Goal: Information Seeking & Learning: Learn about a topic

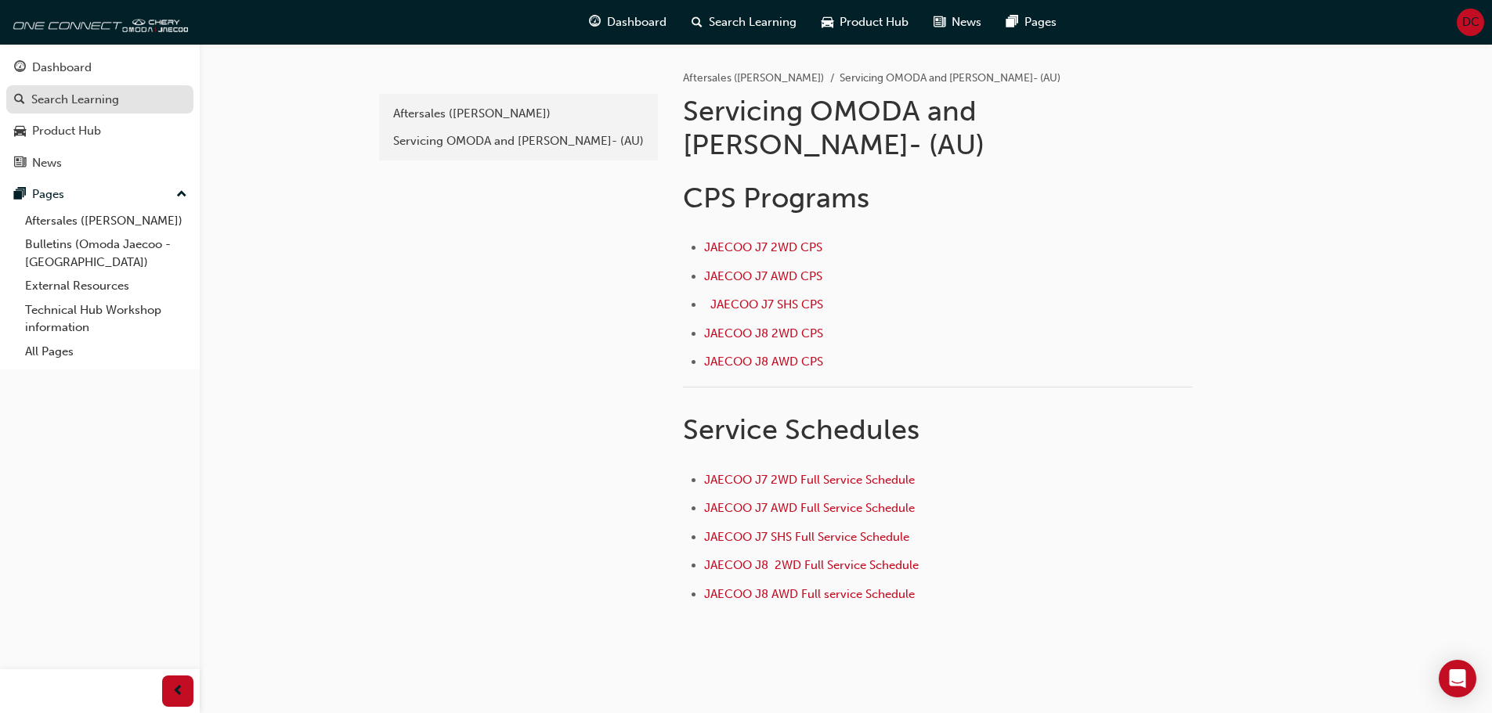
click at [78, 105] on div "Search Learning" at bounding box center [75, 100] width 88 height 18
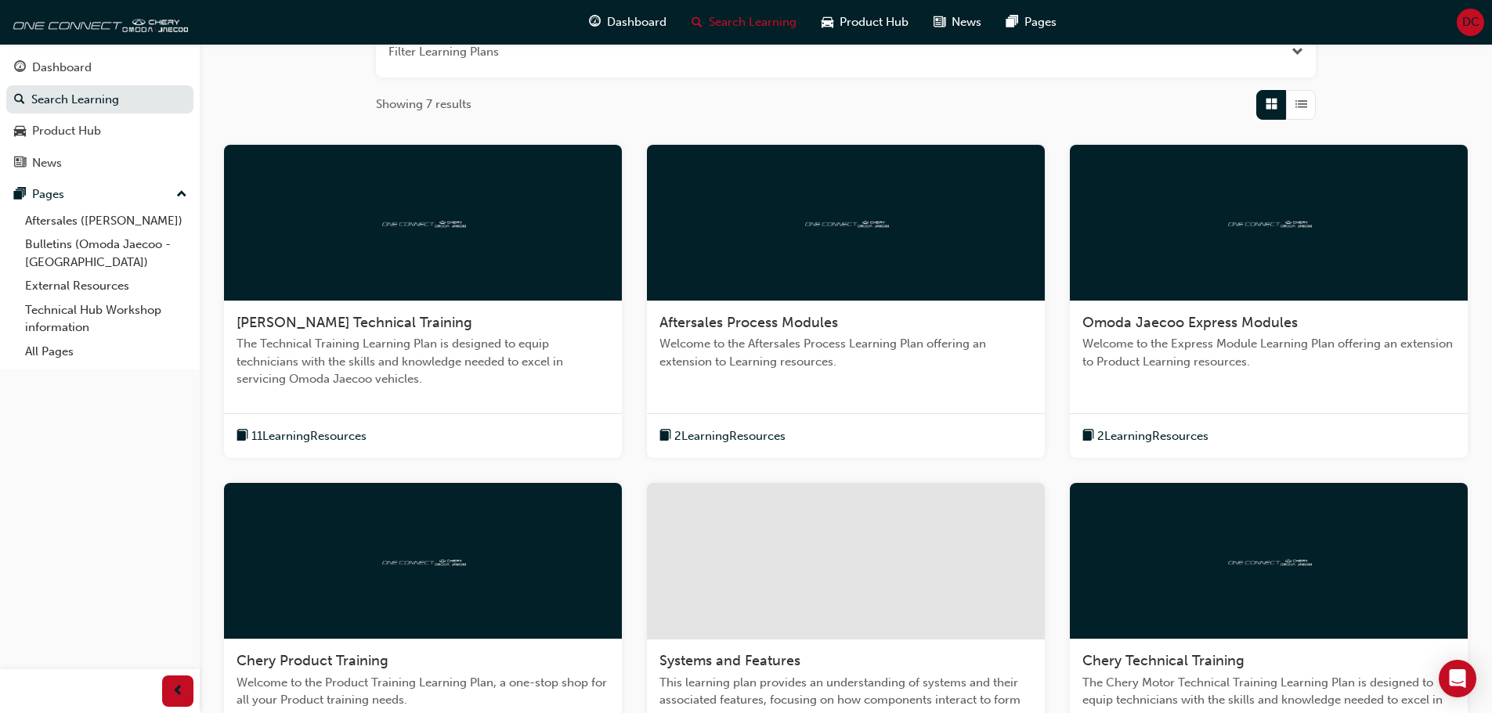
scroll to position [235, 0]
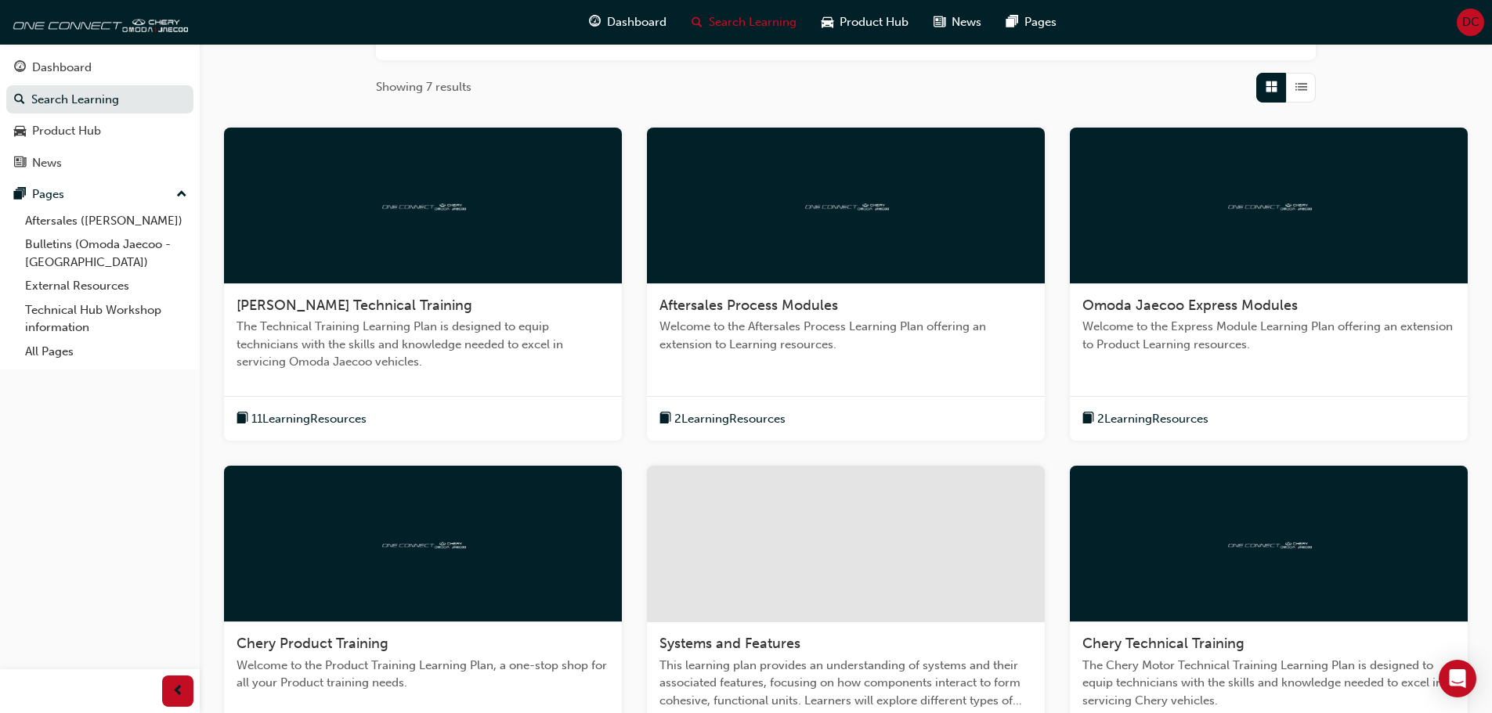
click at [756, 328] on span "Welcome to the Aftersales Process Learning Plan offering an extension to Learni…" at bounding box center [845, 335] width 373 height 35
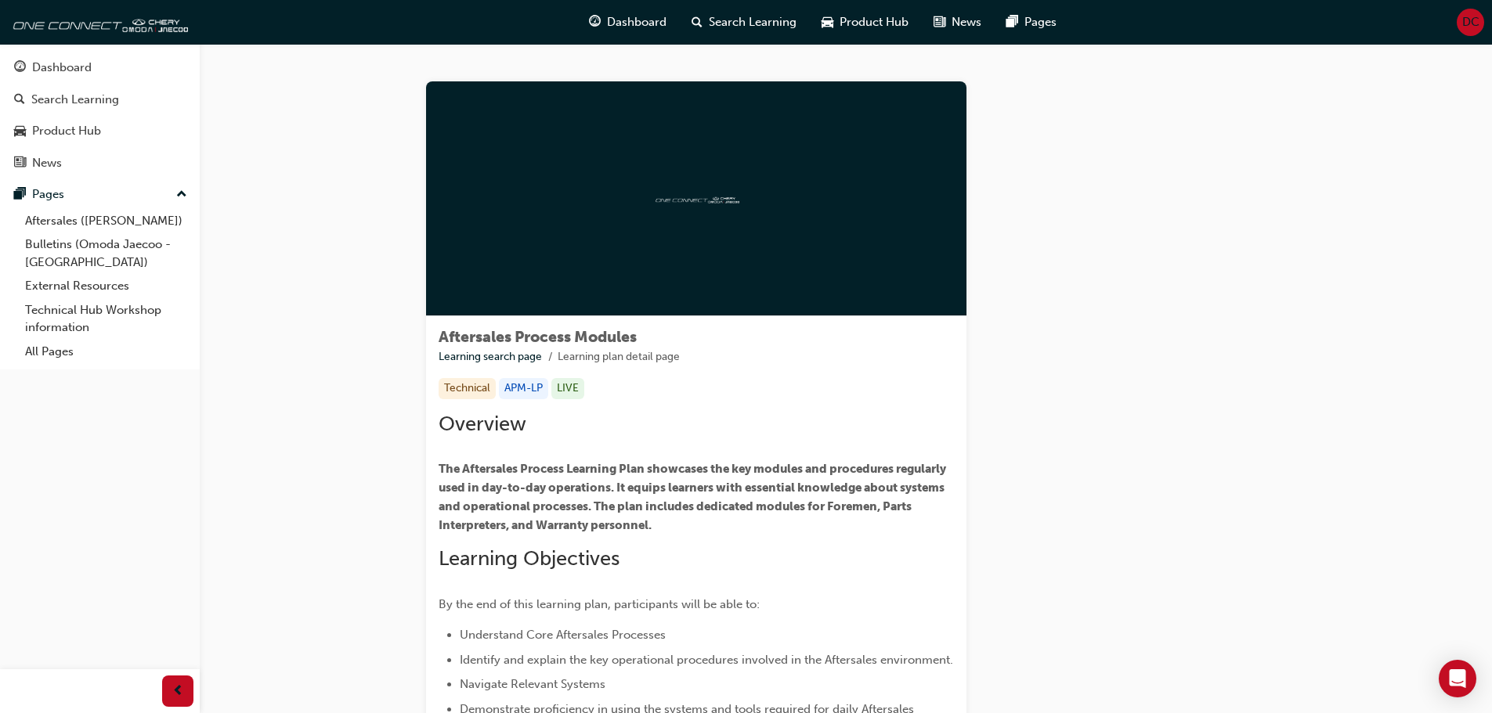
drag, startPoint x: 669, startPoint y: 236, endPoint x: 685, endPoint y: 218, distance: 24.4
click at [673, 230] on div at bounding box center [696, 198] width 540 height 235
click at [697, 202] on img at bounding box center [696, 198] width 86 height 15
drag, startPoint x: 697, startPoint y: 201, endPoint x: 673, endPoint y: 251, distance: 55.4
click at [695, 208] on div at bounding box center [696, 198] width 540 height 235
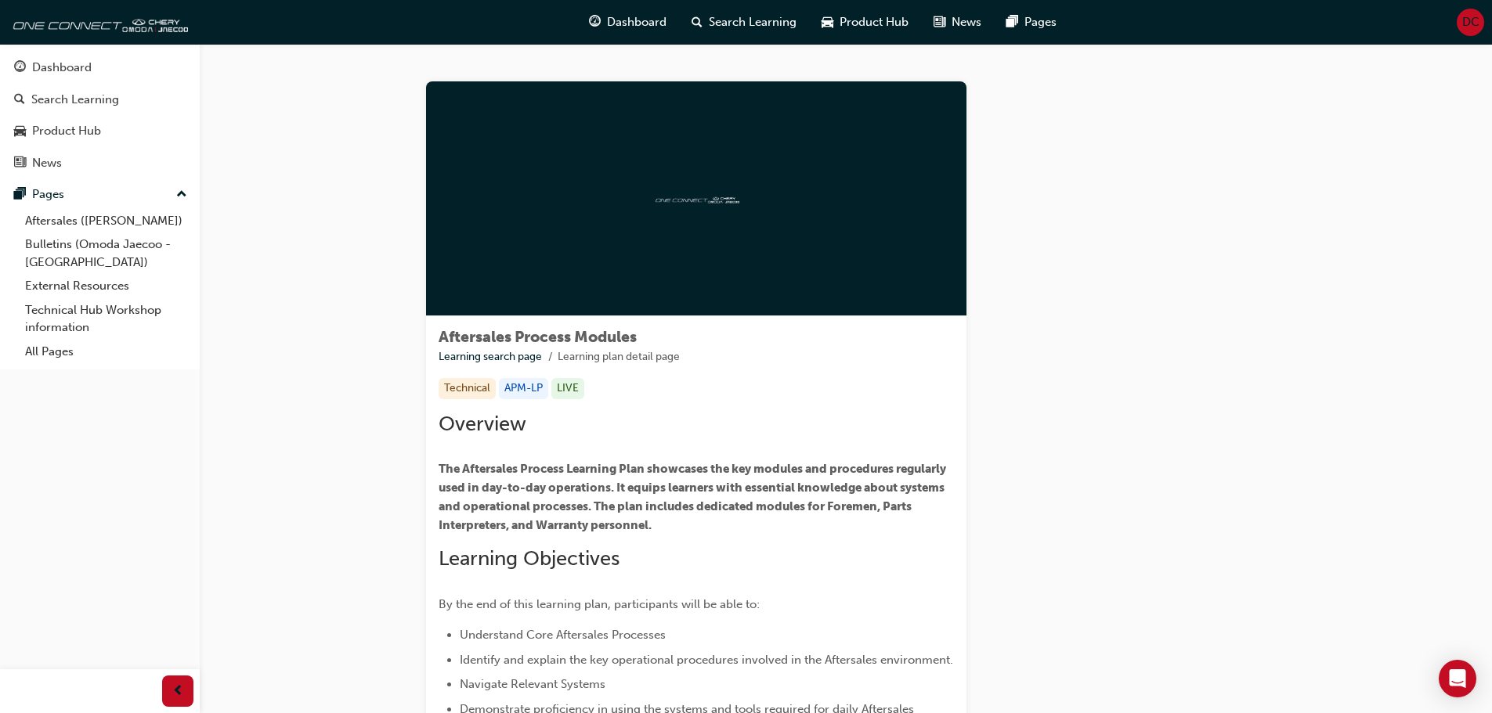
drag, startPoint x: 623, startPoint y: 339, endPoint x: 603, endPoint y: 366, distance: 34.1
click at [617, 352] on div "Aftersales Process Modules Learning search page Learning plan detail page" at bounding box center [696, 347] width 515 height 37
click at [497, 413] on span "Overview" at bounding box center [483, 424] width 88 height 24
drag, startPoint x: 545, startPoint y: 460, endPoint x: 455, endPoint y: 452, distance: 90.4
click at [544, 460] on p "The Aftersales Process Learning Plan showcases the key modules and procedures r…" at bounding box center [696, 497] width 515 height 75
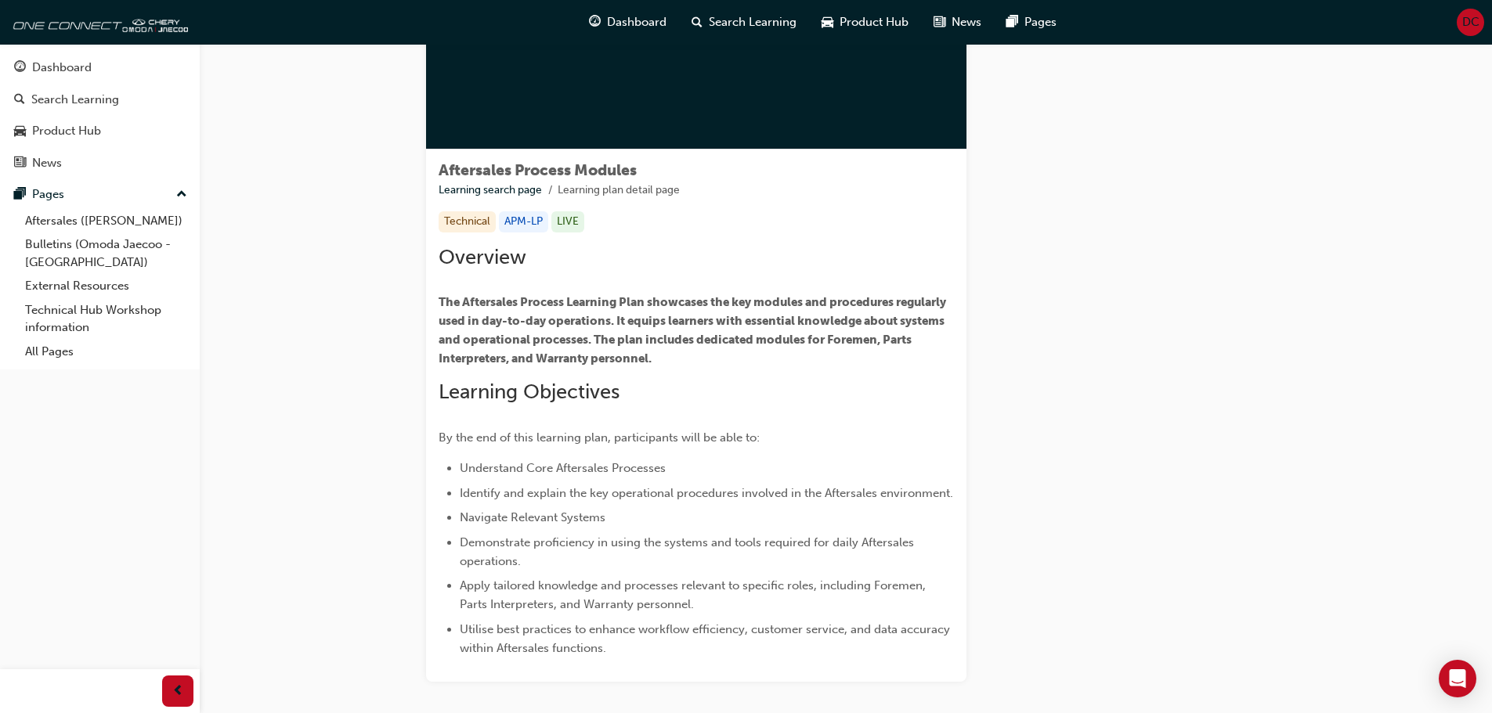
scroll to position [250, 0]
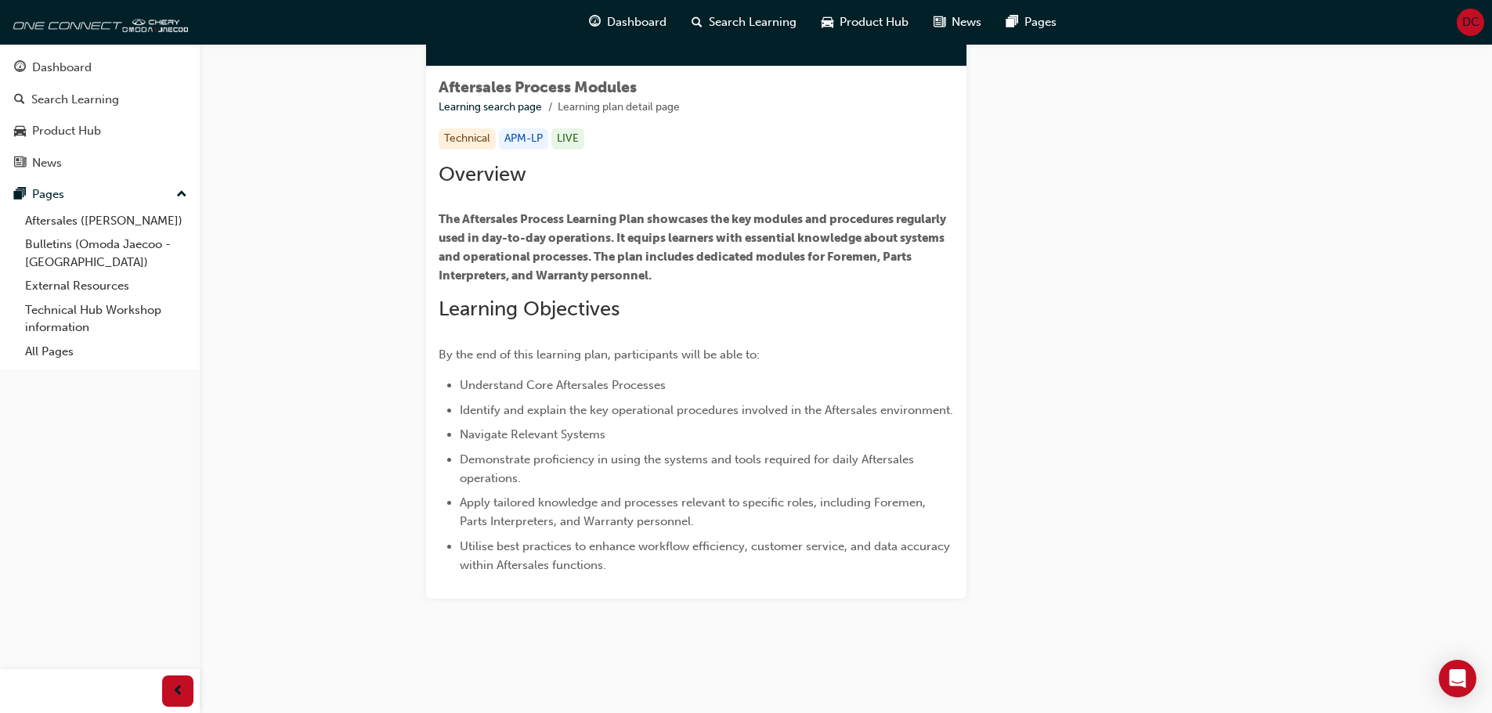
drag, startPoint x: 570, startPoint y: 493, endPoint x: 694, endPoint y: 502, distance: 124.1
click at [589, 501] on ul "Understand Core Aftersales Processes Identify and explain the key operational p…" at bounding box center [696, 475] width 515 height 199
click at [698, 503] on span "Apply tailored knowledge and processes relevant to specific roles, including Fo…" at bounding box center [694, 512] width 469 height 33
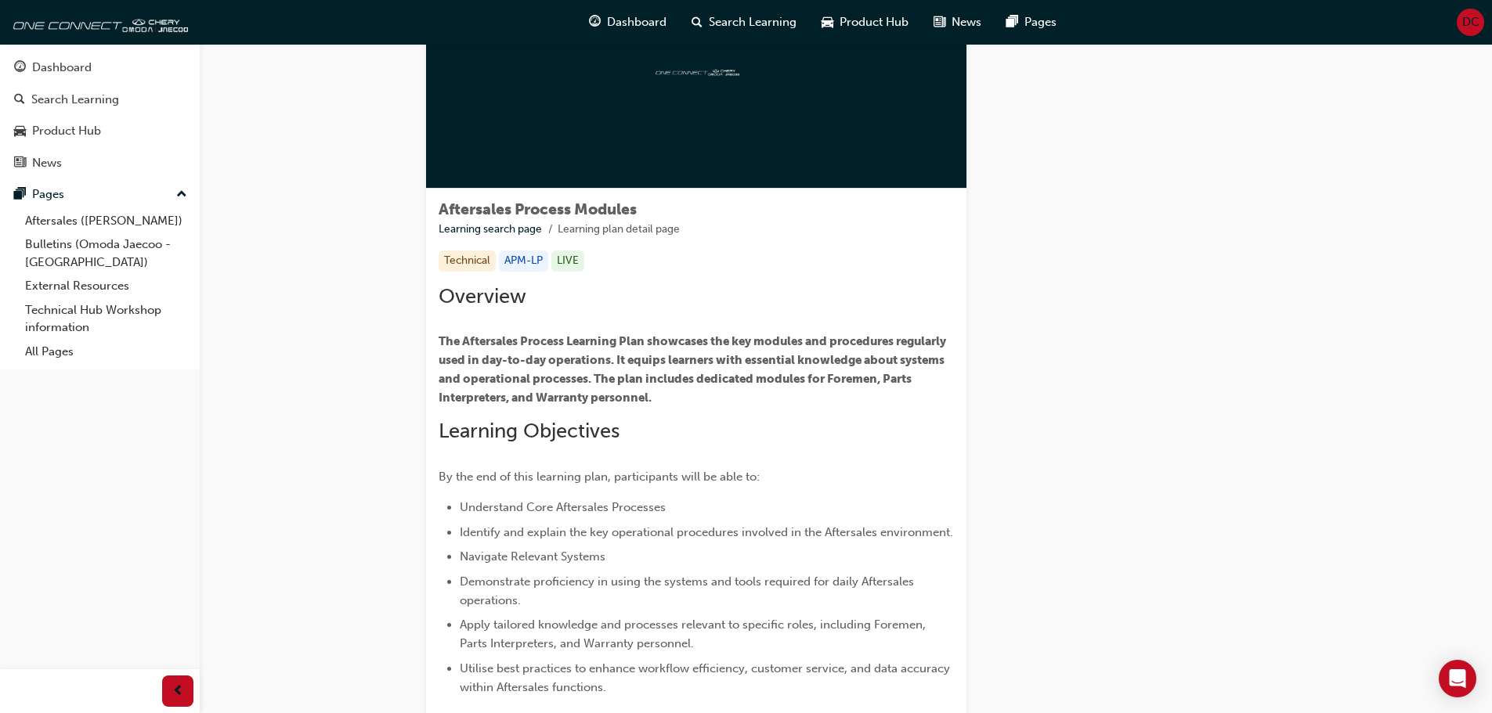
scroll to position [0, 0]
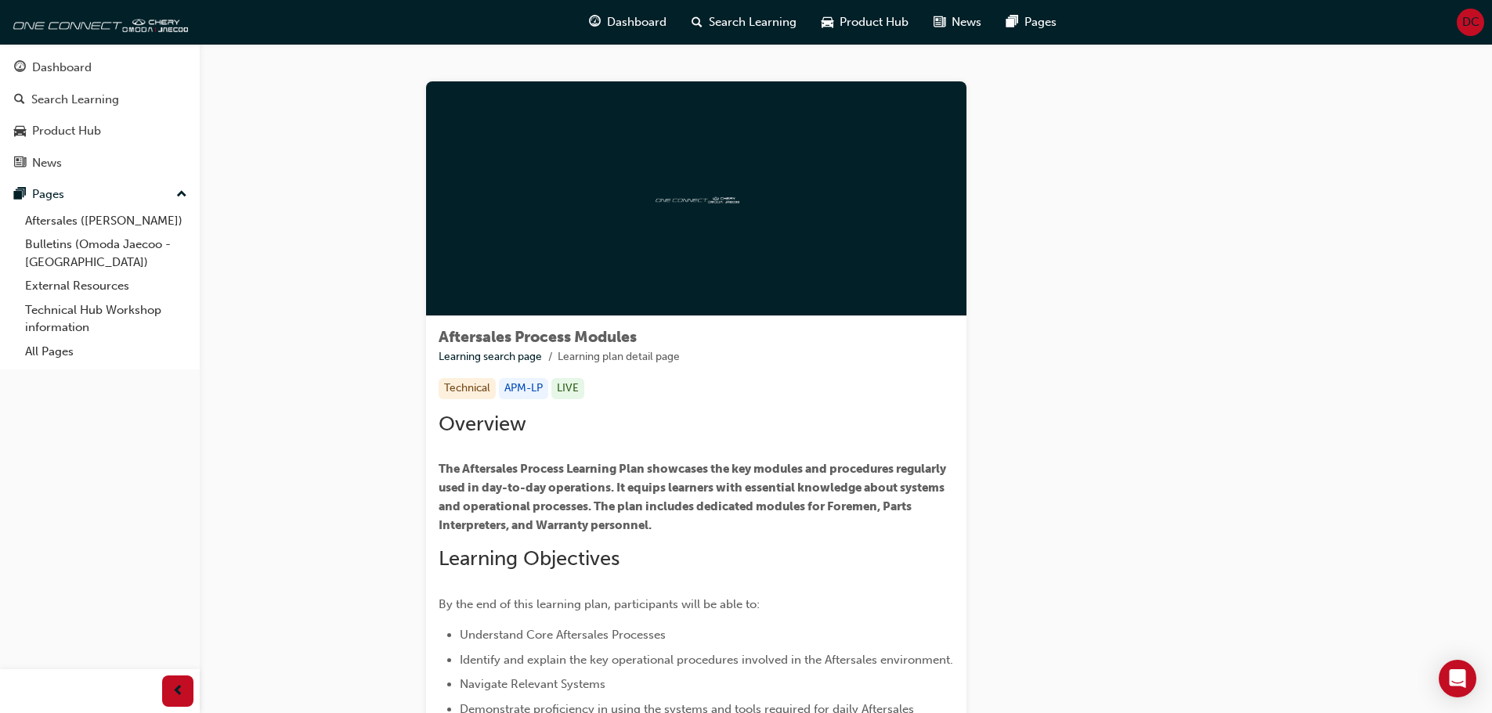
click at [994, 242] on div "Learning Plan" at bounding box center [1128, 464] width 274 height 767
drag, startPoint x: 462, startPoint y: 239, endPoint x: 412, endPoint y: 143, distance: 108.6
click at [412, 143] on div "Aftersales Process Modules Learning search page Learning plan detail page After…" at bounding box center [846, 490] width 890 height 818
click at [42, 91] on div "Search Learning" at bounding box center [75, 100] width 88 height 18
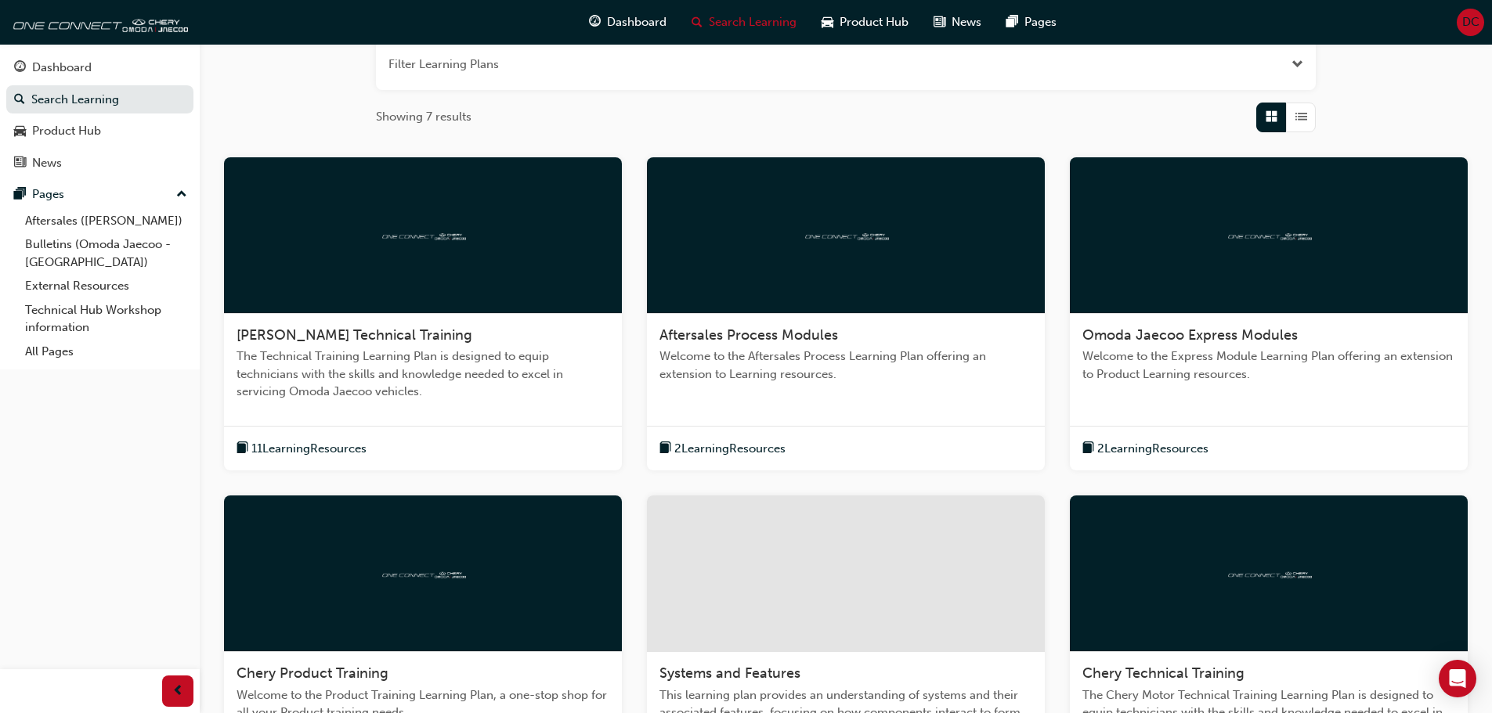
scroll to position [235, 0]
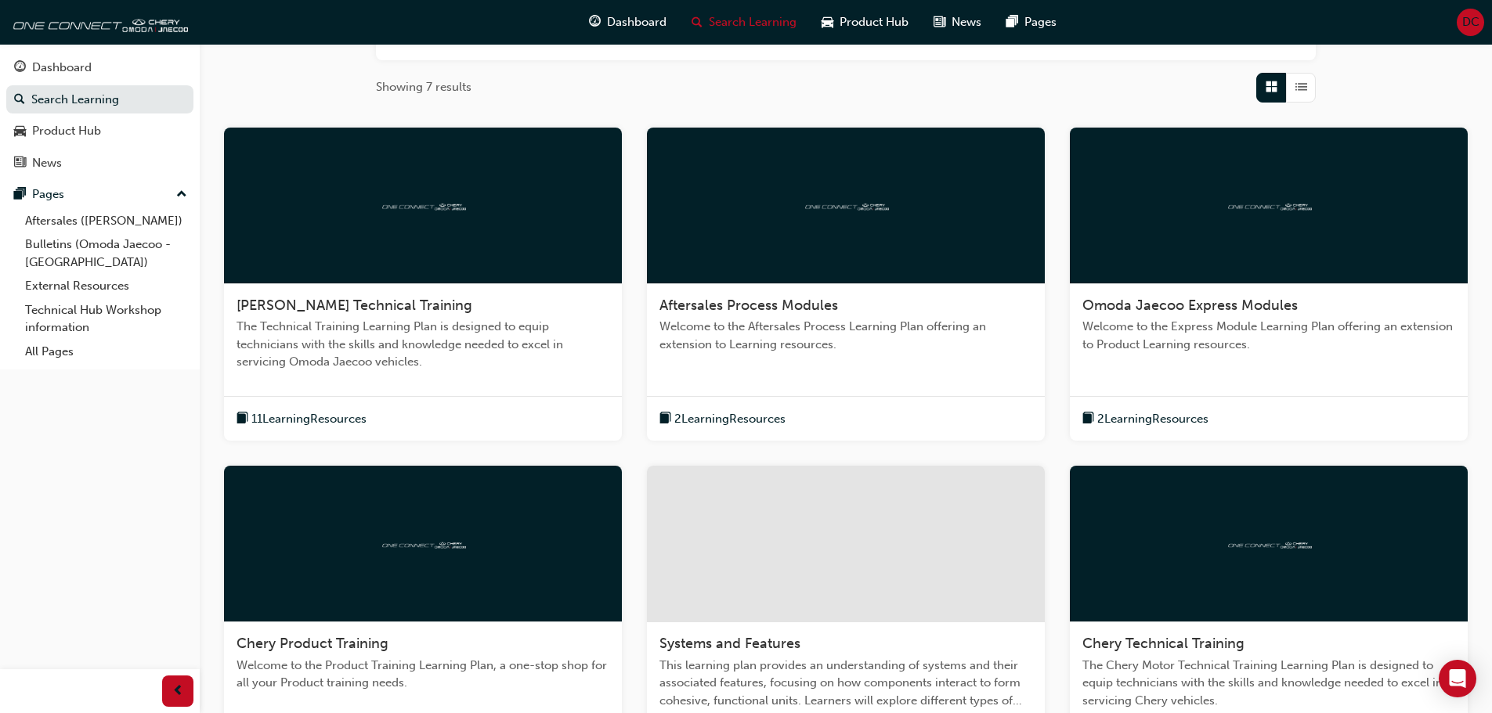
click at [1161, 316] on div "Omoda Jaecoo Express Modules Welcome to the Express Module Learning Plan offeri…" at bounding box center [1269, 331] width 398 height 95
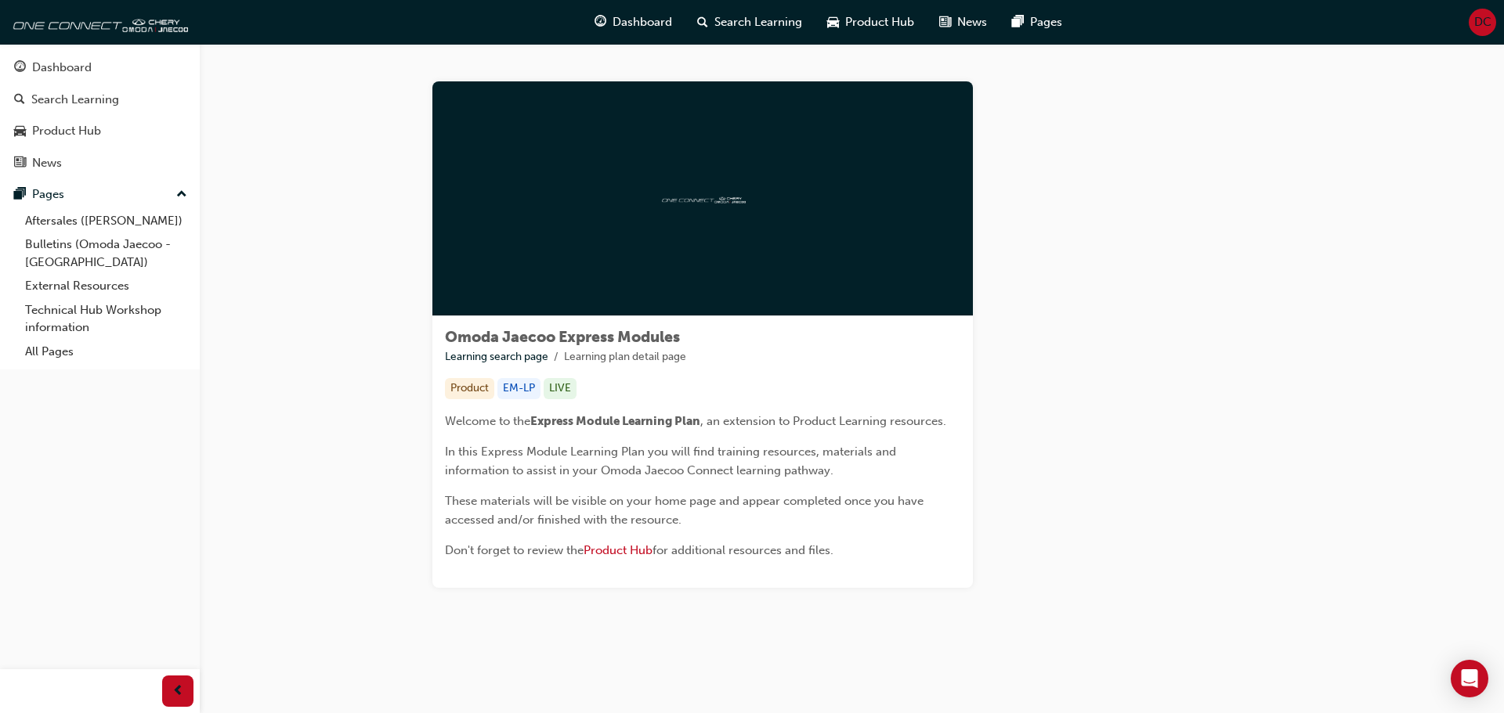
drag, startPoint x: 814, startPoint y: 164, endPoint x: 800, endPoint y: 187, distance: 27.8
click at [814, 165] on div at bounding box center [702, 198] width 540 height 235
drag, startPoint x: 692, startPoint y: 363, endPoint x: 711, endPoint y: 427, distance: 66.2
click at [696, 370] on div "Omoda Jaecoo Express Modules Learning search page Learning plan detail page Pro…" at bounding box center [702, 452] width 540 height 272
click at [696, 448] on div "Welcome to the Express Module Learning Plan , an extension to Product Learning …" at bounding box center [702, 488] width 515 height 152
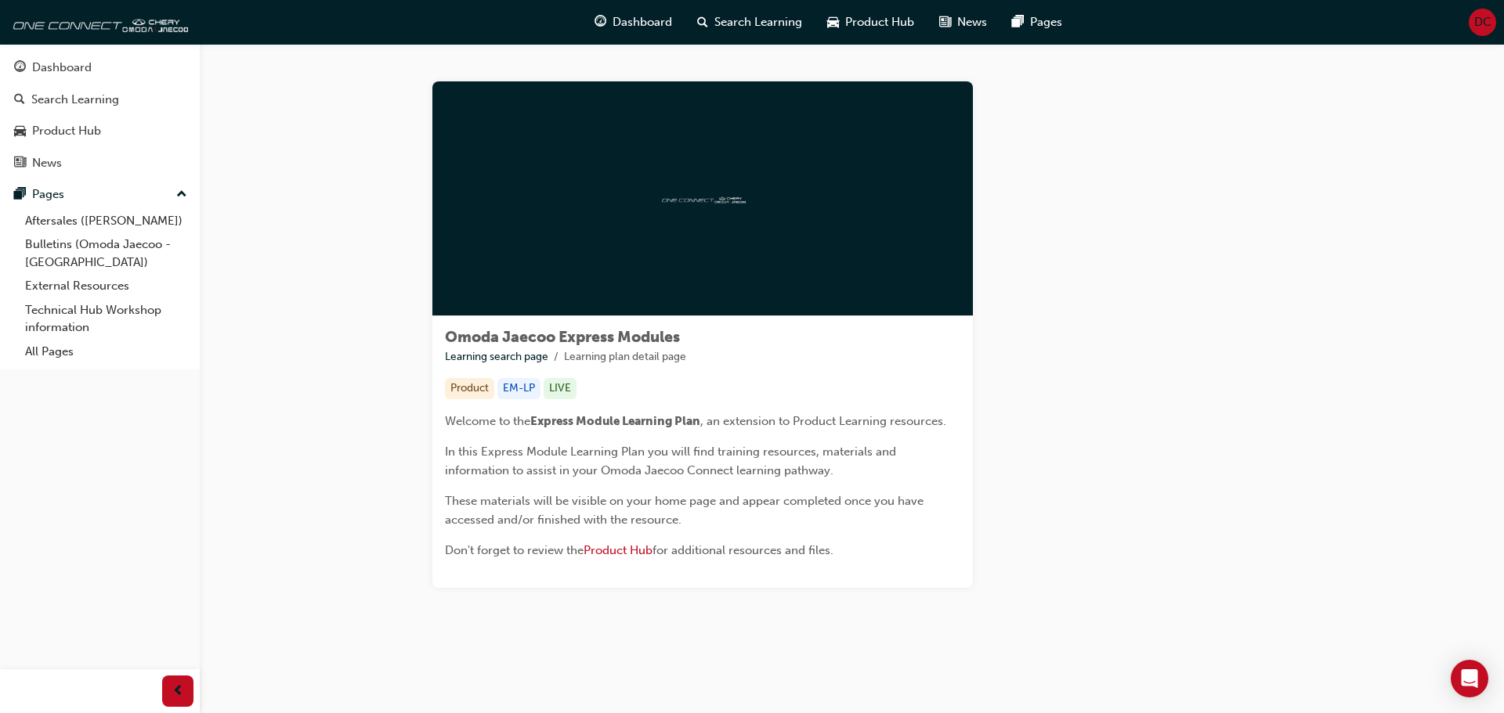
drag, startPoint x: 662, startPoint y: 478, endPoint x: 650, endPoint y: 490, distance: 17.2
click at [658, 482] on div "Welcome to the Express Module Learning Plan , an extension to Product Learning …" at bounding box center [702, 488] width 515 height 152
drag, startPoint x: 661, startPoint y: 531, endPoint x: 652, endPoint y: 550, distance: 21.0
click at [659, 540] on div "Welcome to the Express Module Learning Plan , an extension to Product Learning …" at bounding box center [702, 488] width 515 height 152
click at [617, 548] on span "Product Hub" at bounding box center [617, 550] width 69 height 14
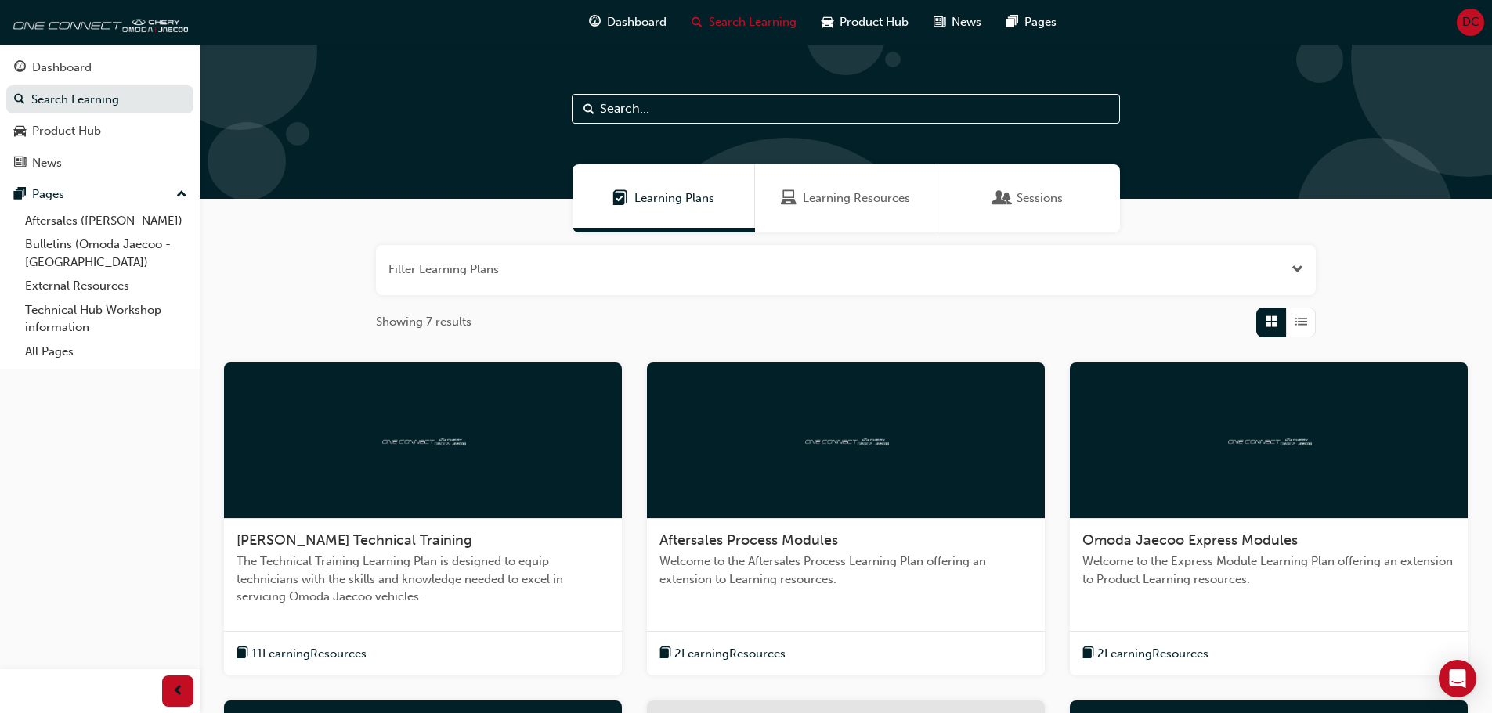
scroll to position [493, 0]
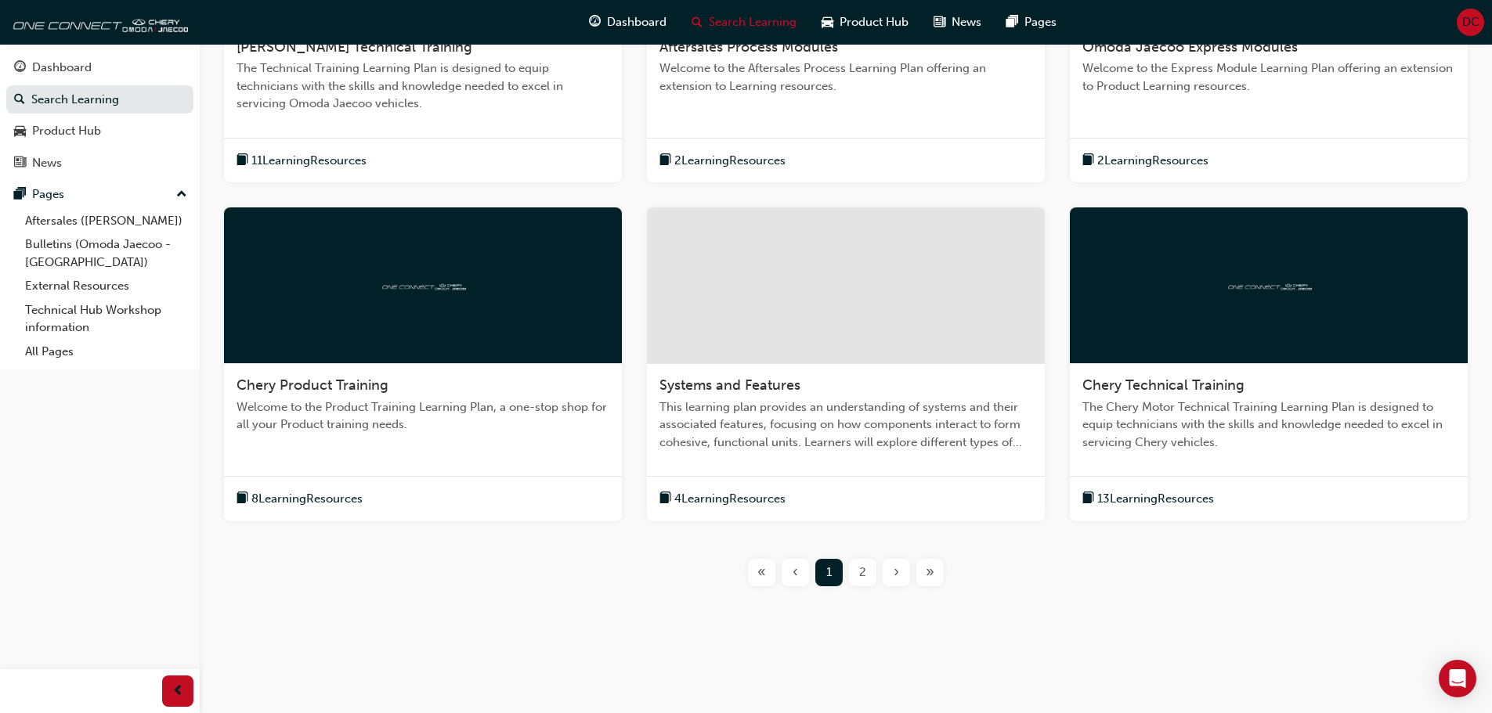
click at [334, 521] on div "8 Learning Resources" at bounding box center [423, 498] width 398 height 45
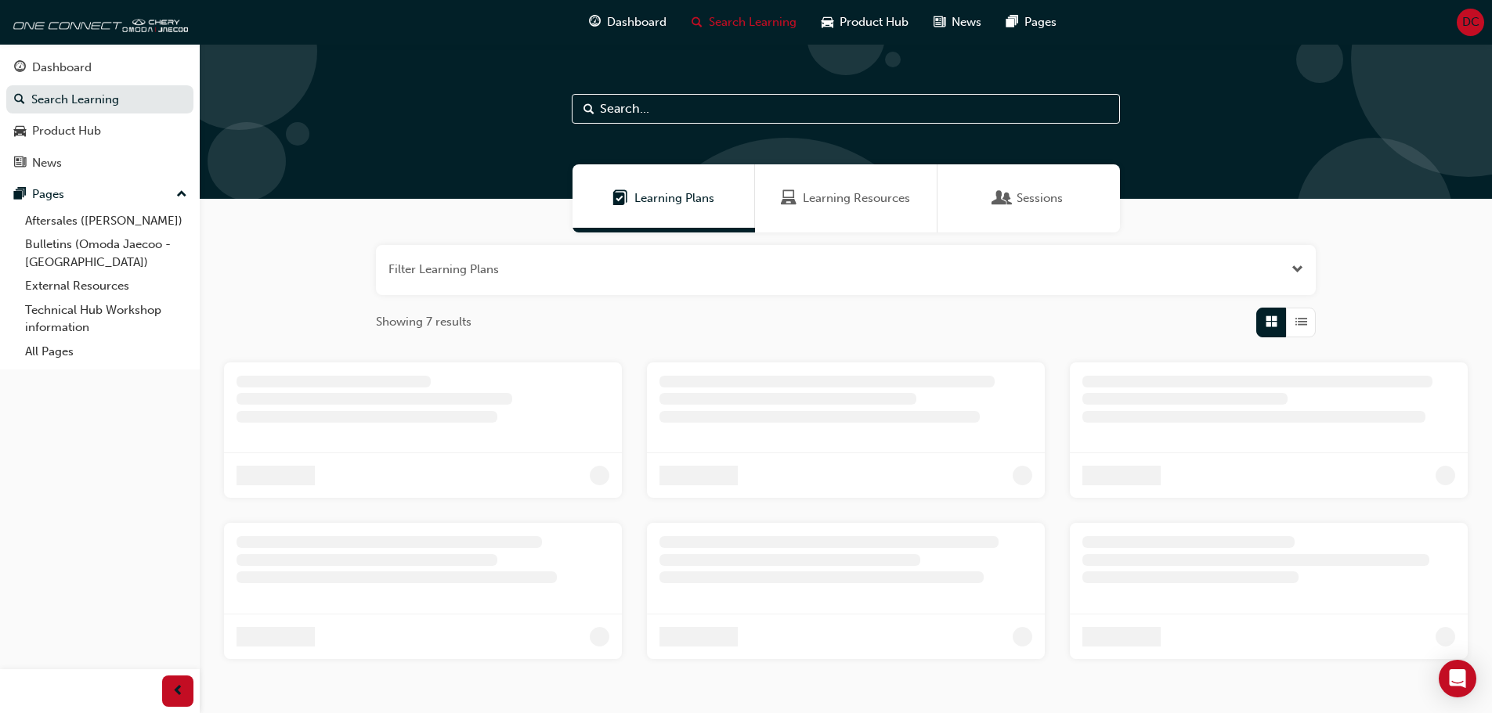
scroll to position [73, 0]
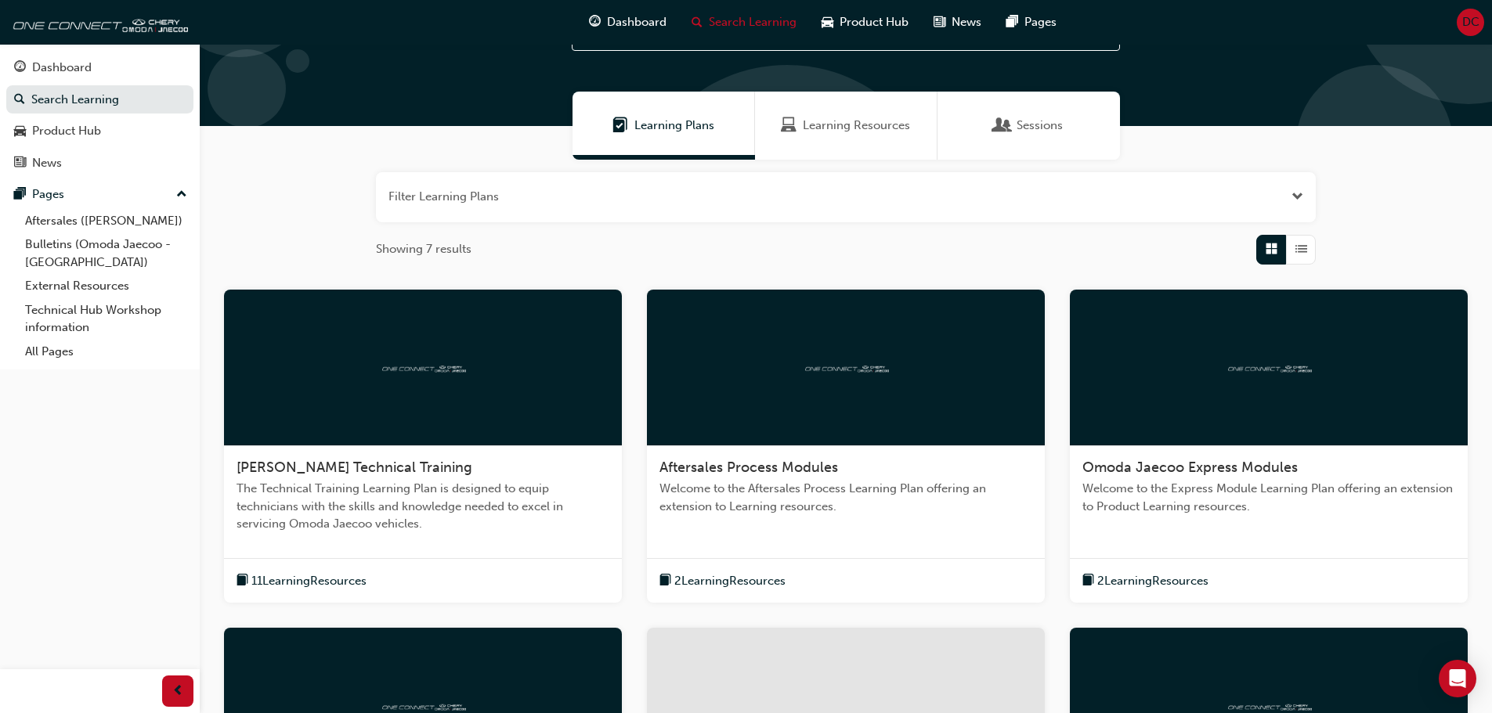
click at [1465, 26] on span "DC" at bounding box center [1470, 22] width 17 height 18
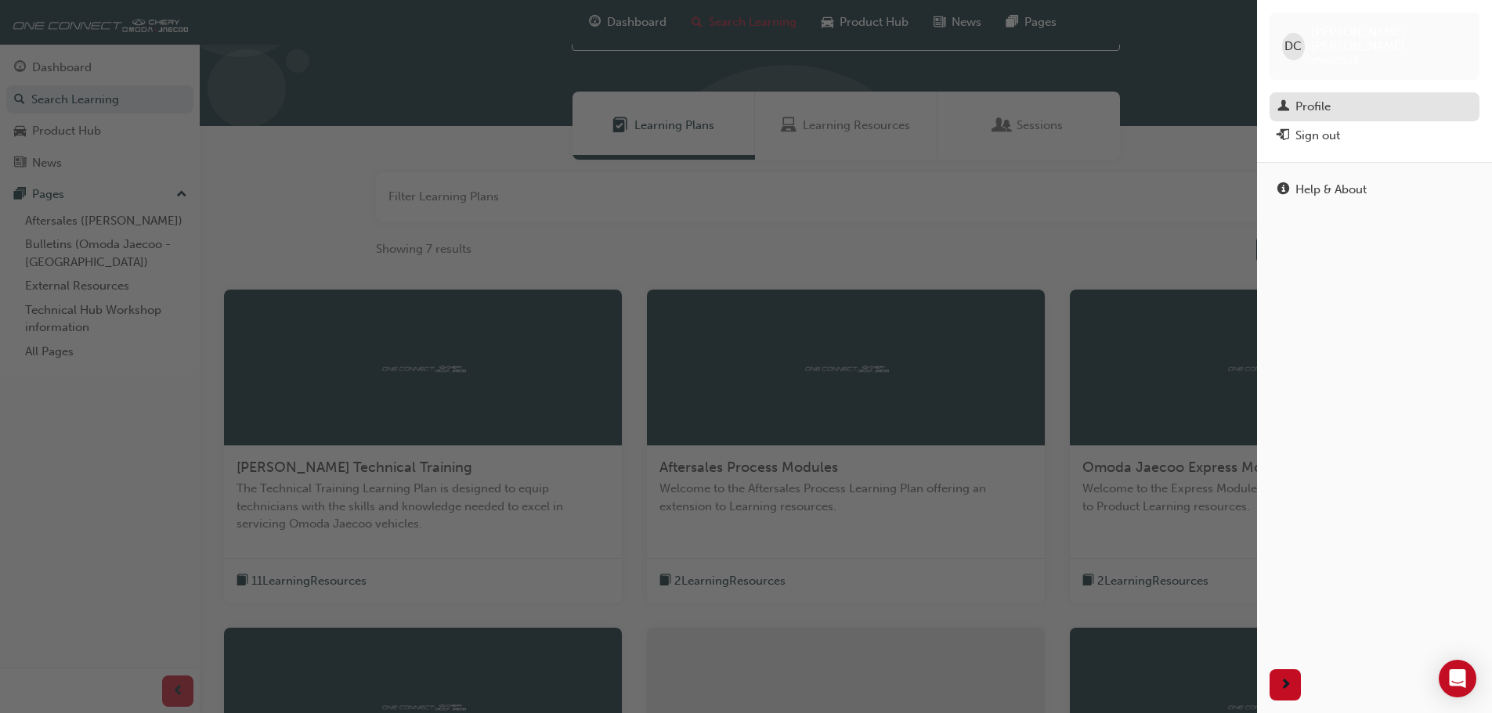
click at [1338, 97] on div "Profile" at bounding box center [1374, 107] width 194 height 20
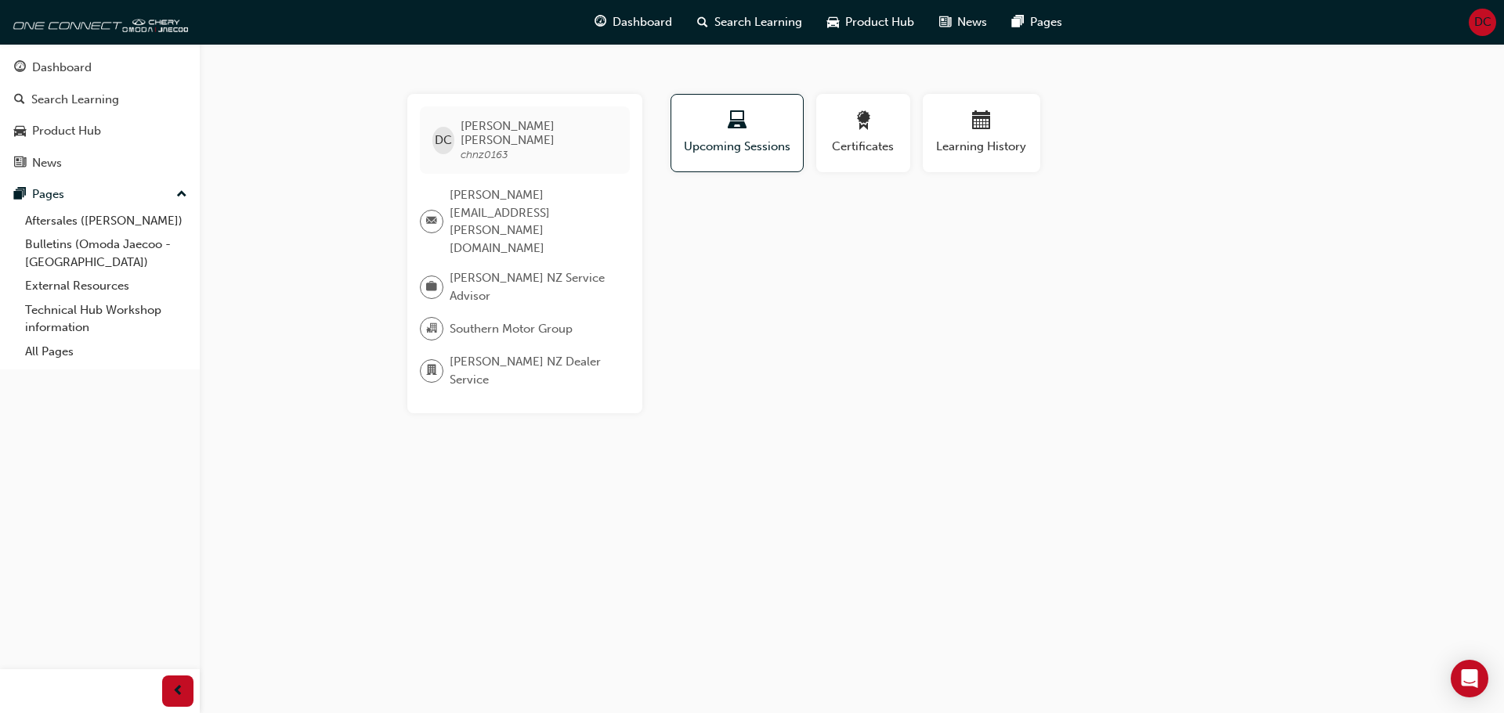
click at [489, 269] on span "[PERSON_NAME] NZ Service Advisor" at bounding box center [533, 286] width 168 height 35
click at [890, 137] on div "Certificates" at bounding box center [863, 133] width 70 height 45
click at [950, 136] on div "Learning History" at bounding box center [981, 133] width 94 height 45
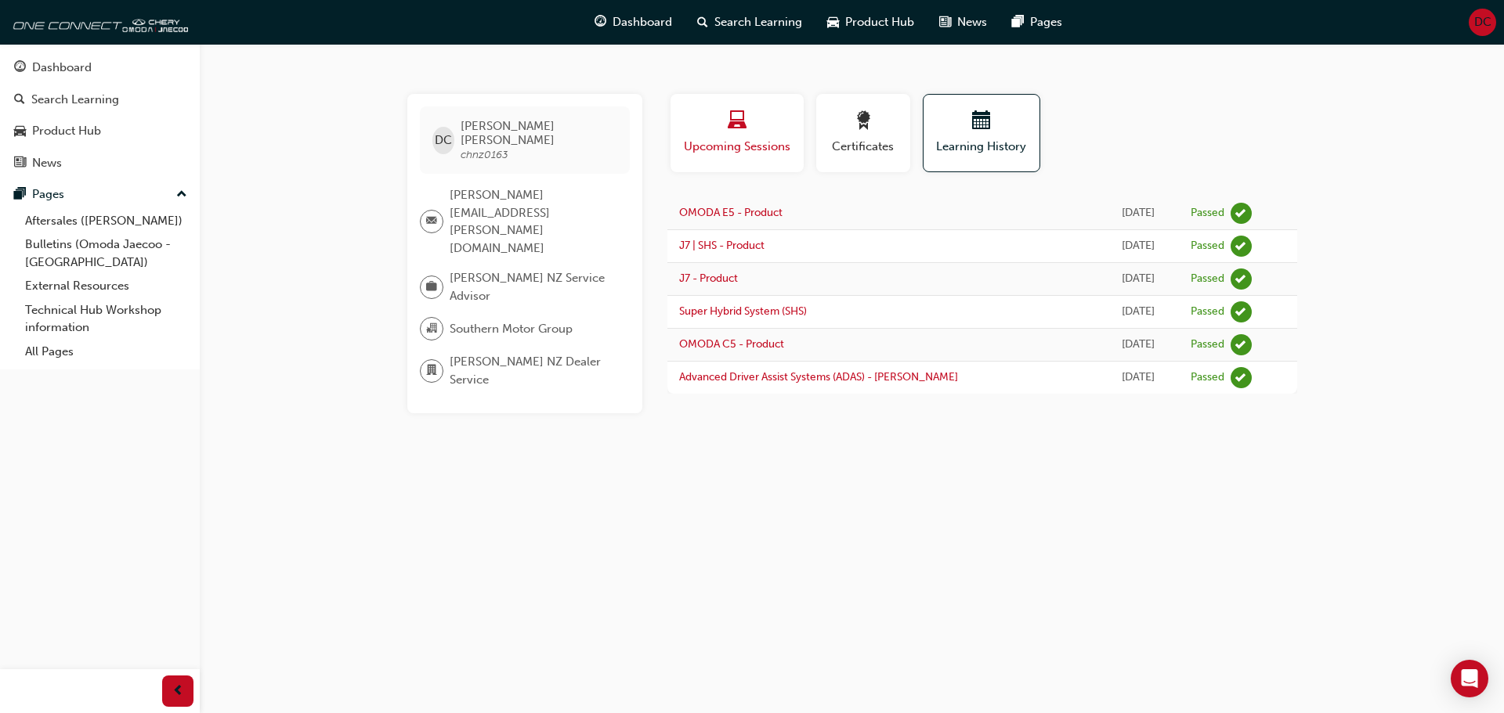
click at [740, 146] on span "Upcoming Sessions" at bounding box center [737, 147] width 110 height 18
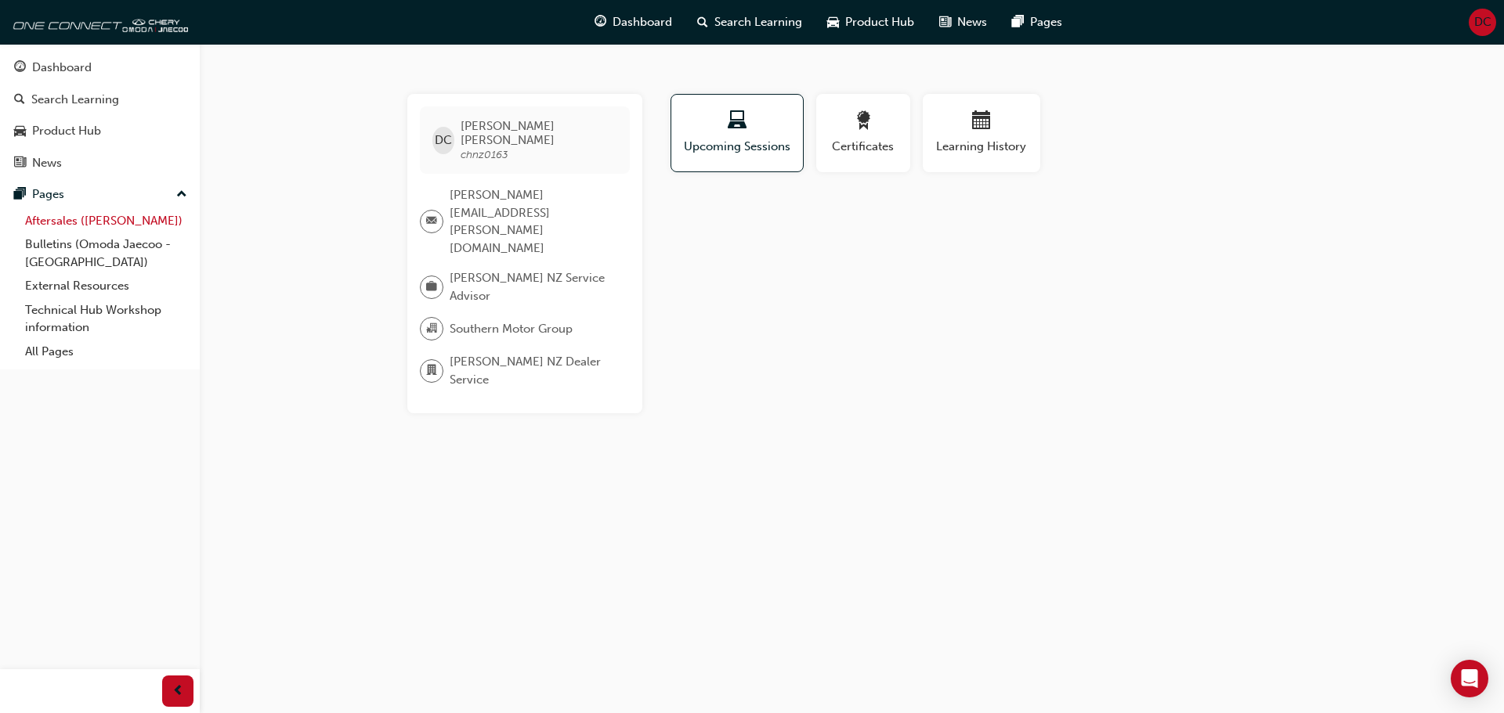
click at [87, 222] on link "Aftersales ([PERSON_NAME])" at bounding box center [106, 221] width 175 height 24
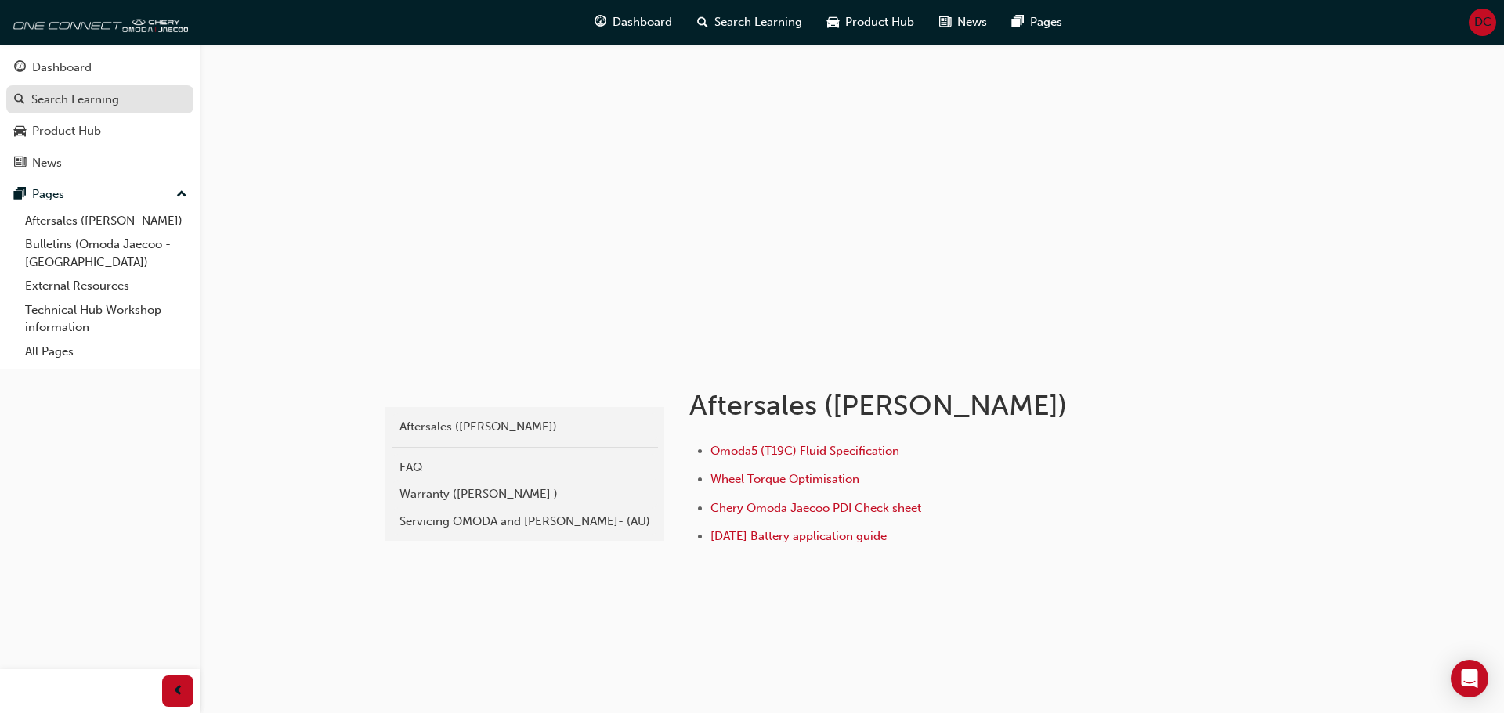
click at [80, 102] on div "Search Learning" at bounding box center [75, 100] width 88 height 18
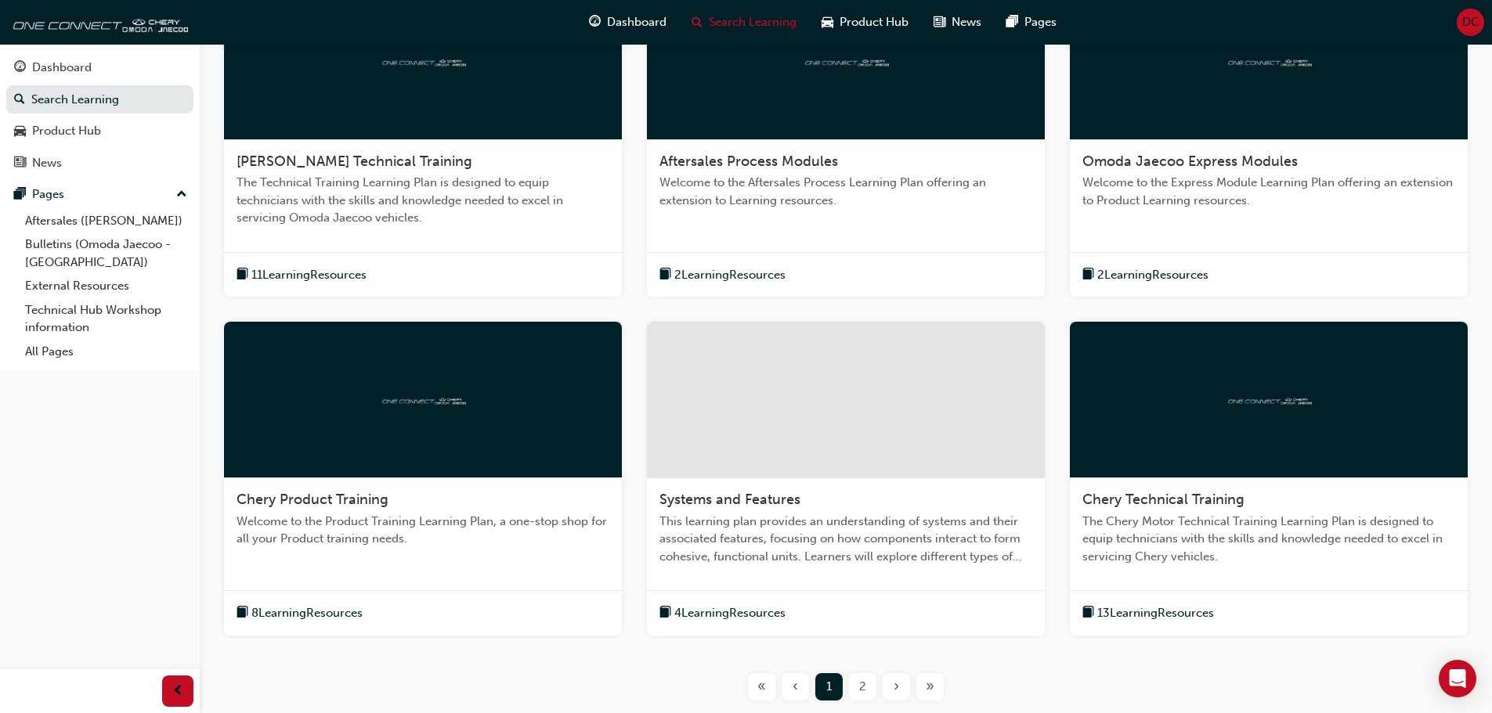
scroll to position [493, 0]
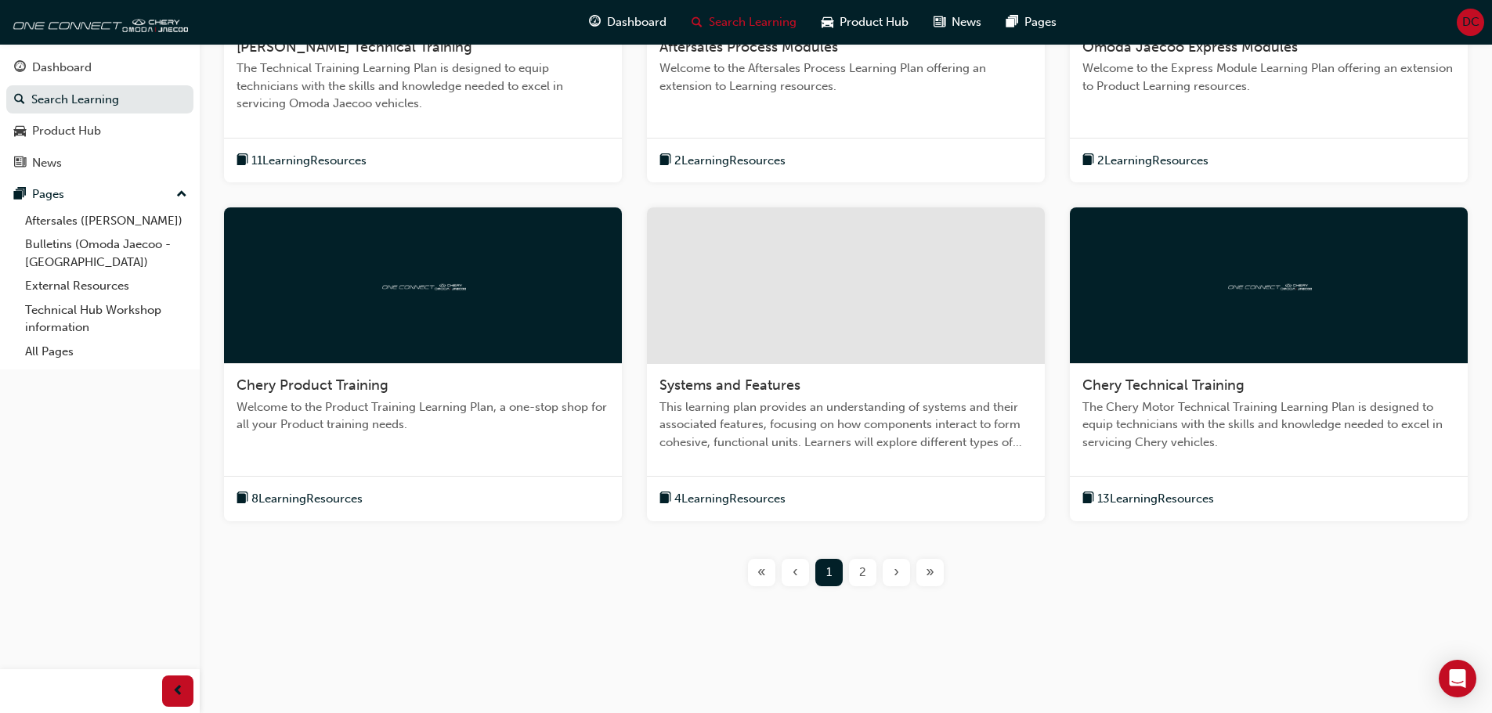
click at [861, 572] on span "2" at bounding box center [862, 573] width 7 height 18
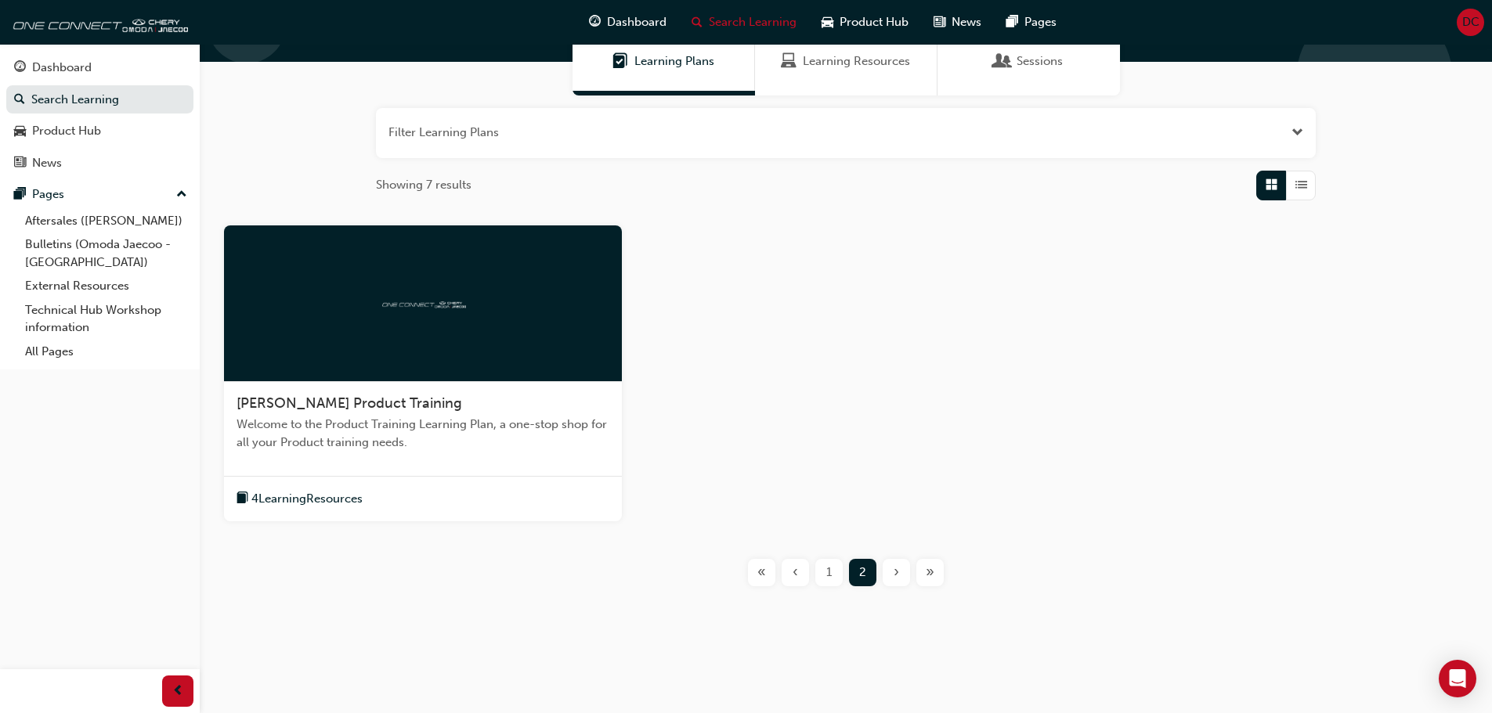
scroll to position [137, 0]
click at [395, 406] on span "[PERSON_NAME] Product Training" at bounding box center [349, 403] width 226 height 17
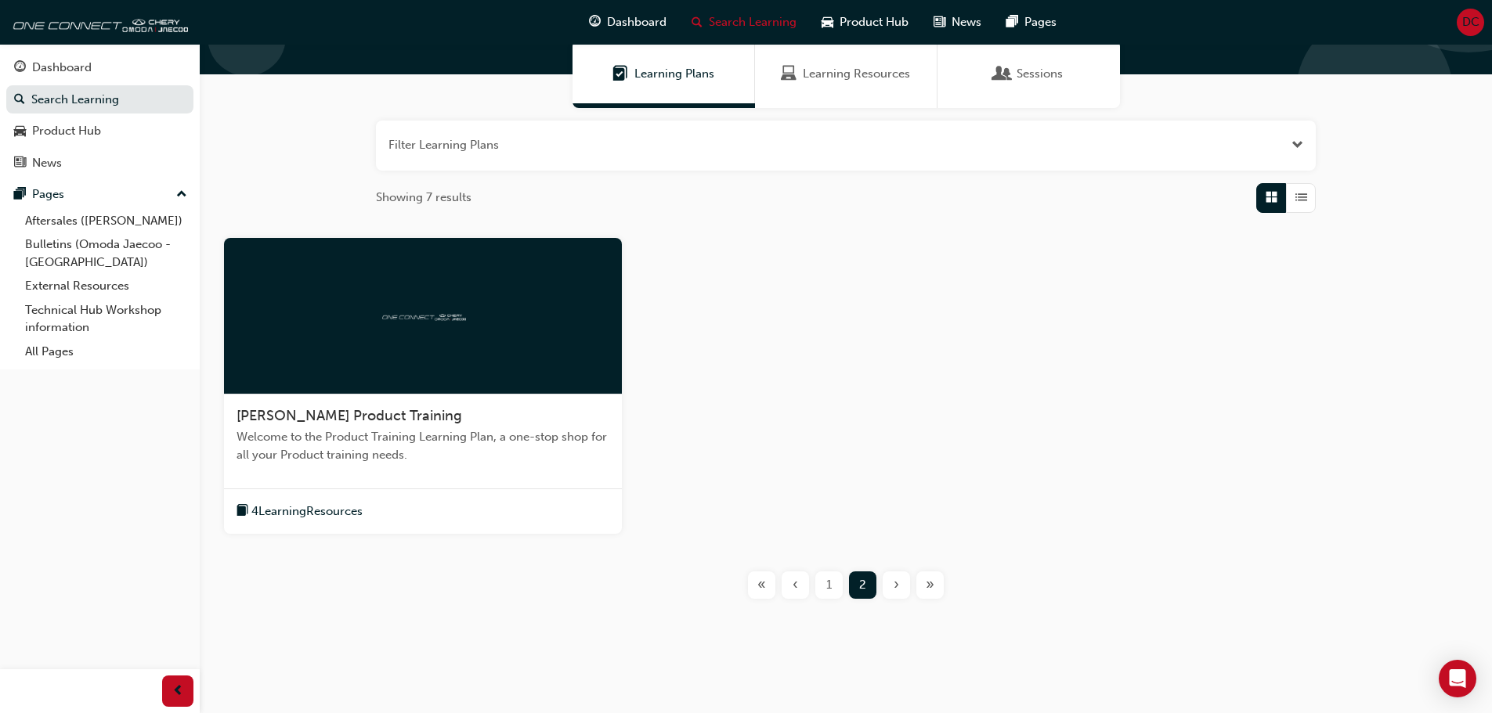
scroll to position [137, 0]
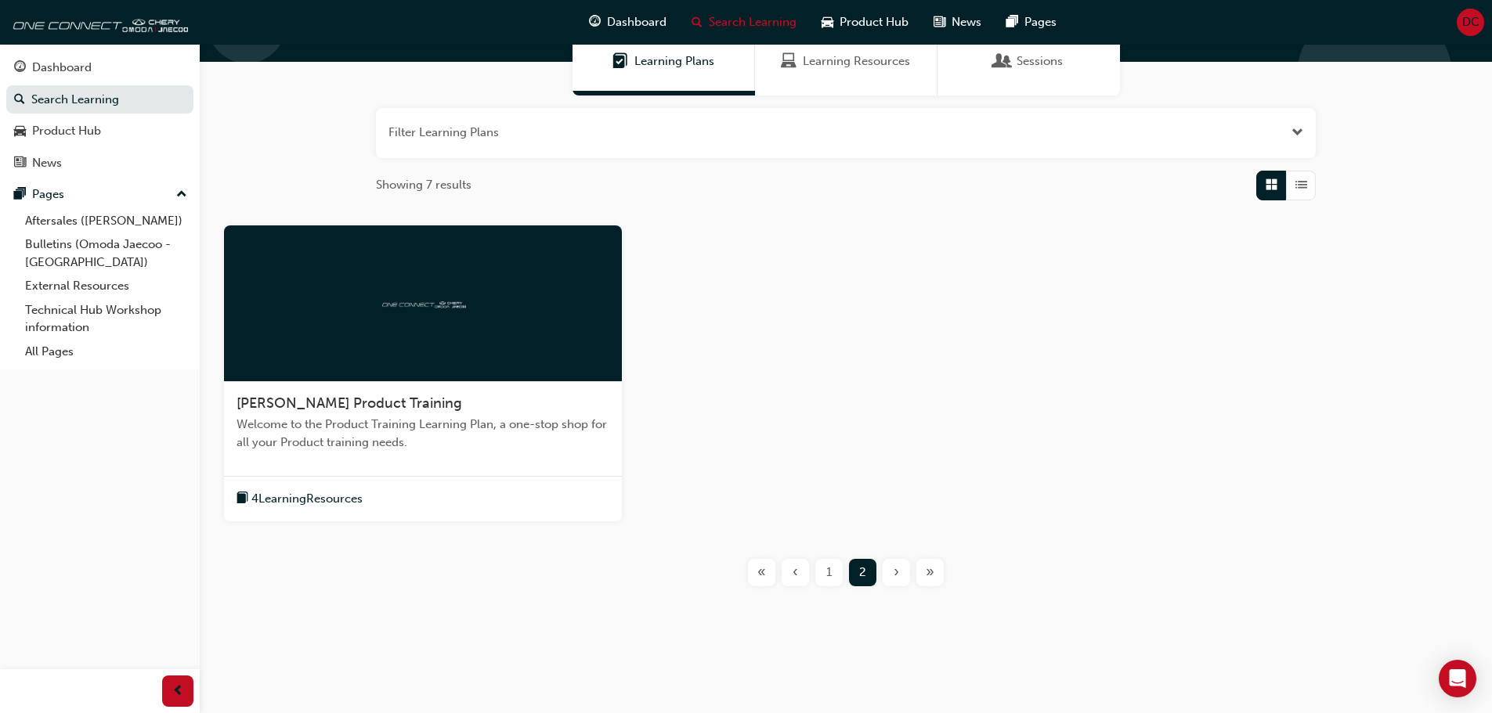
click at [822, 569] on div "1" at bounding box center [828, 572] width 27 height 27
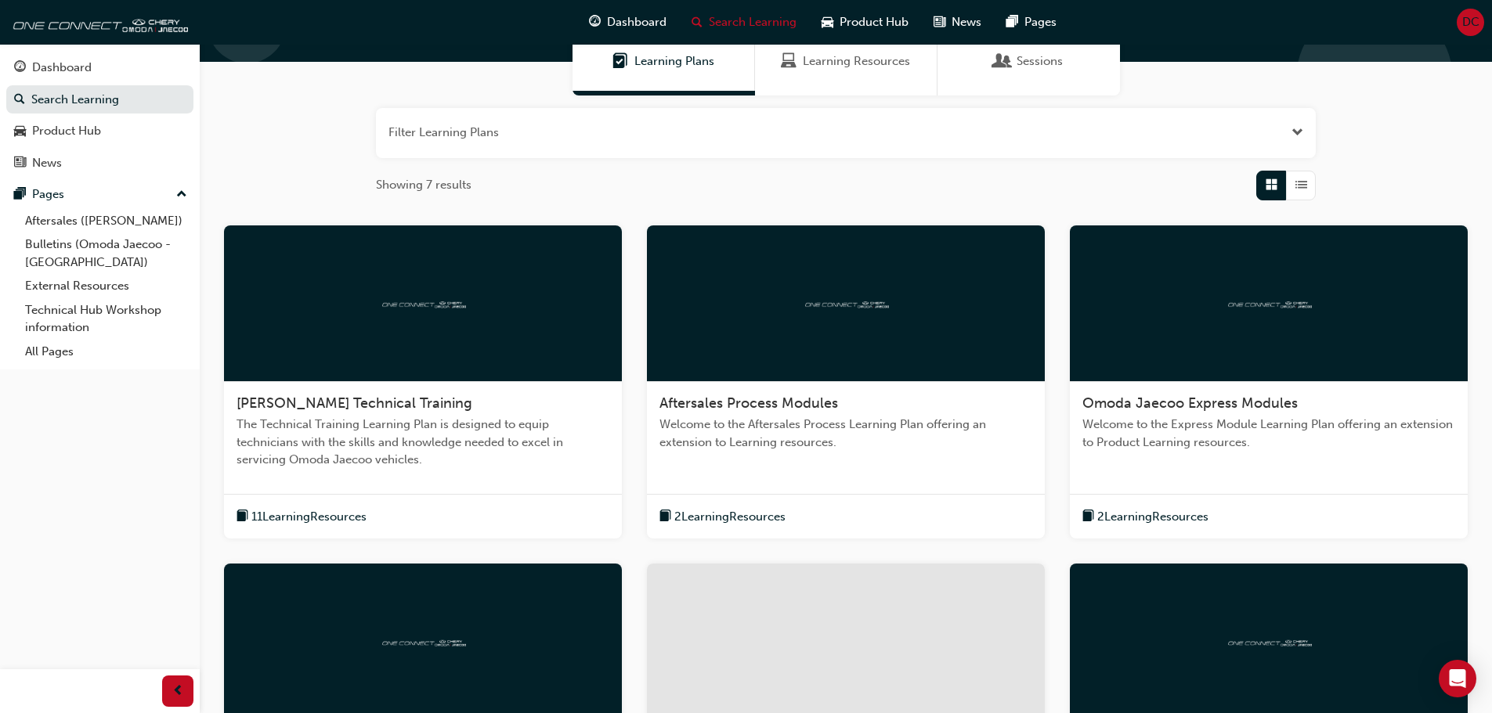
click at [790, 434] on span "Welcome to the Aftersales Process Learning Plan offering an extension to Learni…" at bounding box center [845, 433] width 373 height 35
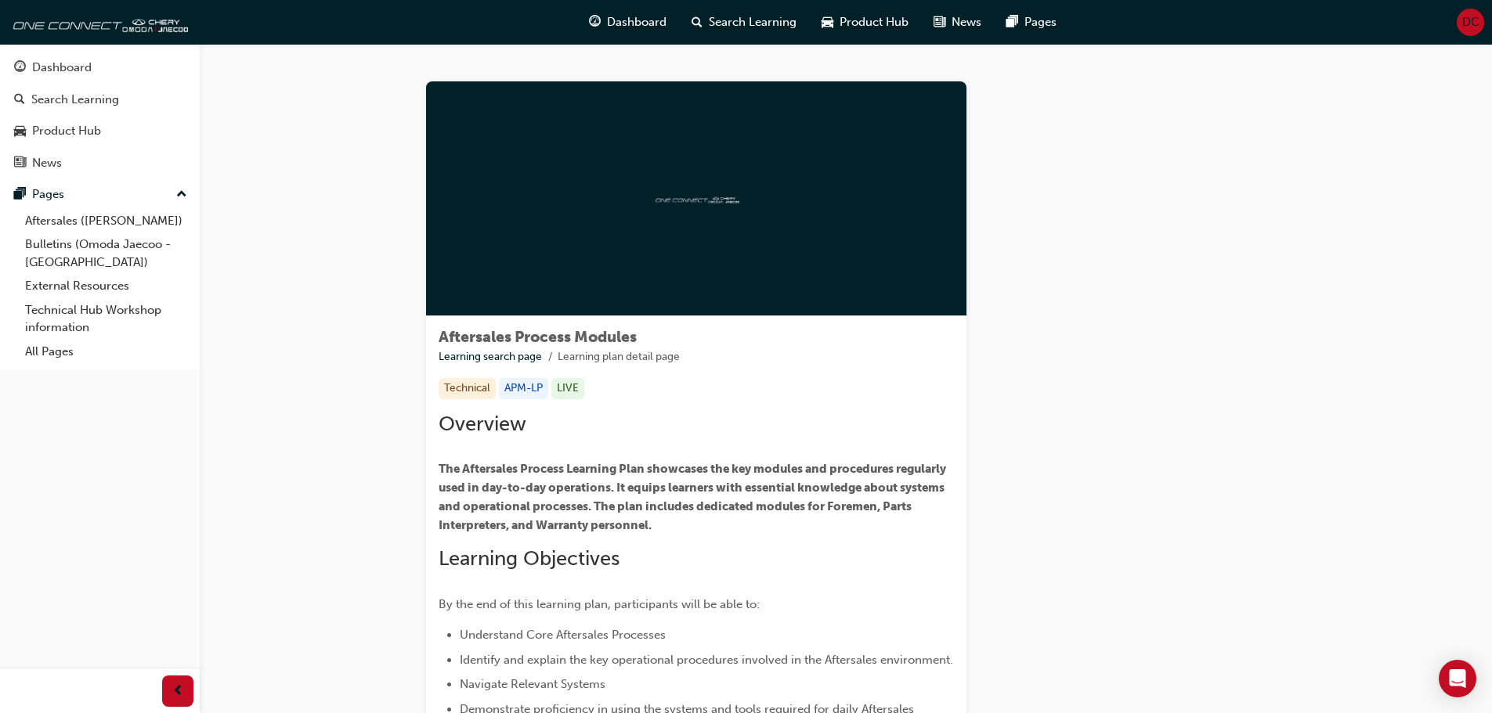
click at [1248, 171] on div "Learning Plan" at bounding box center [1128, 464] width 274 height 767
drag, startPoint x: 1240, startPoint y: 177, endPoint x: 1206, endPoint y: 181, distance: 34.7
click at [1228, 180] on div "Learning Plan" at bounding box center [1128, 464] width 274 height 767
drag, startPoint x: 542, startPoint y: 183, endPoint x: 658, endPoint y: 186, distance: 115.9
click at [551, 183] on div at bounding box center [696, 198] width 540 height 235
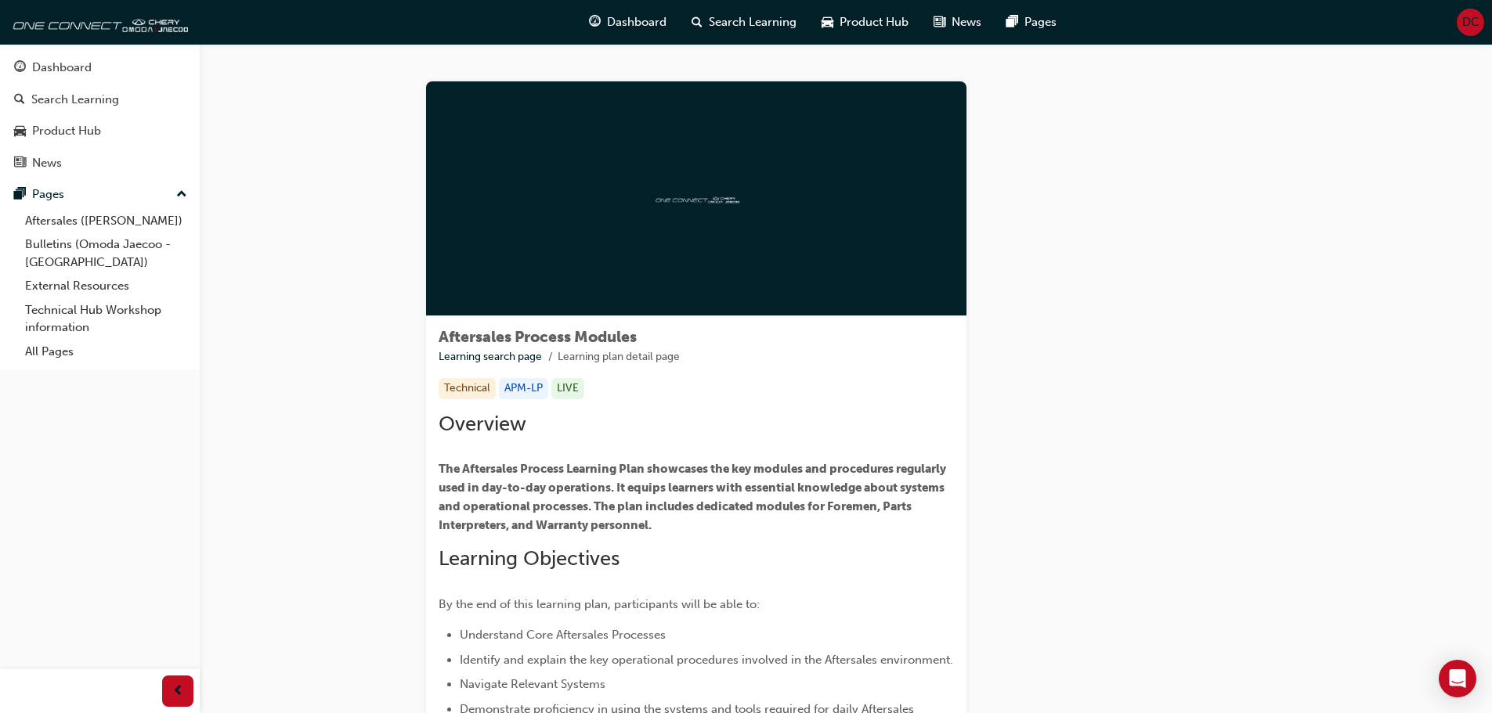
click at [695, 192] on img at bounding box center [696, 198] width 86 height 15
drag, startPoint x: 695, startPoint y: 192, endPoint x: 699, endPoint y: 206, distance: 14.9
click at [699, 205] on img at bounding box center [696, 198] width 86 height 15
click at [699, 206] on img at bounding box center [696, 198] width 86 height 15
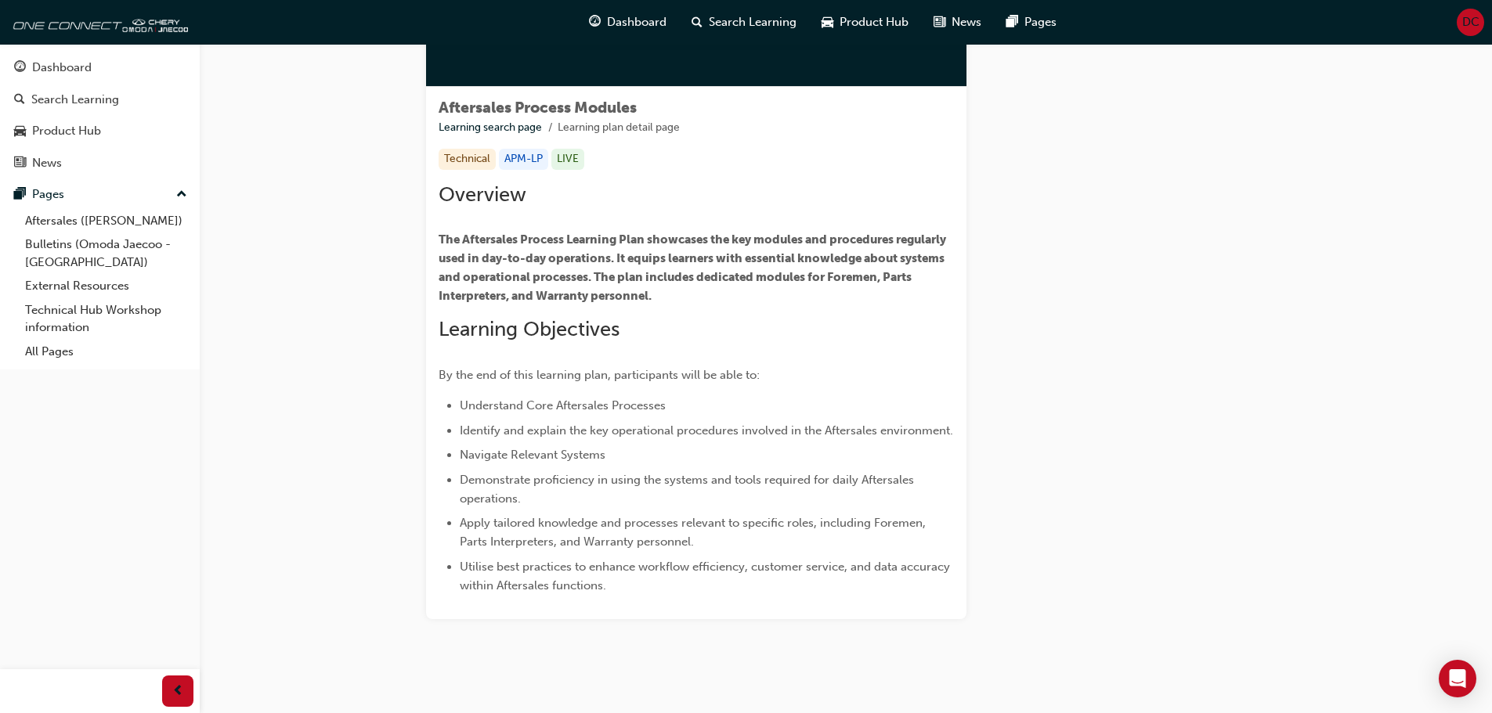
scroll to position [235, 0]
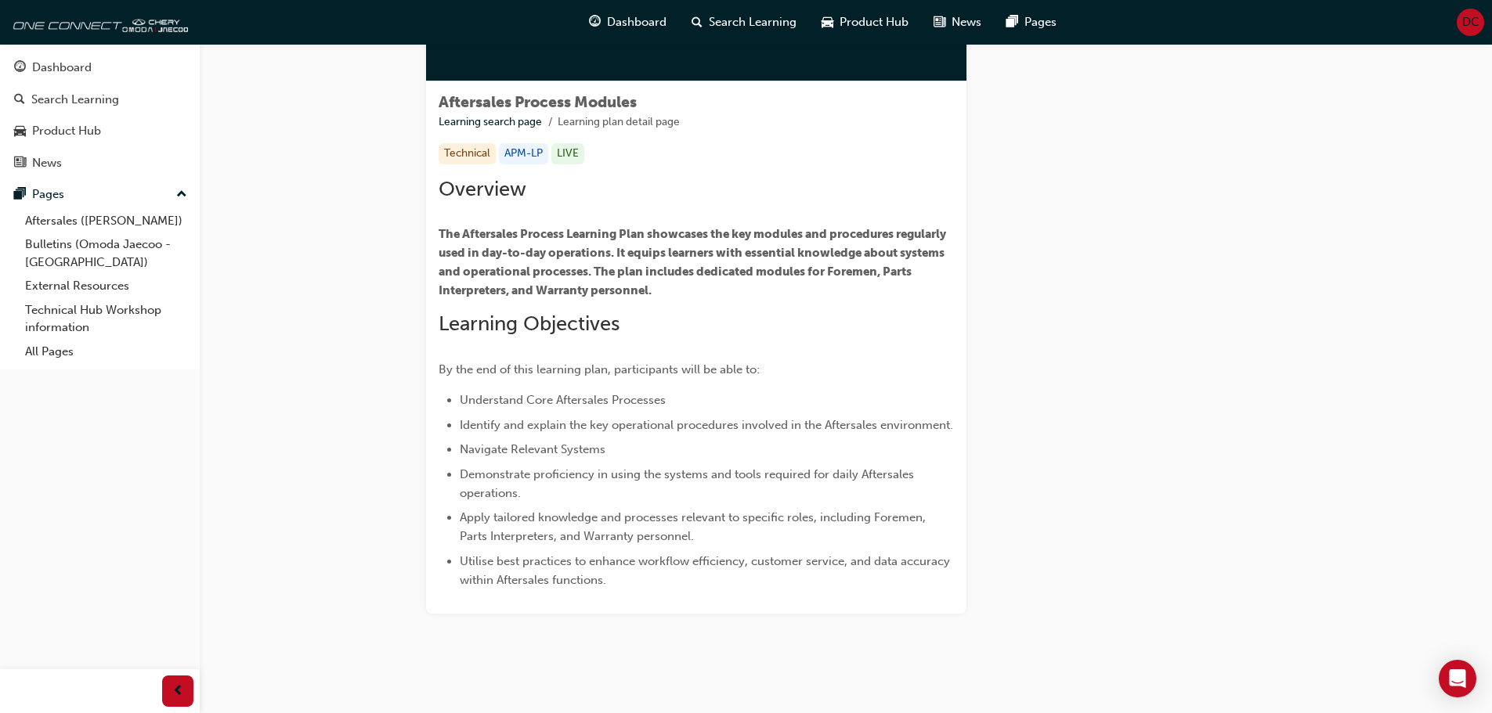
drag, startPoint x: 549, startPoint y: 262, endPoint x: 585, endPoint y: 285, distance: 43.0
click at [551, 262] on p "The Aftersales Process Learning Plan showcases the key modules and procedures r…" at bounding box center [696, 262] width 515 height 75
drag, startPoint x: 585, startPoint y: 285, endPoint x: 608, endPoint y: 298, distance: 26.3
click at [590, 289] on span "The Aftersales Process Learning Plan showcases the key modules and procedures r…" at bounding box center [694, 262] width 510 height 70
drag, startPoint x: 634, startPoint y: 313, endPoint x: 648, endPoint y: 337, distance: 27.8
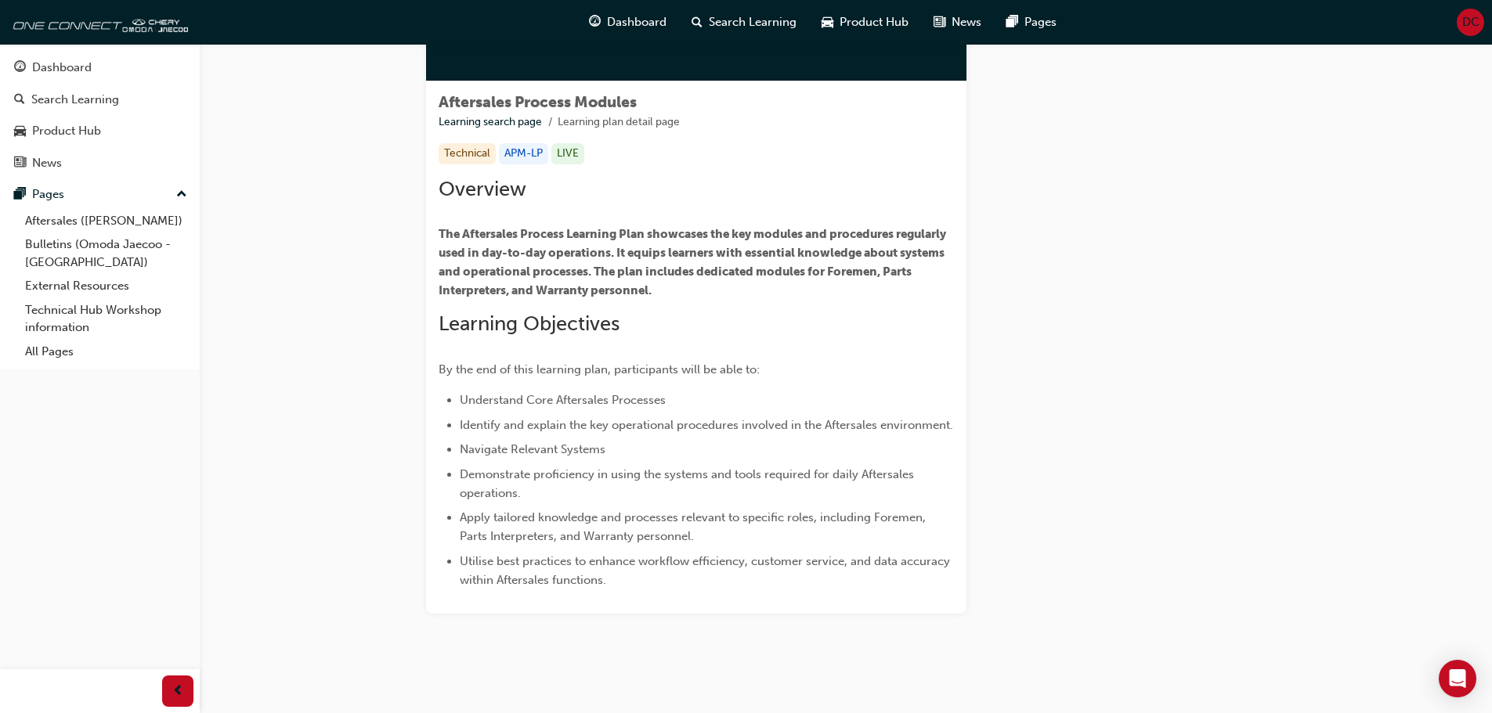
click at [642, 327] on h2 "​ Learning Objectives" at bounding box center [696, 324] width 515 height 25
drag, startPoint x: 685, startPoint y: 381, endPoint x: 695, endPoint y: 394, distance: 16.8
click at [695, 394] on div "Overview The Aftersales Process Learning Plan showcases the key modules and pro…" at bounding box center [696, 383] width 515 height 413
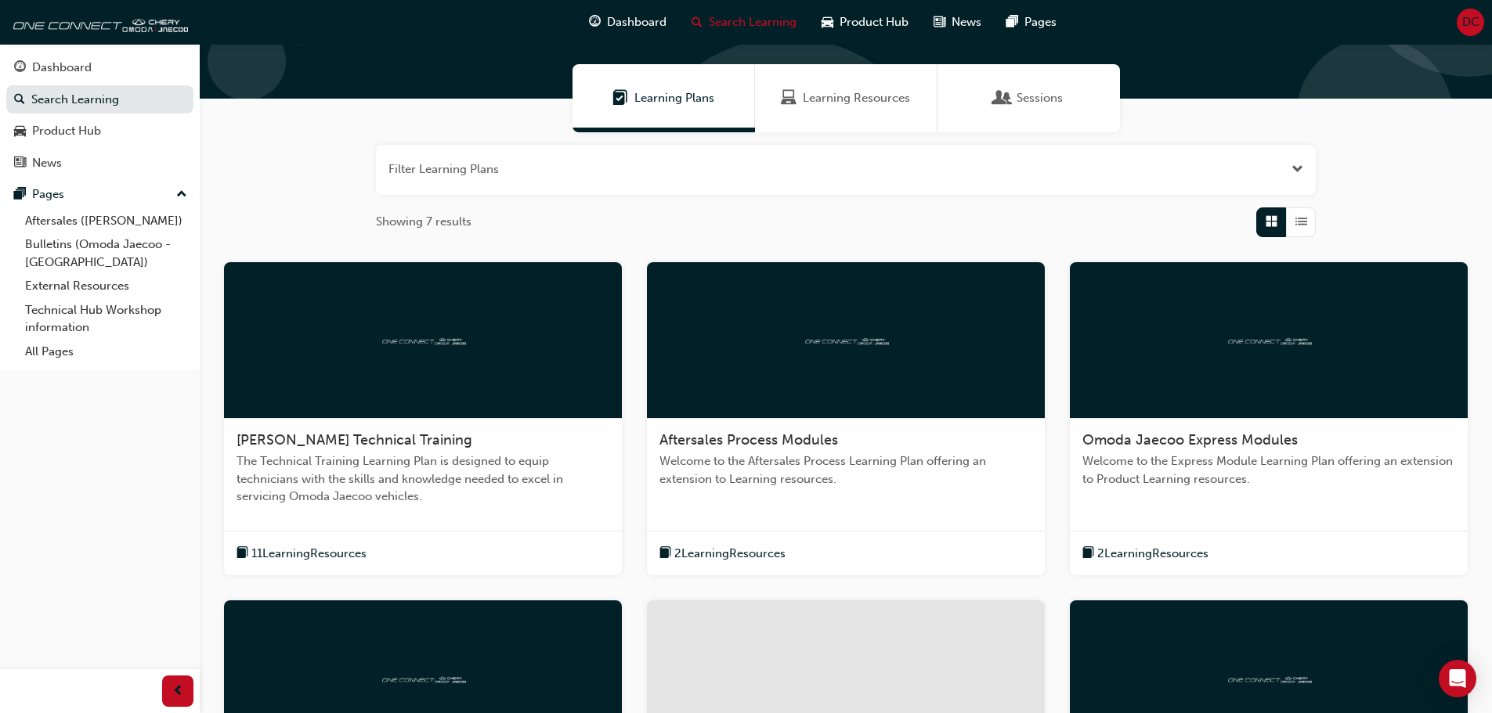
scroll to position [313, 0]
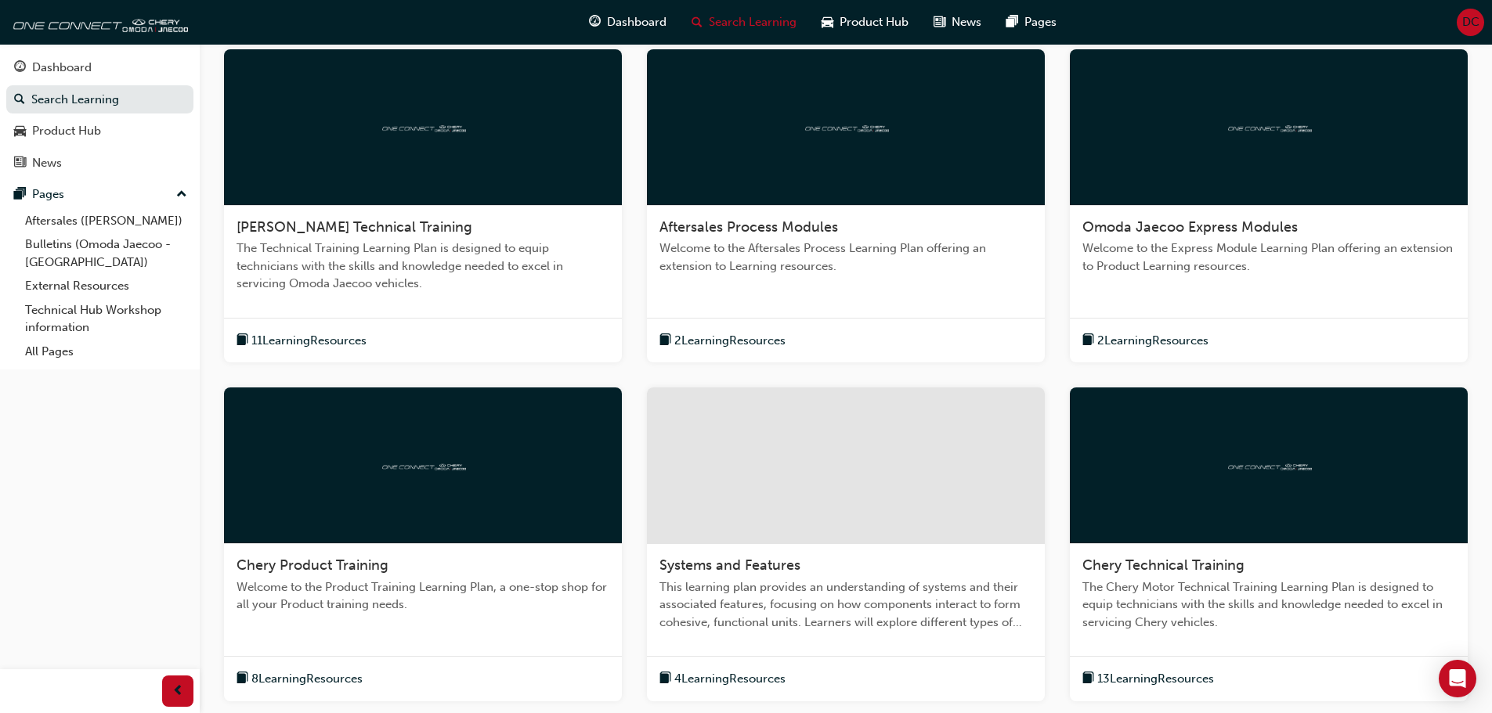
click at [782, 569] on span "Systems and Features" at bounding box center [729, 565] width 141 height 17
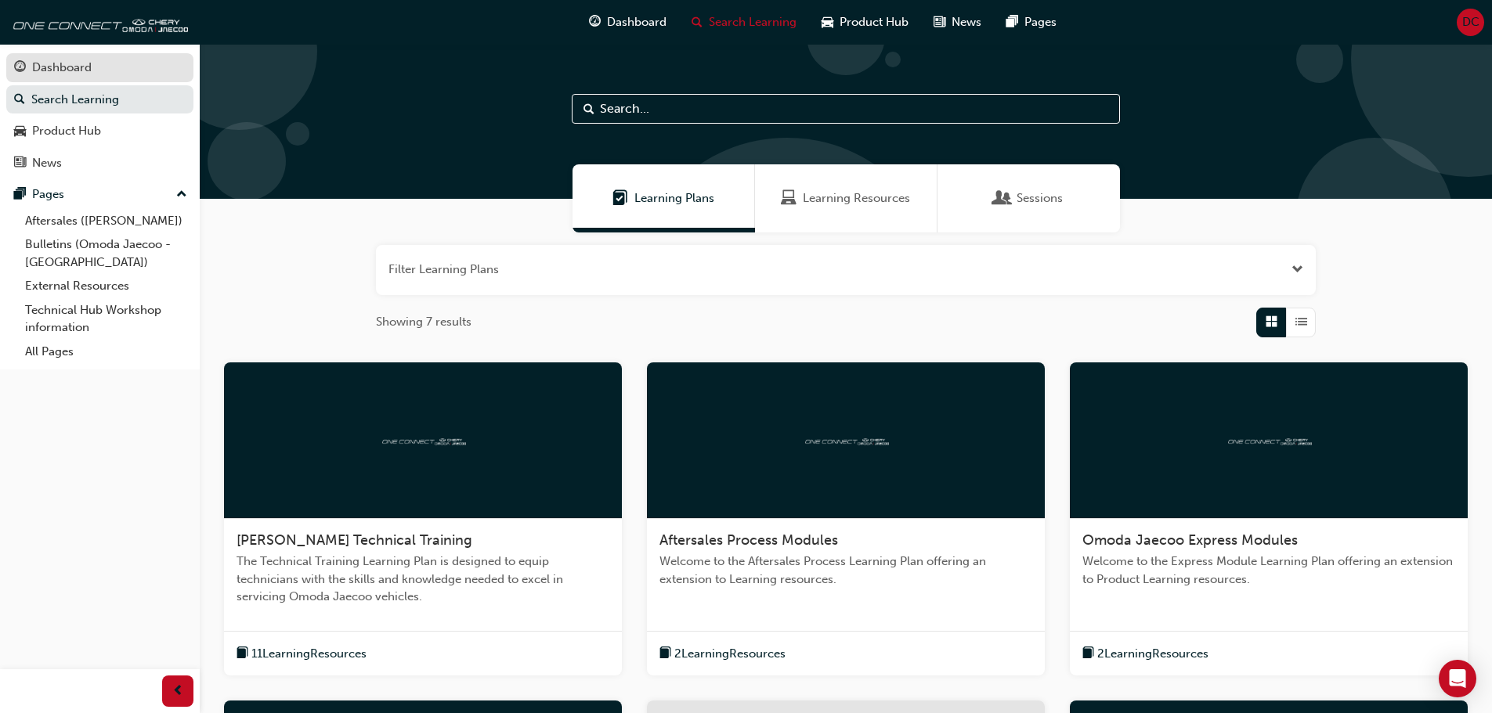
click at [45, 70] on div "Dashboard" at bounding box center [62, 68] width 60 height 18
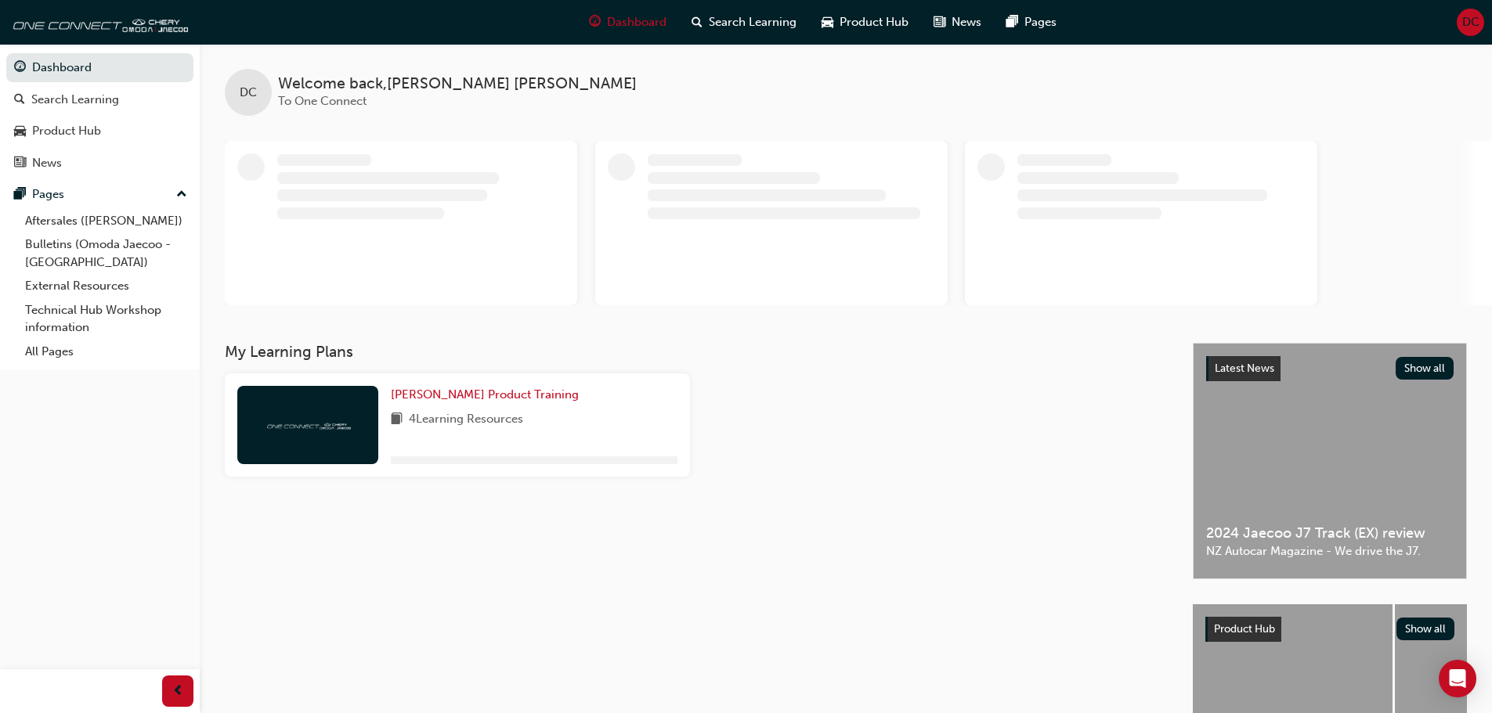
scroll to position [78, 0]
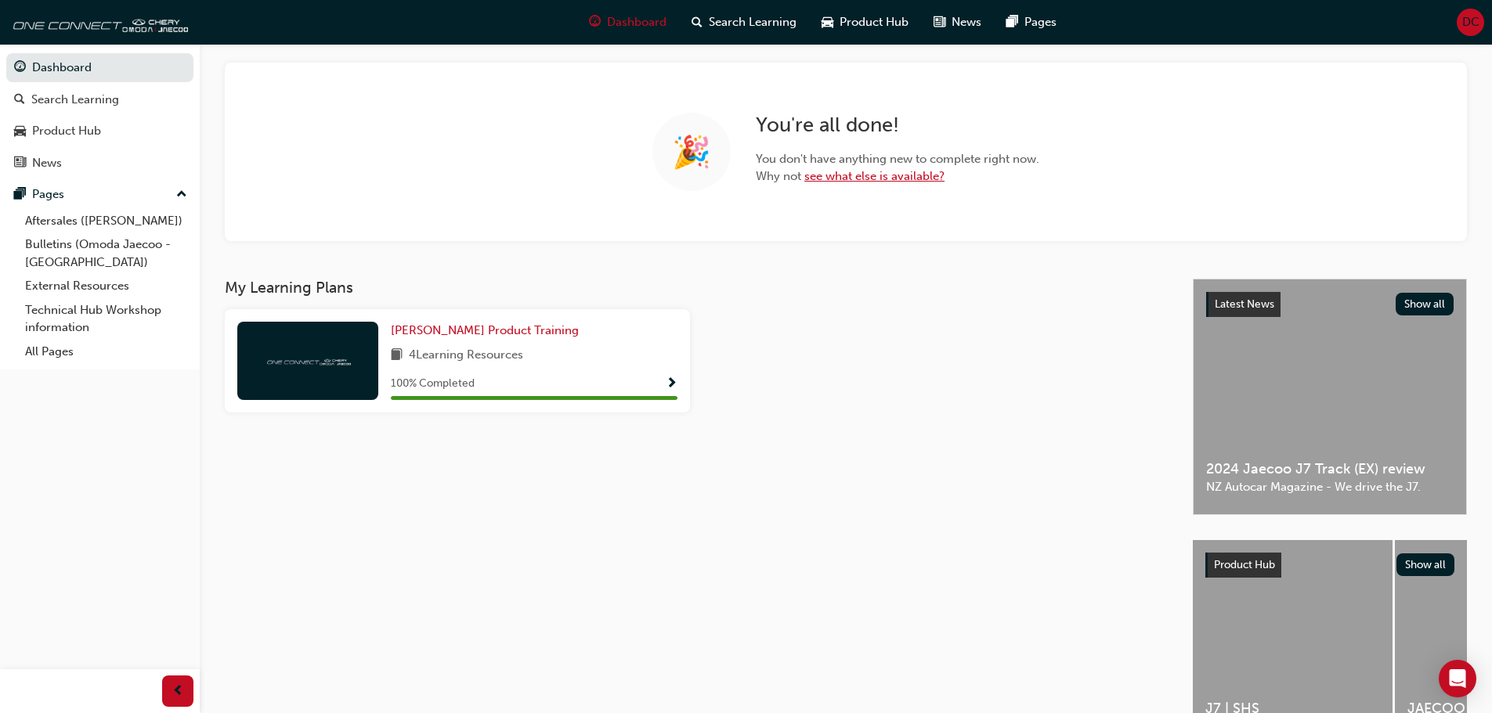
click at [870, 171] on link "see what else is available?" at bounding box center [874, 176] width 140 height 14
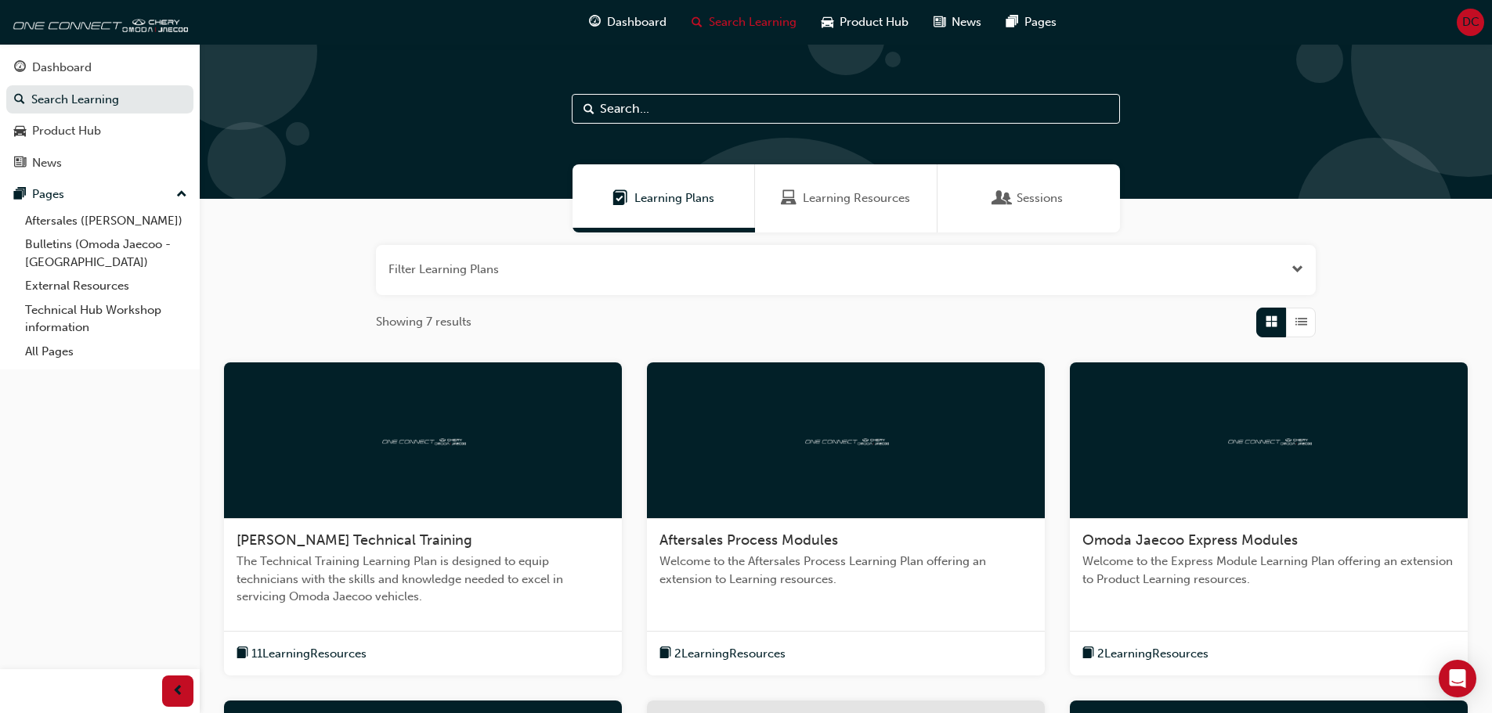
click at [717, 659] on span "2 Learning Resources" at bounding box center [729, 654] width 111 height 18
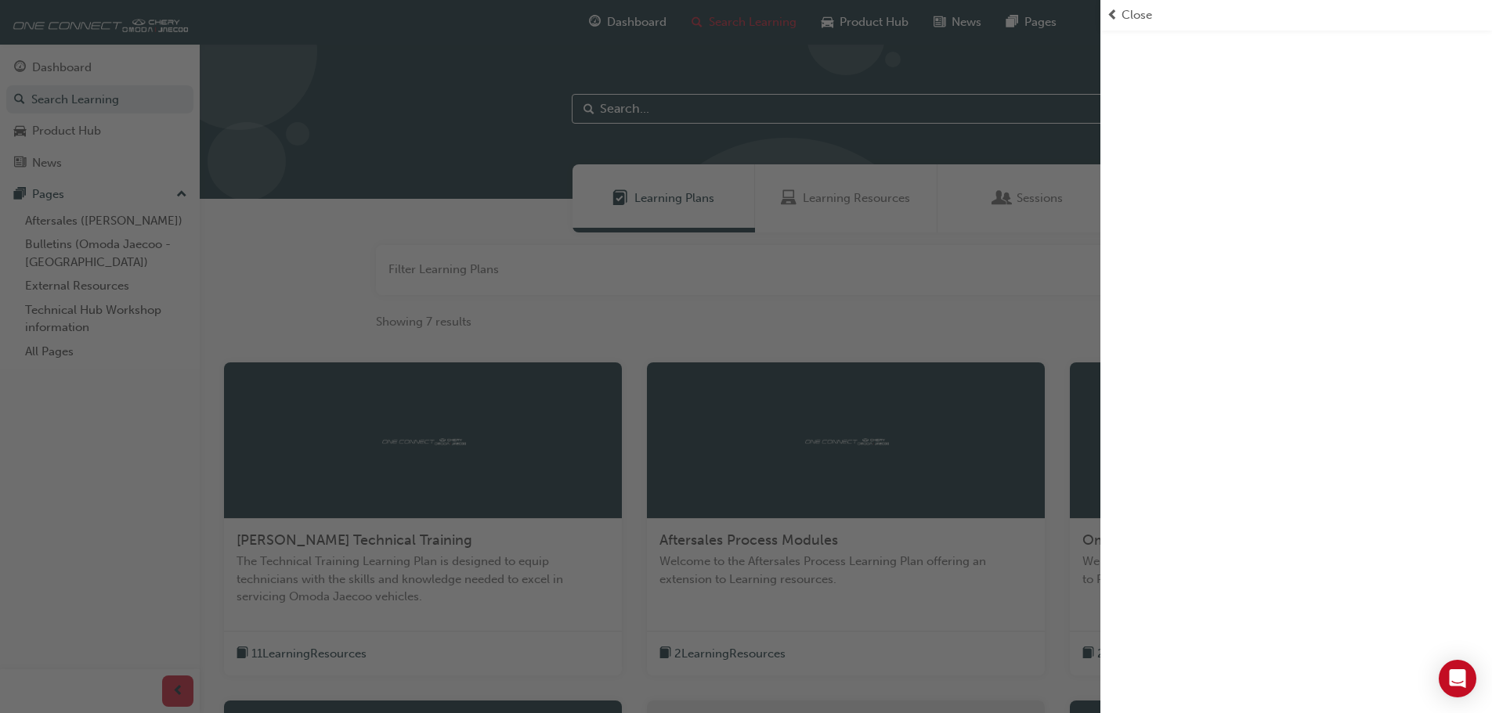
click at [726, 648] on div "button" at bounding box center [550, 356] width 1100 height 713
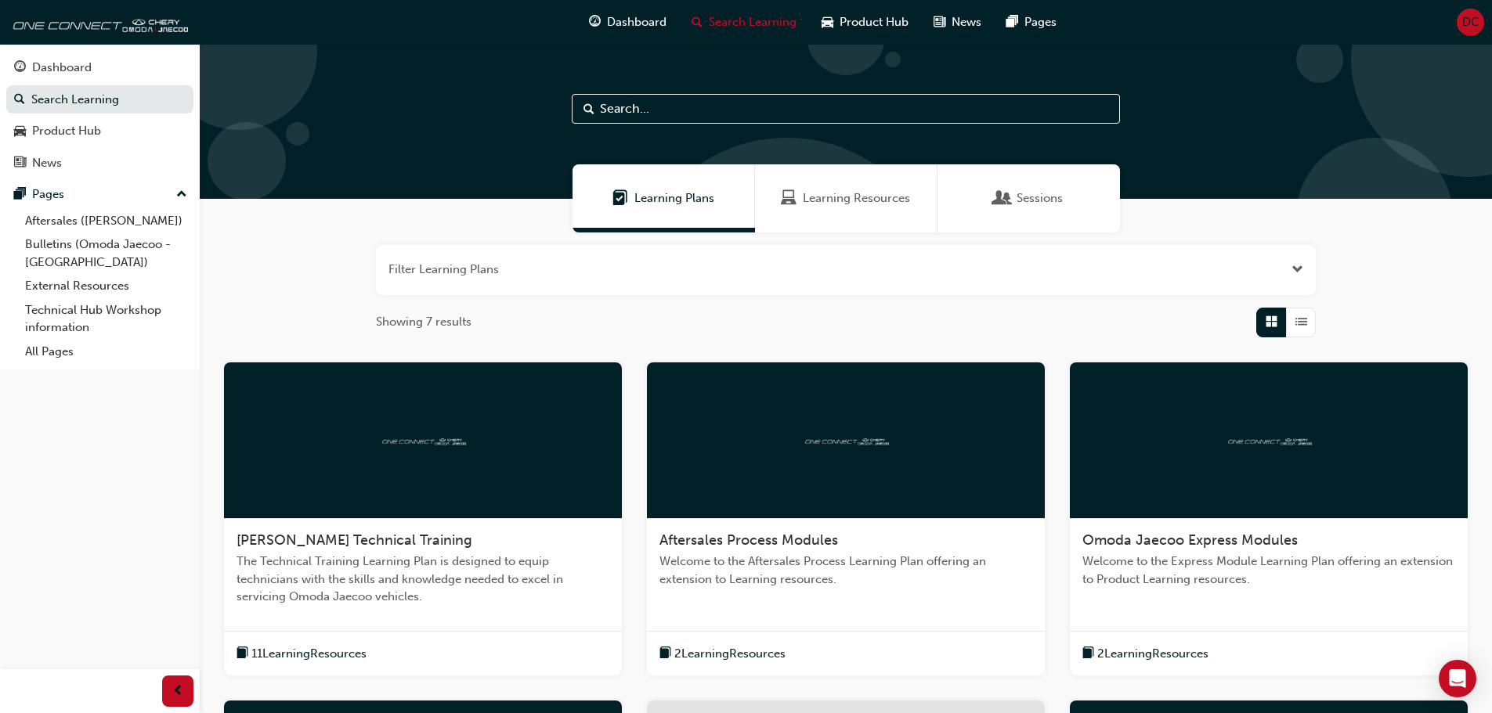
click at [726, 648] on span "2 Learning Resources" at bounding box center [729, 654] width 111 height 18
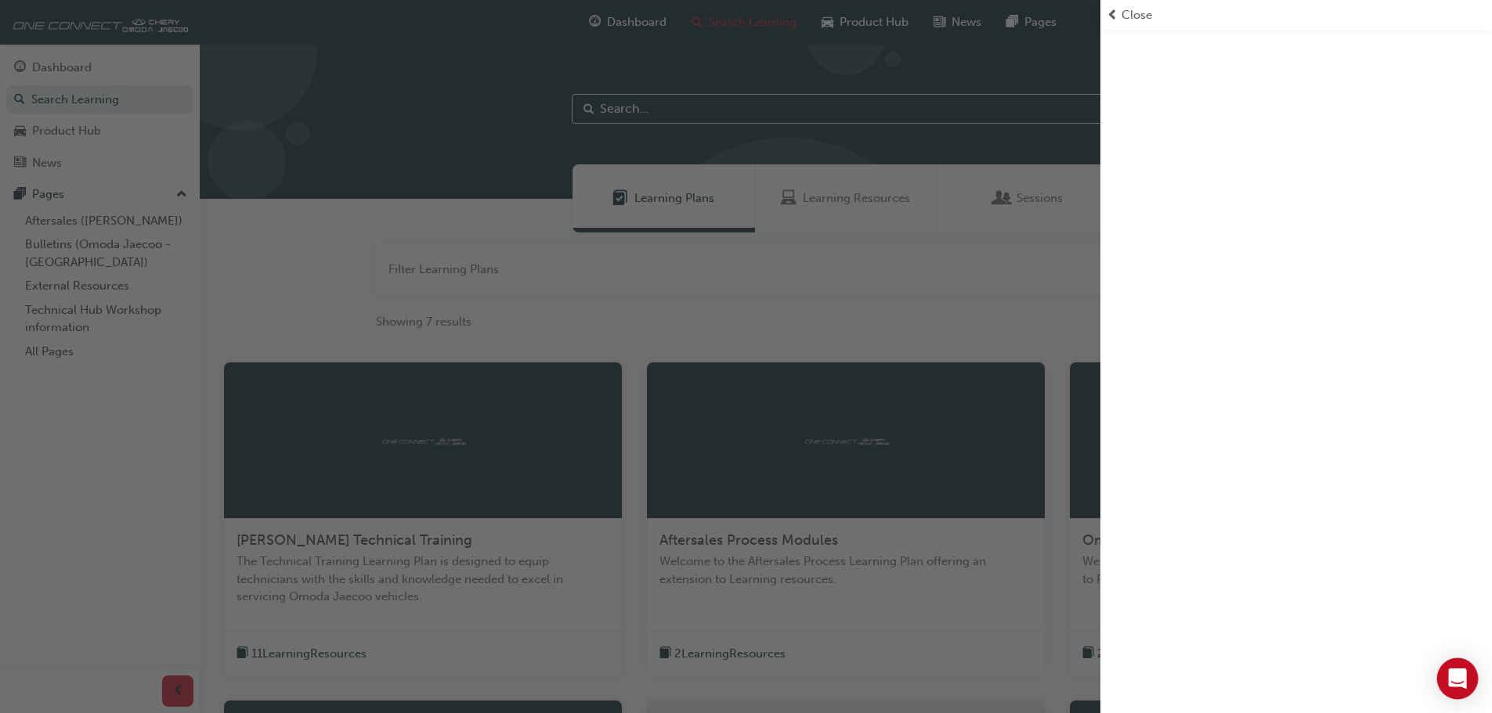
click at [1459, 677] on icon "Open Intercom Messenger" at bounding box center [1457, 679] width 18 height 20
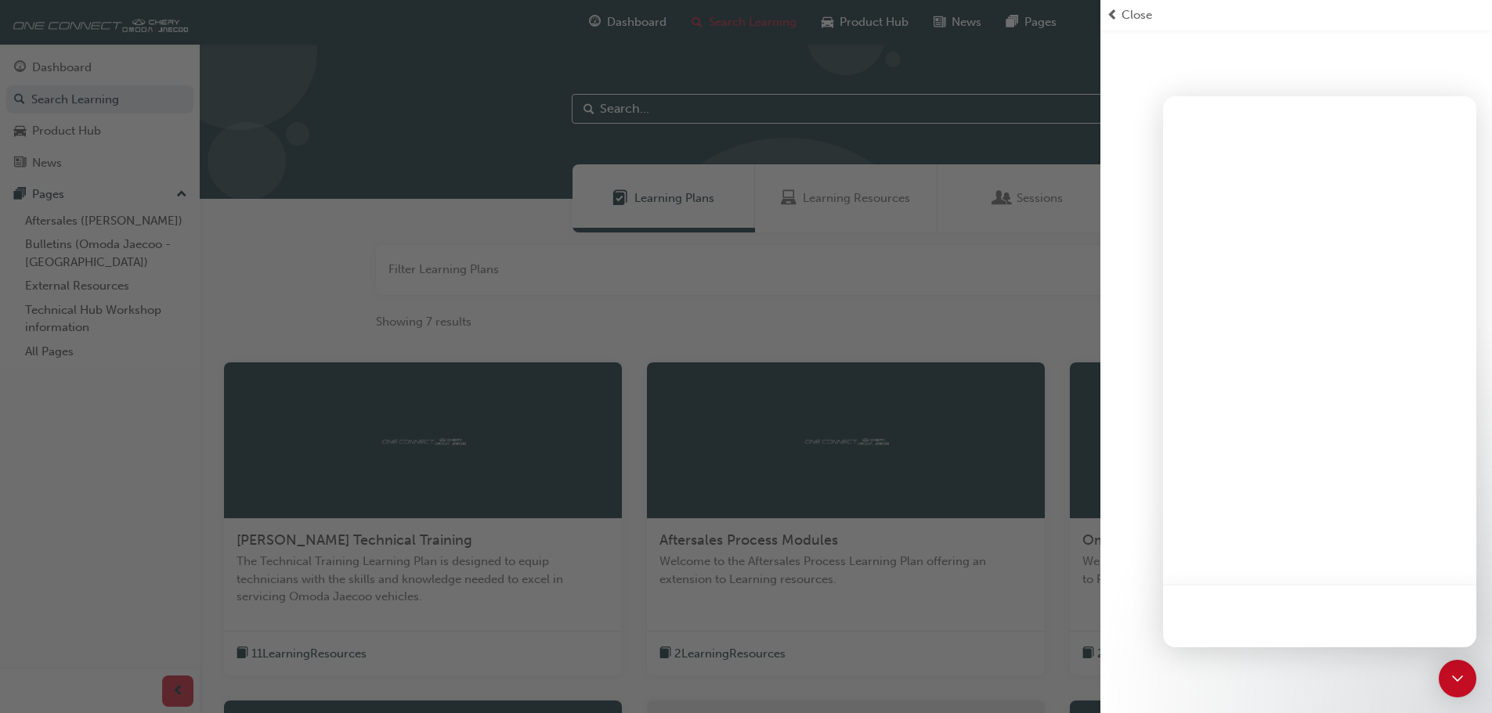
click at [1258, 606] on div at bounding box center [1319, 616] width 313 height 63
click at [1262, 414] on div at bounding box center [1319, 371] width 313 height 551
drag, startPoint x: 1292, startPoint y: 334, endPoint x: 1469, endPoint y: 538, distance: 269.8
click at [1341, 369] on div at bounding box center [1319, 371] width 313 height 551
drag, startPoint x: 1468, startPoint y: 684, endPoint x: 1263, endPoint y: 466, distance: 298.6
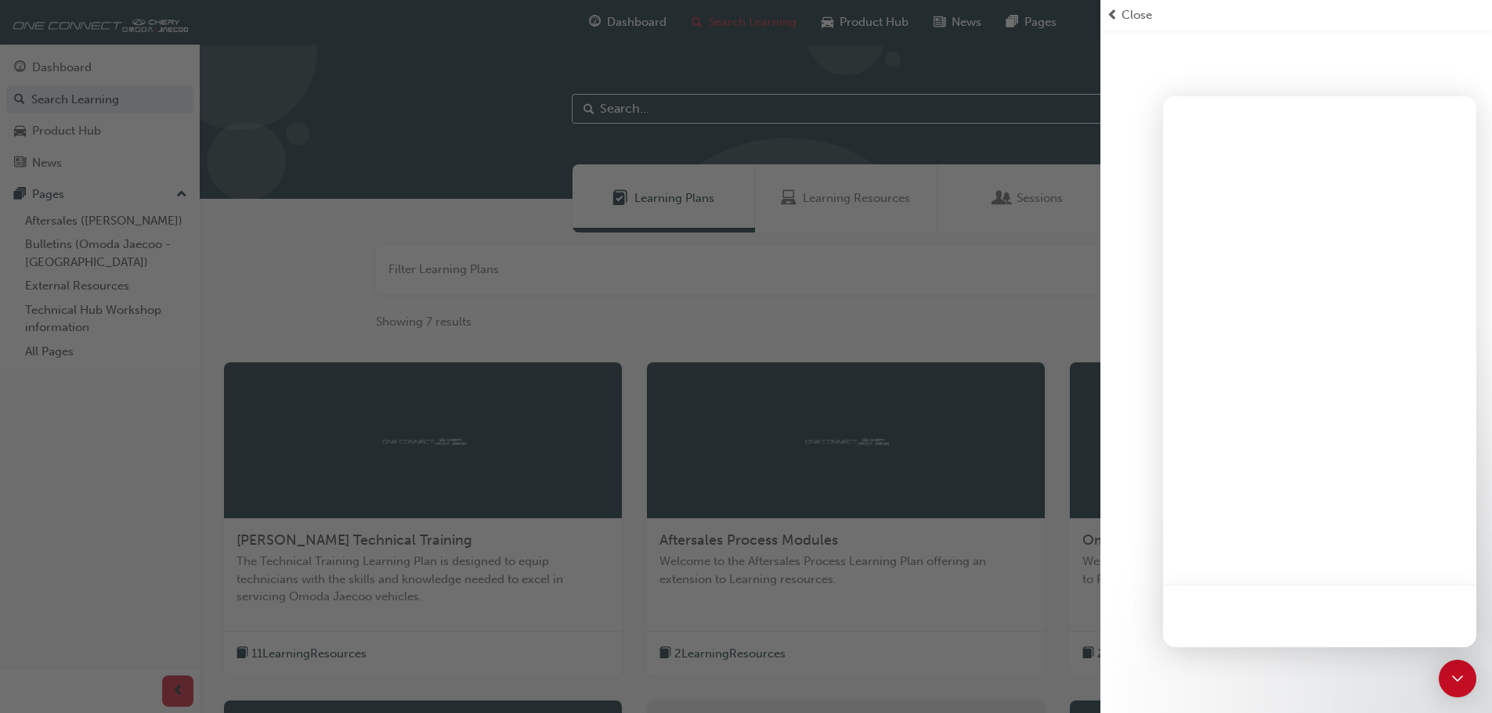
click at [1459, 667] on div "Open Intercom Messenger" at bounding box center [1458, 679] width 38 height 38
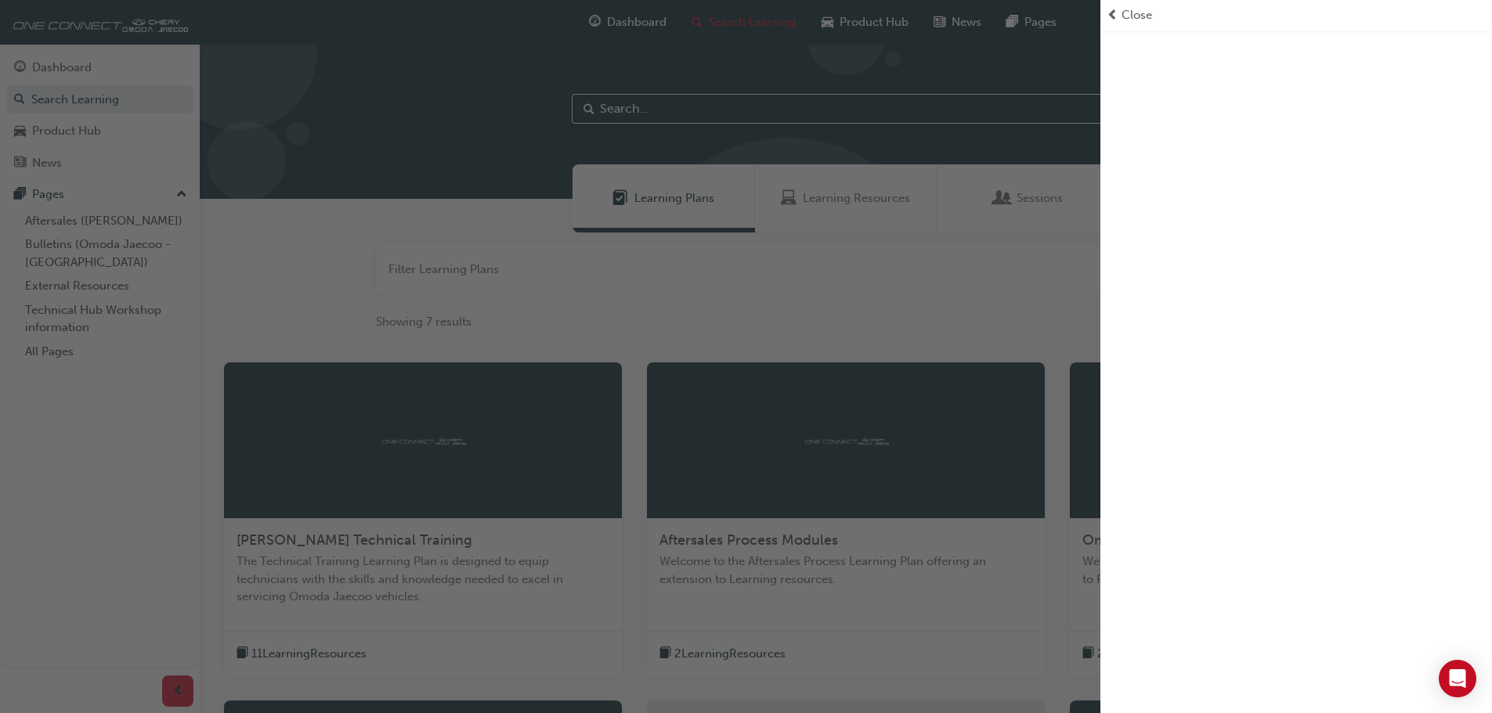
drag, startPoint x: 1108, startPoint y: 16, endPoint x: 1117, endPoint y: 20, distance: 10.2
click at [1109, 16] on span "prev-icon" at bounding box center [1112, 15] width 12 height 18
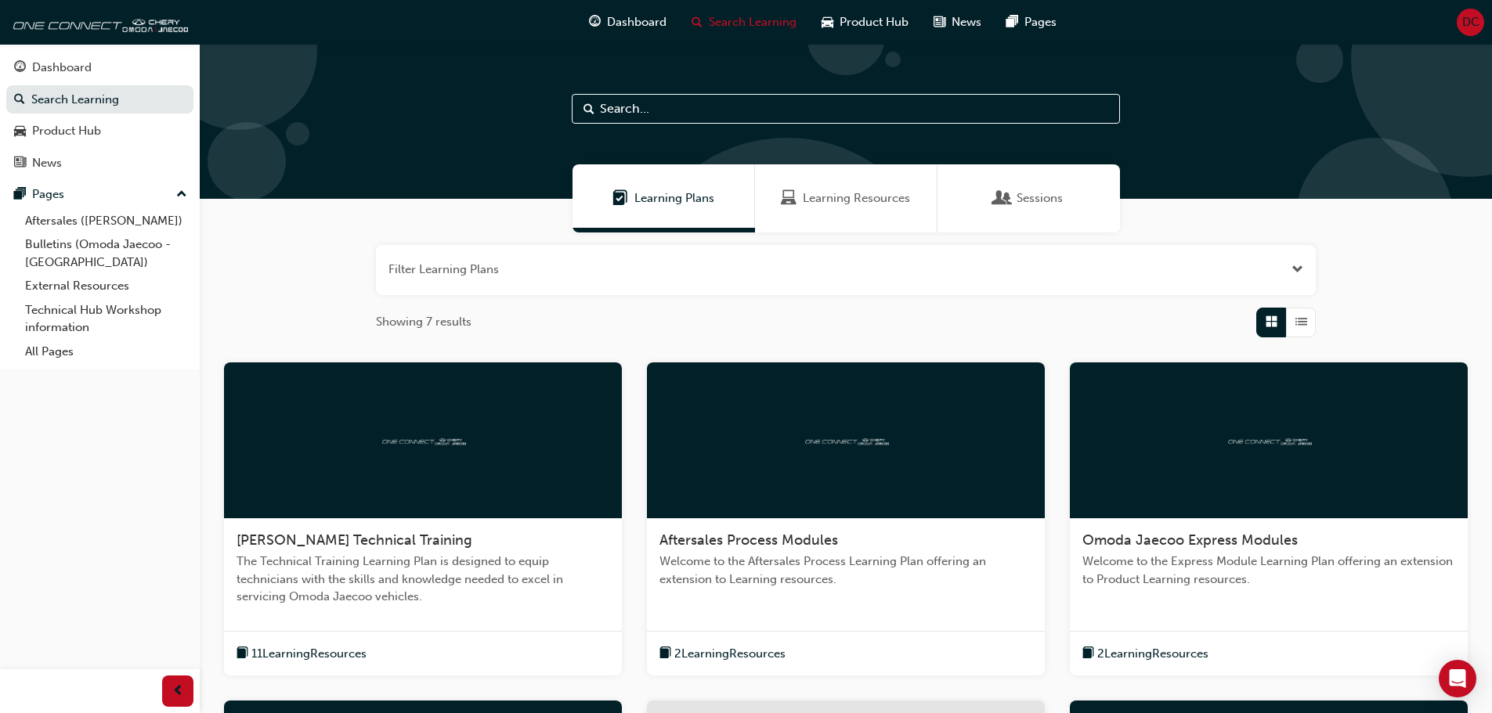
click at [1468, 21] on span "DC" at bounding box center [1470, 22] width 17 height 18
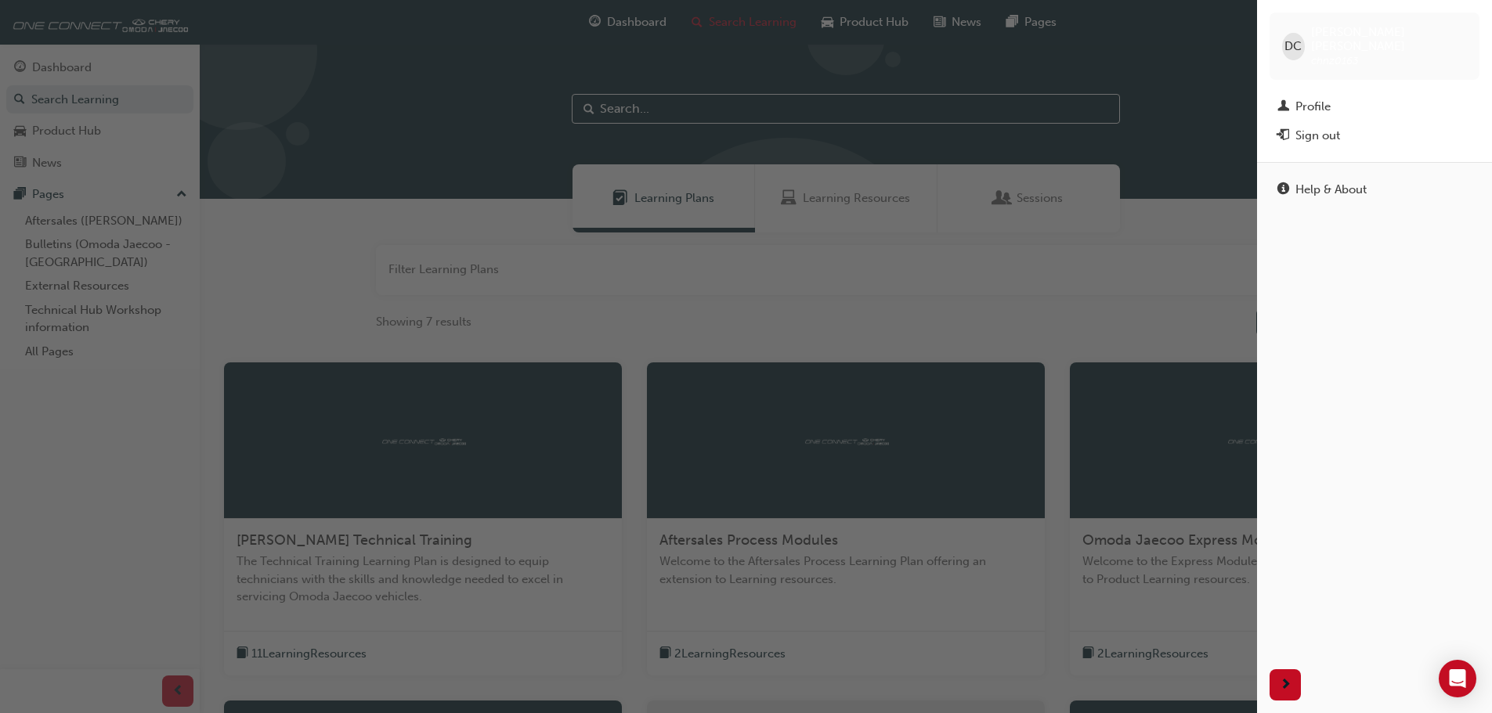
click at [995, 50] on div "button" at bounding box center [628, 356] width 1257 height 713
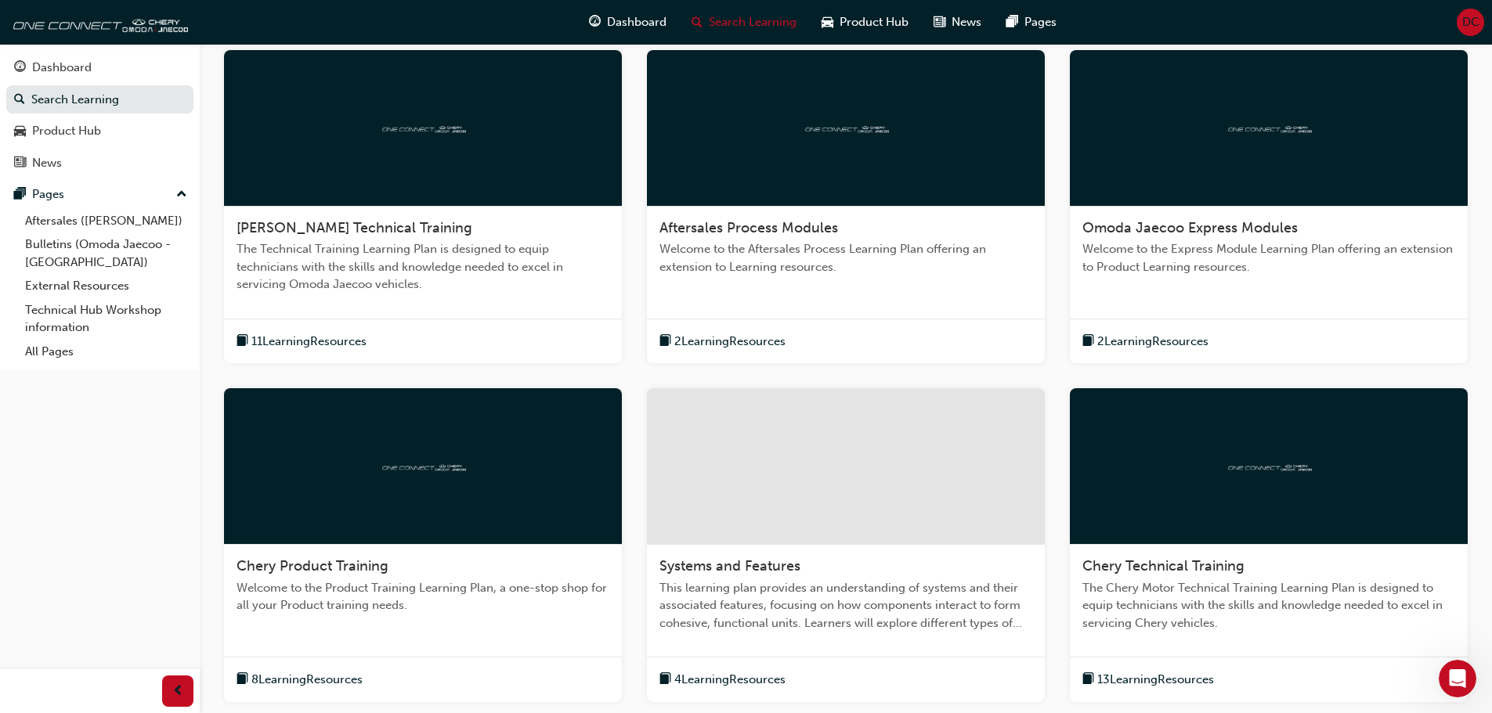
scroll to position [313, 0]
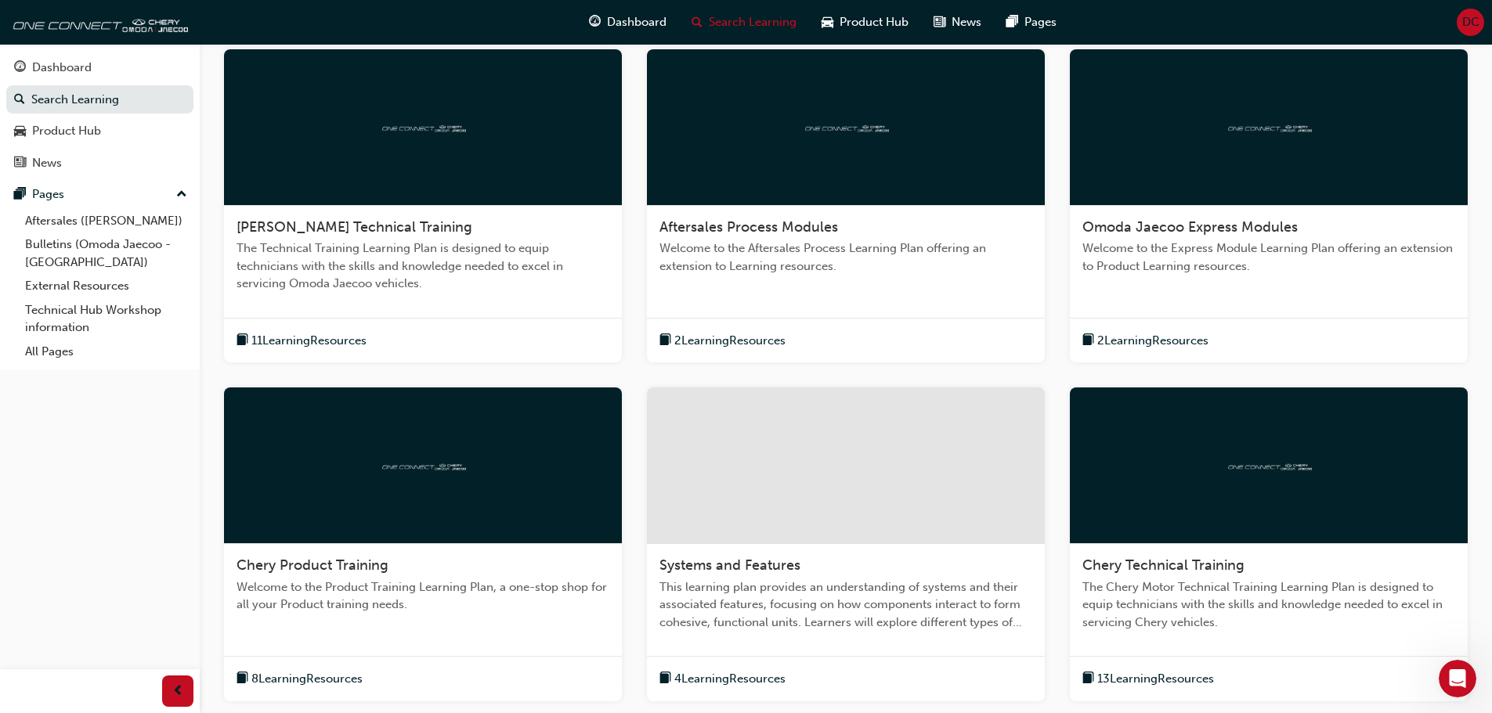
click at [1201, 334] on span "2 Learning Resources" at bounding box center [1152, 341] width 111 height 18
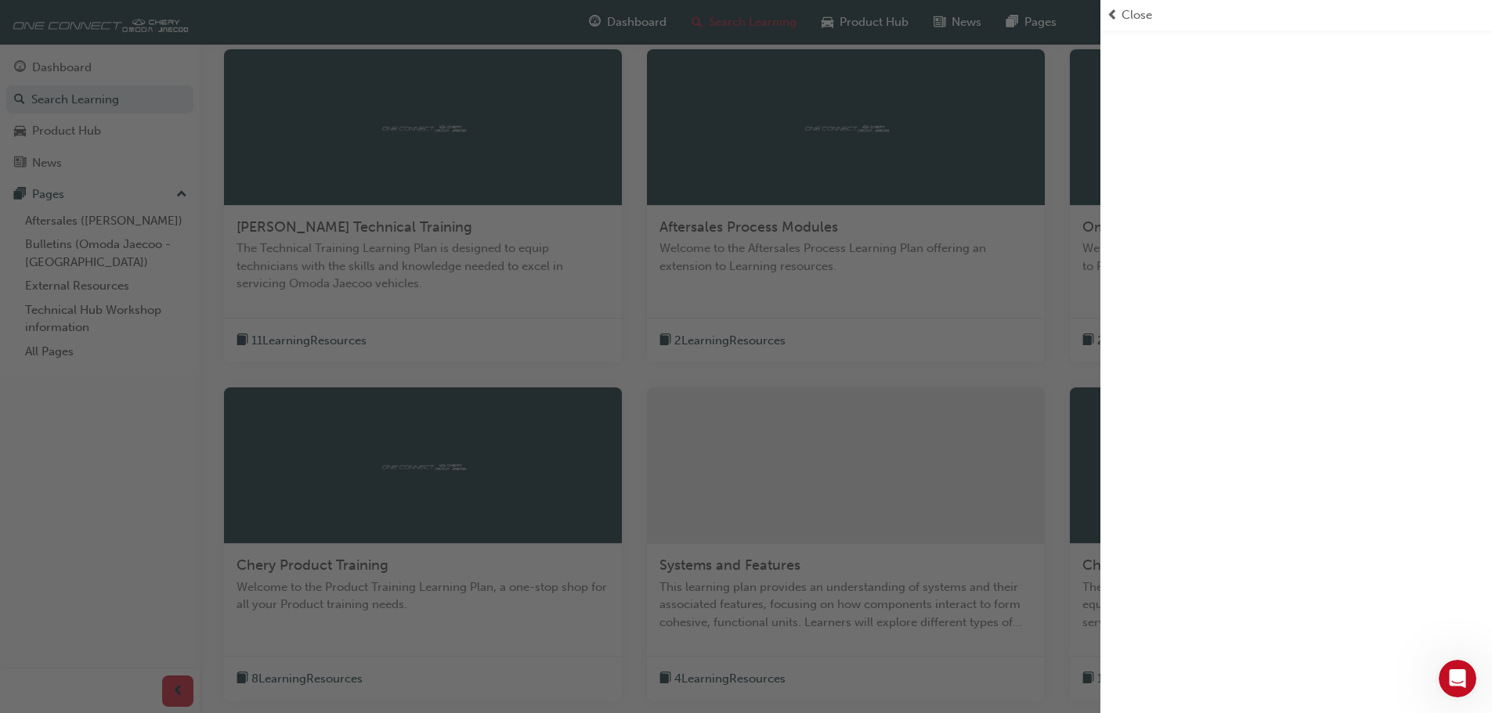
click at [1115, 16] on span "prev-icon" at bounding box center [1112, 15] width 12 height 18
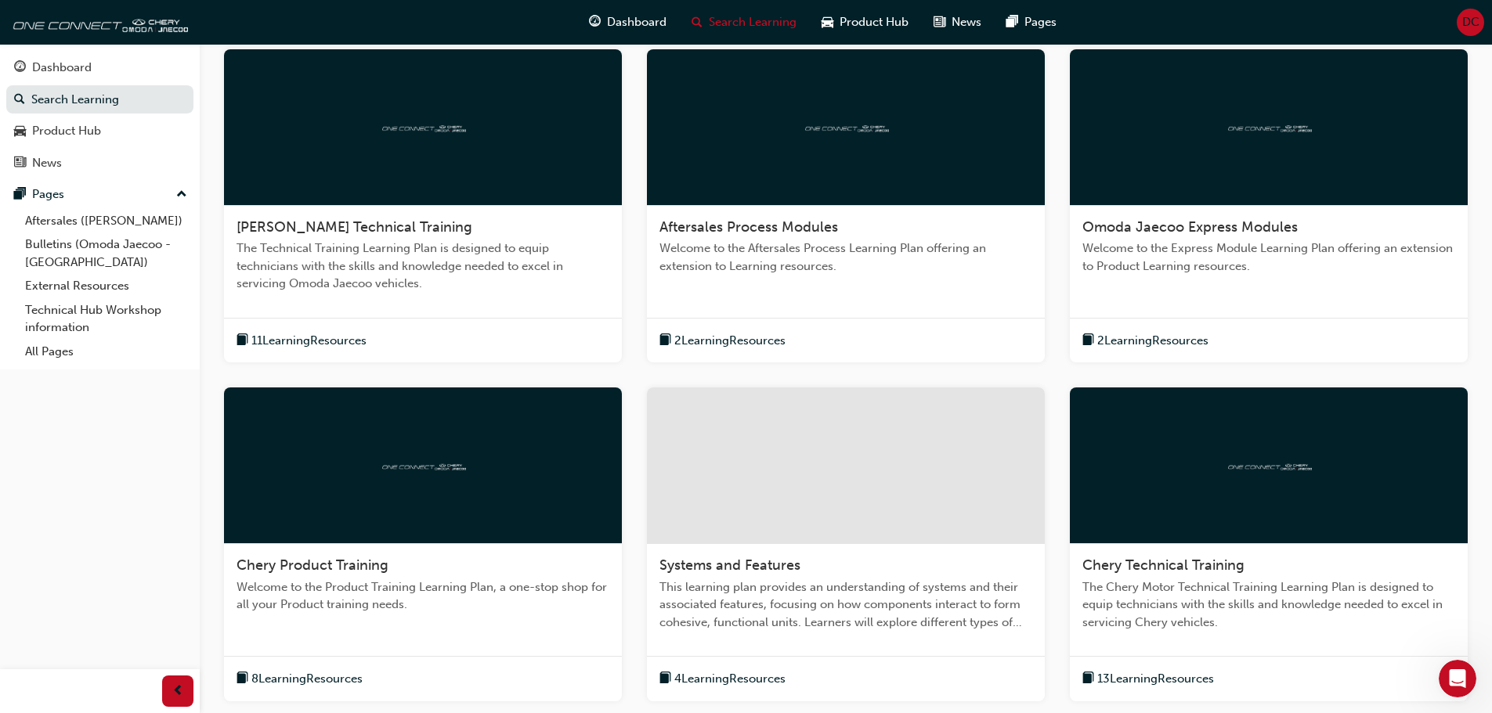
click at [1135, 162] on div at bounding box center [1269, 127] width 398 height 157
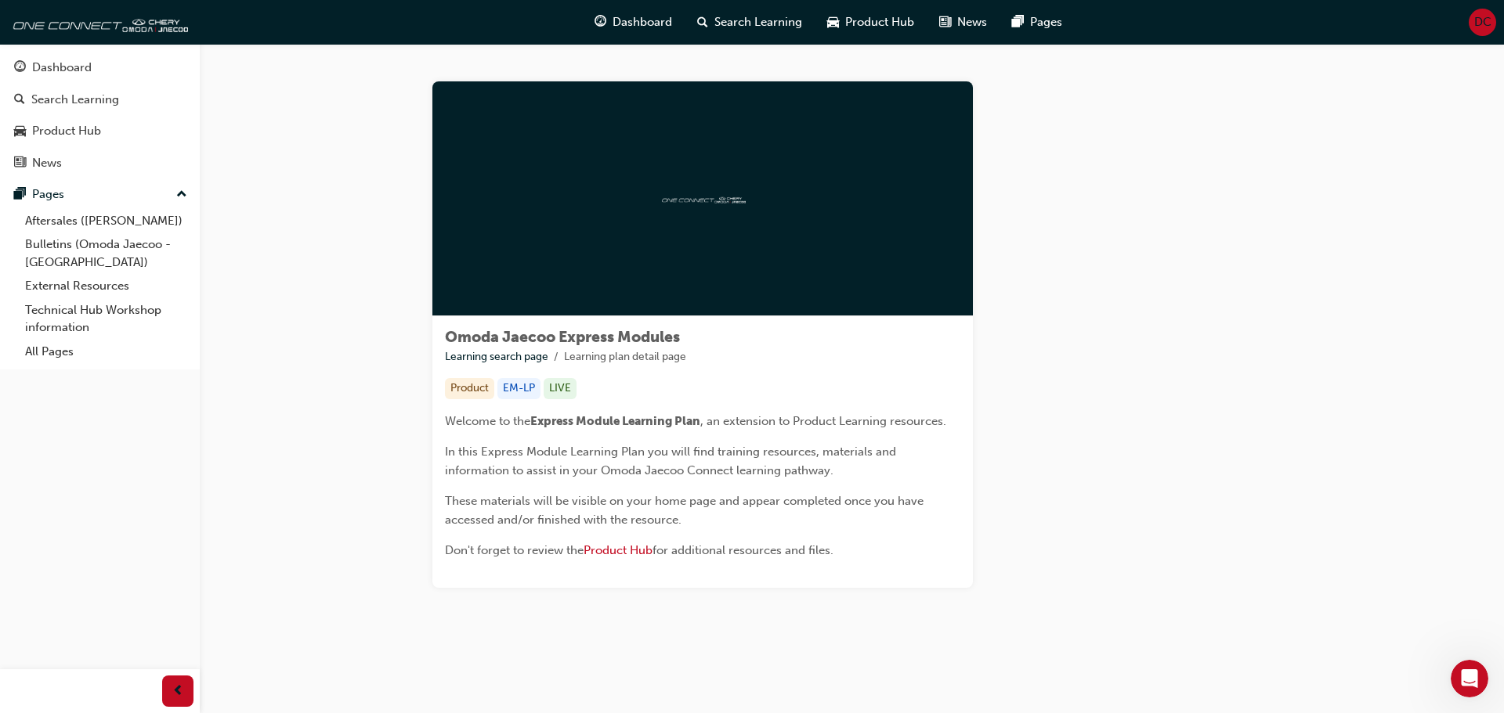
click at [515, 392] on div "EM-LP" at bounding box center [518, 388] width 43 height 21
click at [486, 388] on div "Product" at bounding box center [469, 388] width 49 height 21
click at [561, 388] on div "LIVE" at bounding box center [559, 388] width 33 height 21
click at [604, 346] on div "Omoda Jaecoo Express Modules Learning search page Learning plan detail page" at bounding box center [702, 347] width 515 height 37
click at [645, 331] on span "Omoda Jaecoo Express Modules" at bounding box center [562, 337] width 235 height 18
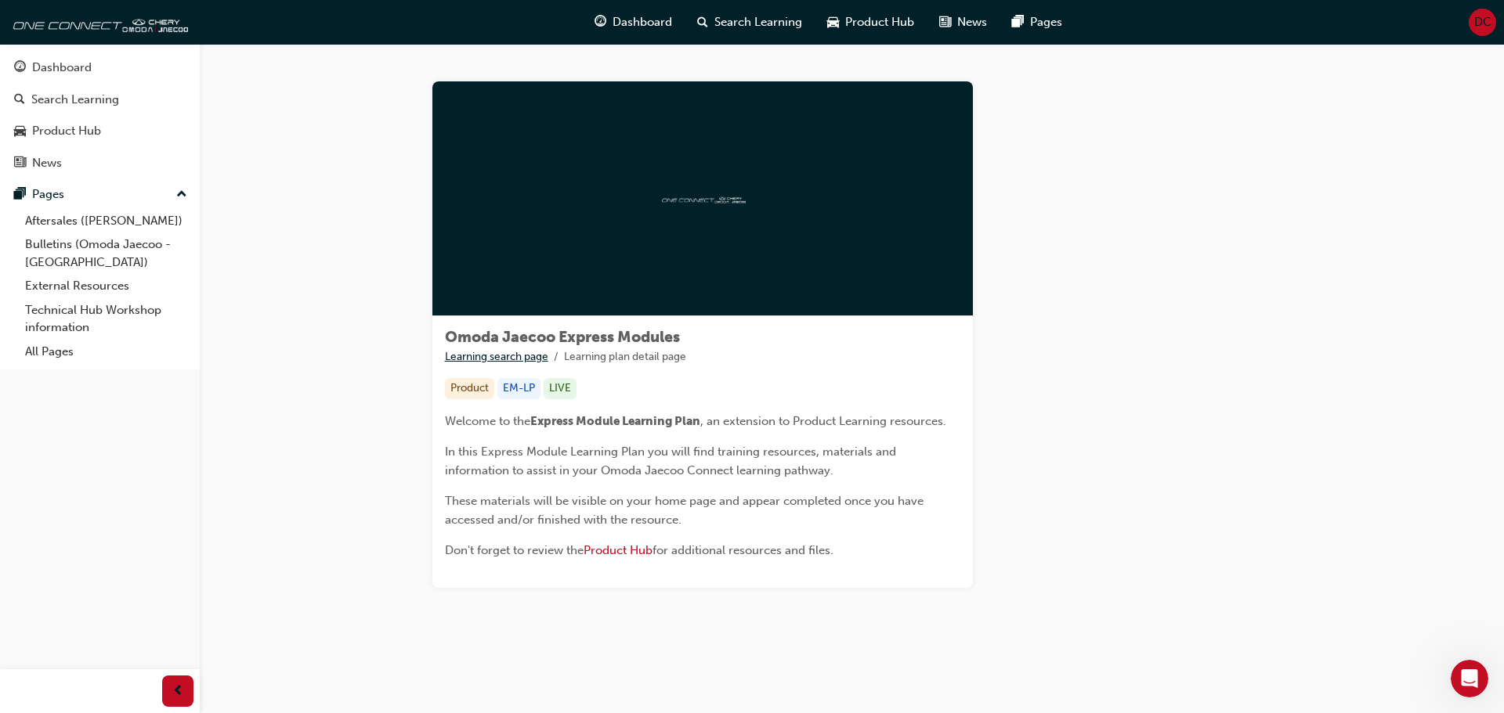
click at [537, 353] on link "Learning search page" at bounding box center [496, 356] width 103 height 13
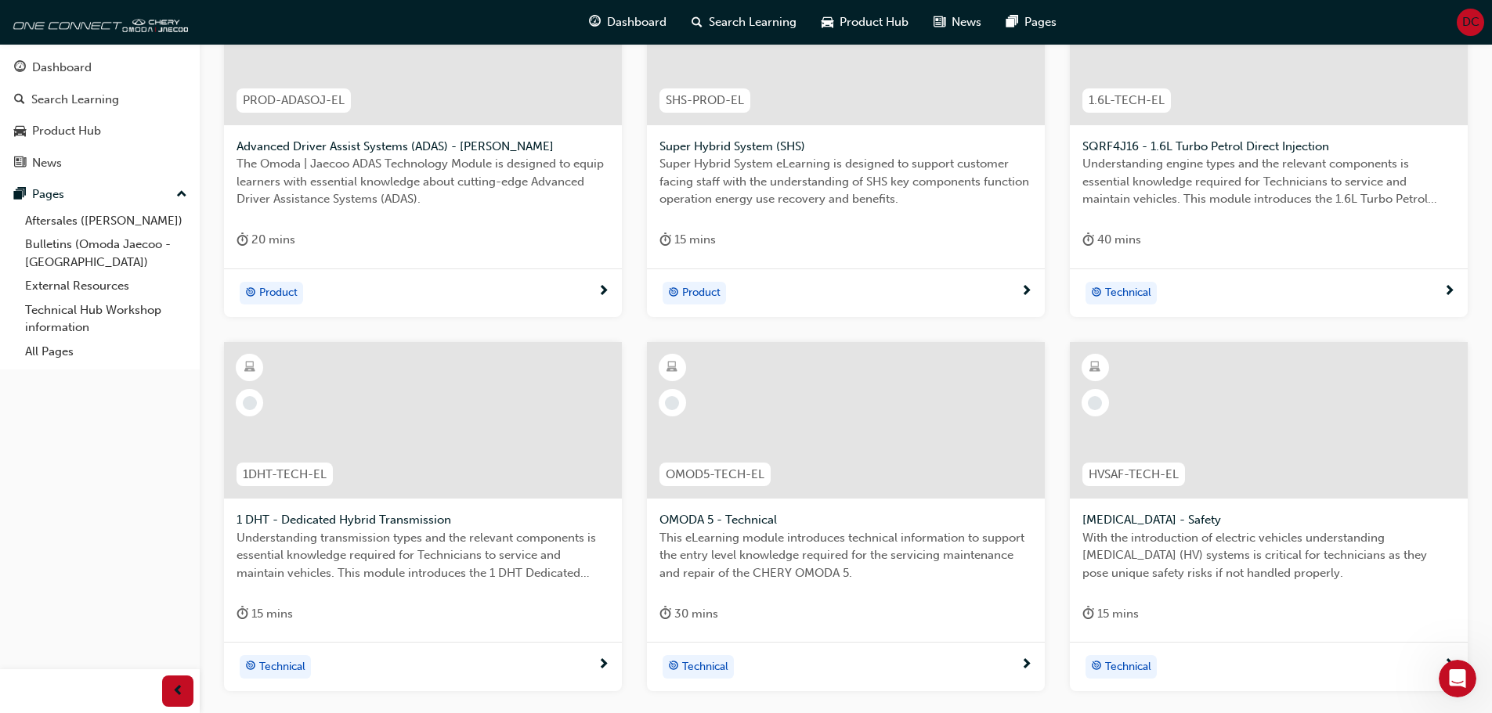
scroll to position [251, 0]
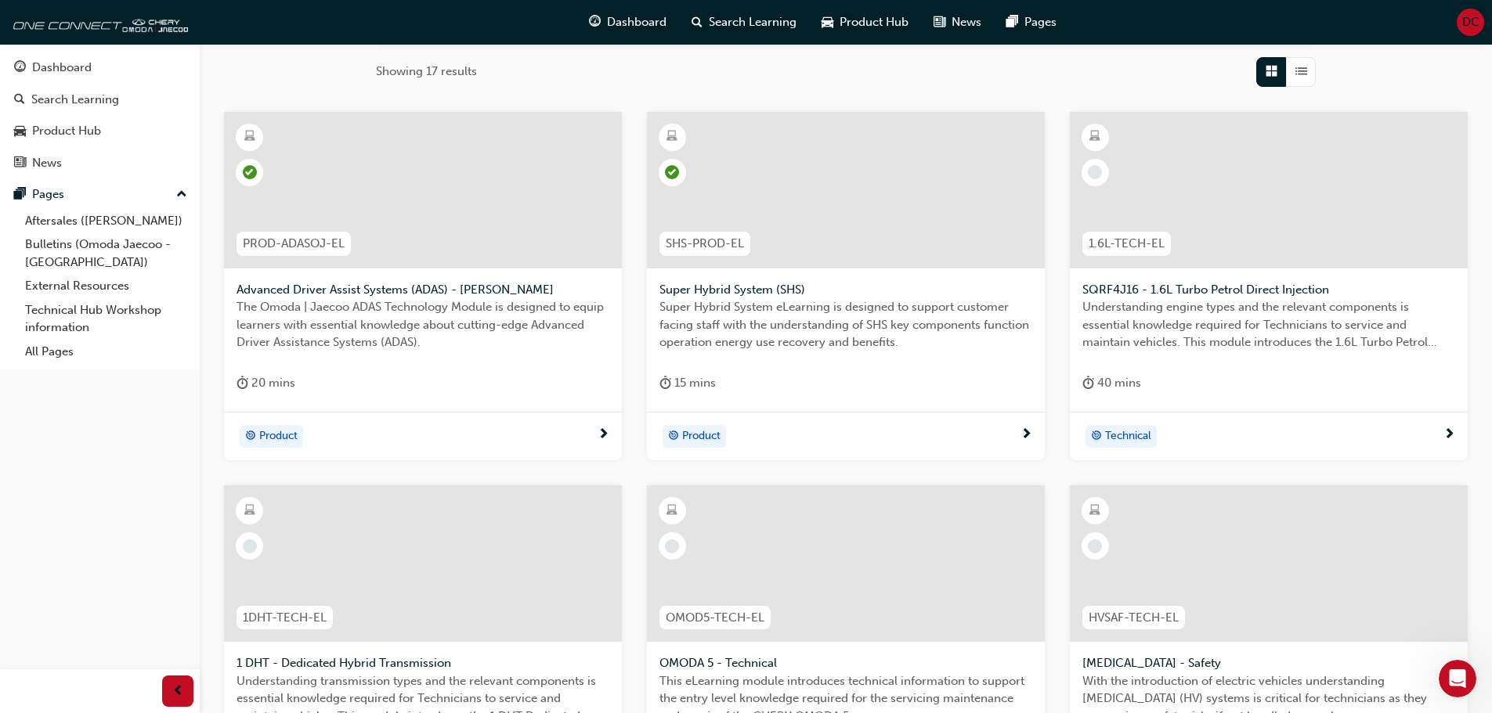
click at [1099, 168] on span "learningRecordVerb_NONE-icon" at bounding box center [1095, 172] width 14 height 14
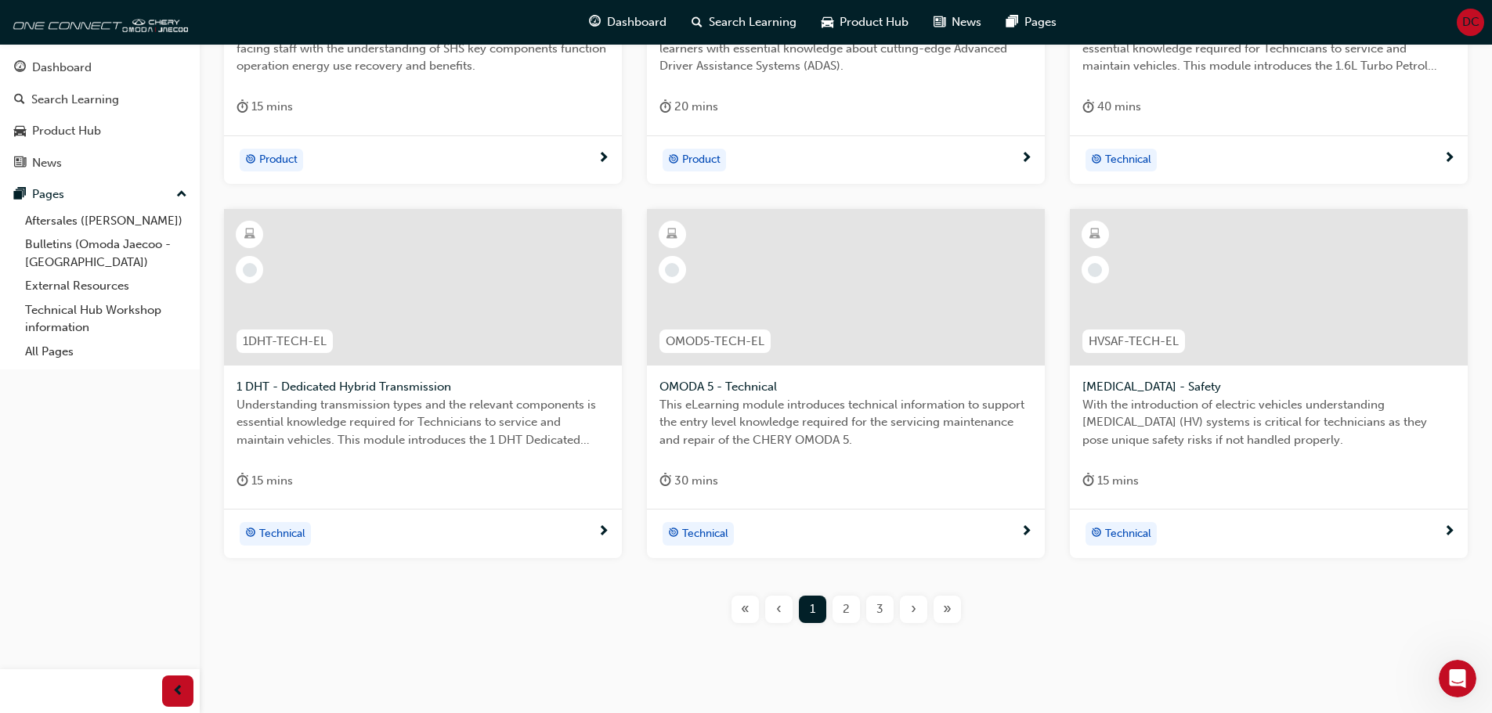
scroll to position [564, 0]
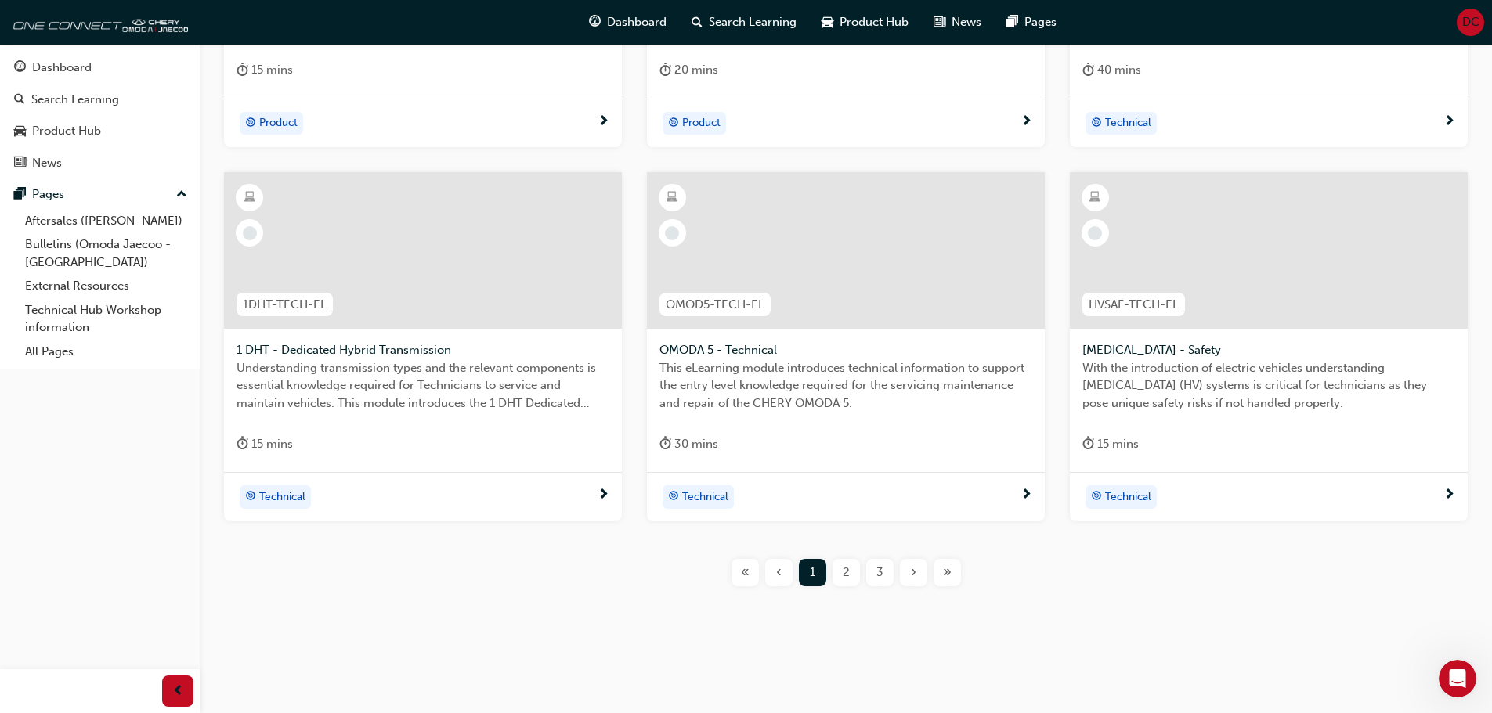
click at [847, 574] on span "2" at bounding box center [846, 573] width 7 height 18
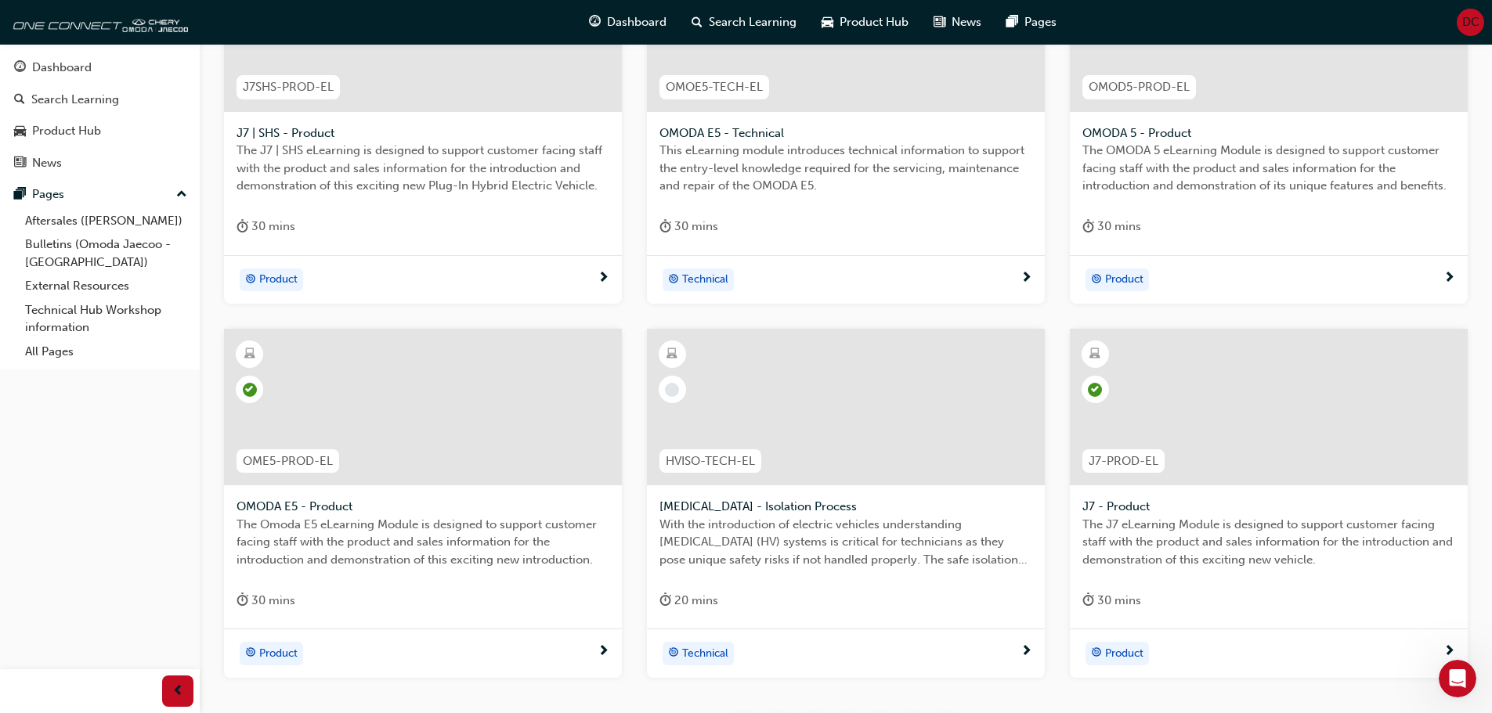
scroll to position [486, 0]
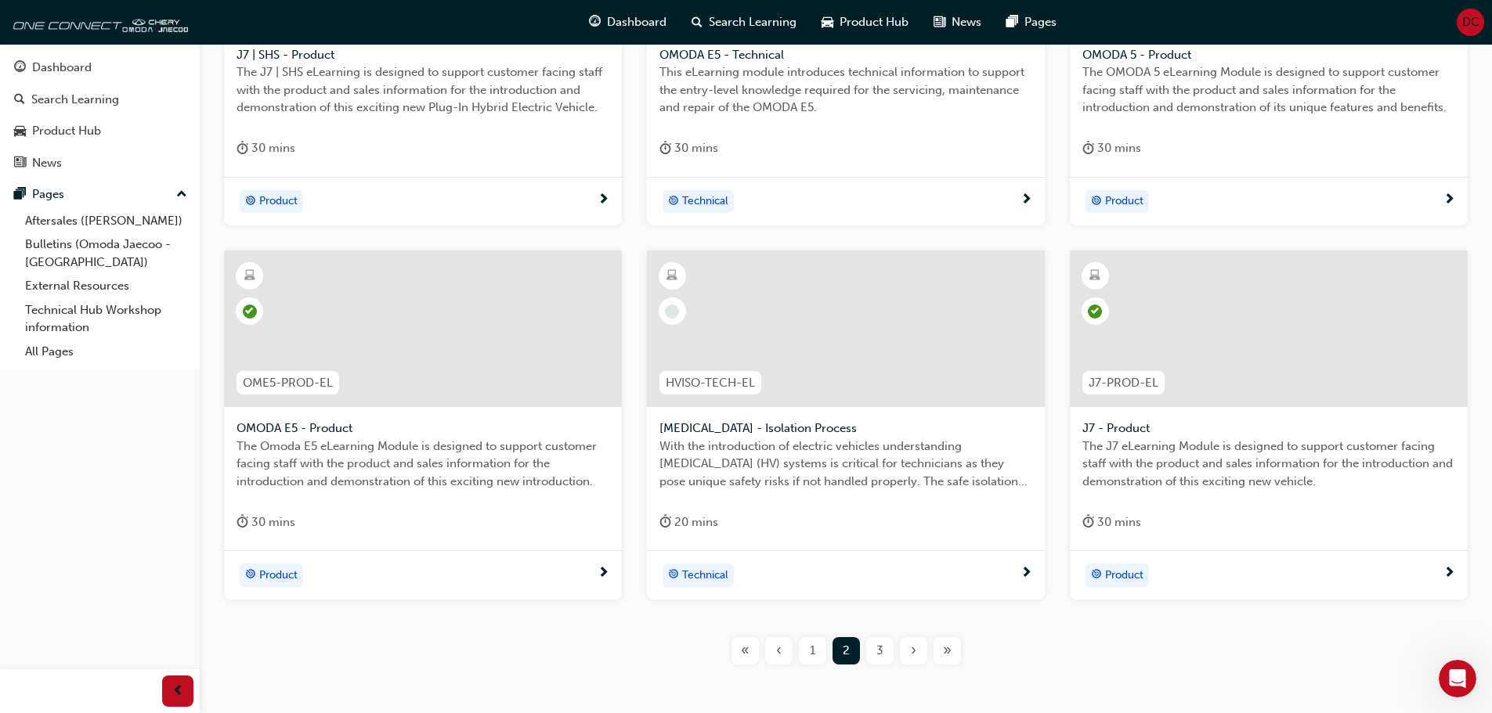
click at [876, 658] on span "3" at bounding box center [879, 651] width 7 height 18
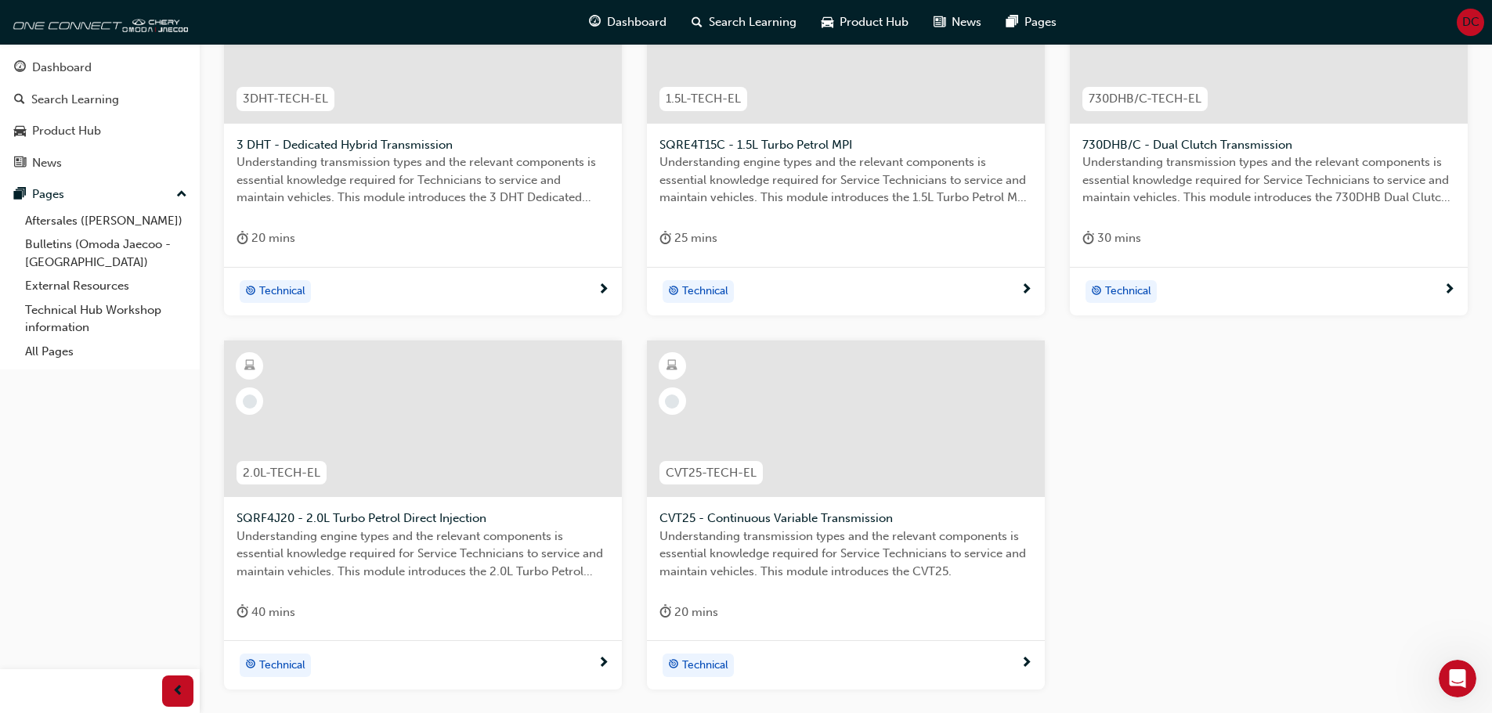
scroll to position [564, 0]
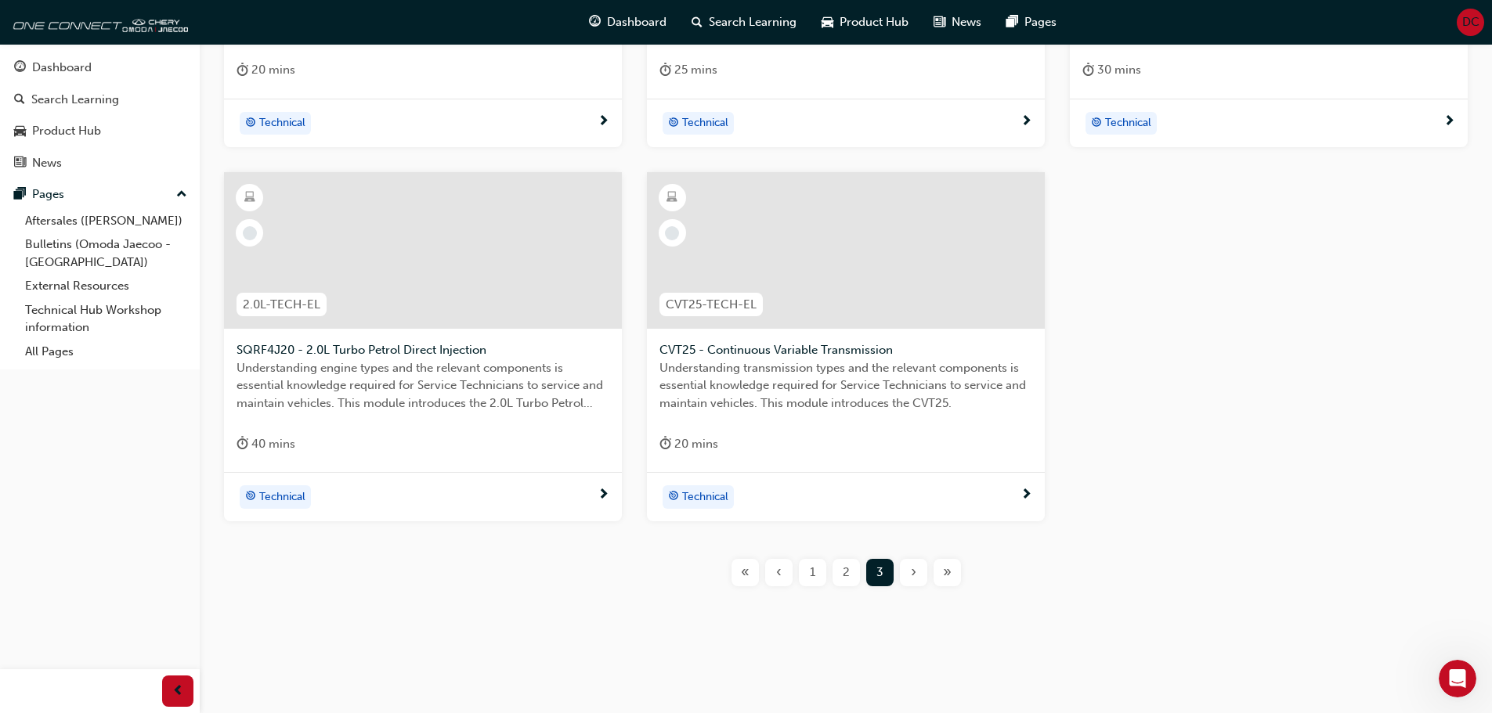
click at [817, 572] on div "1" at bounding box center [812, 572] width 27 height 27
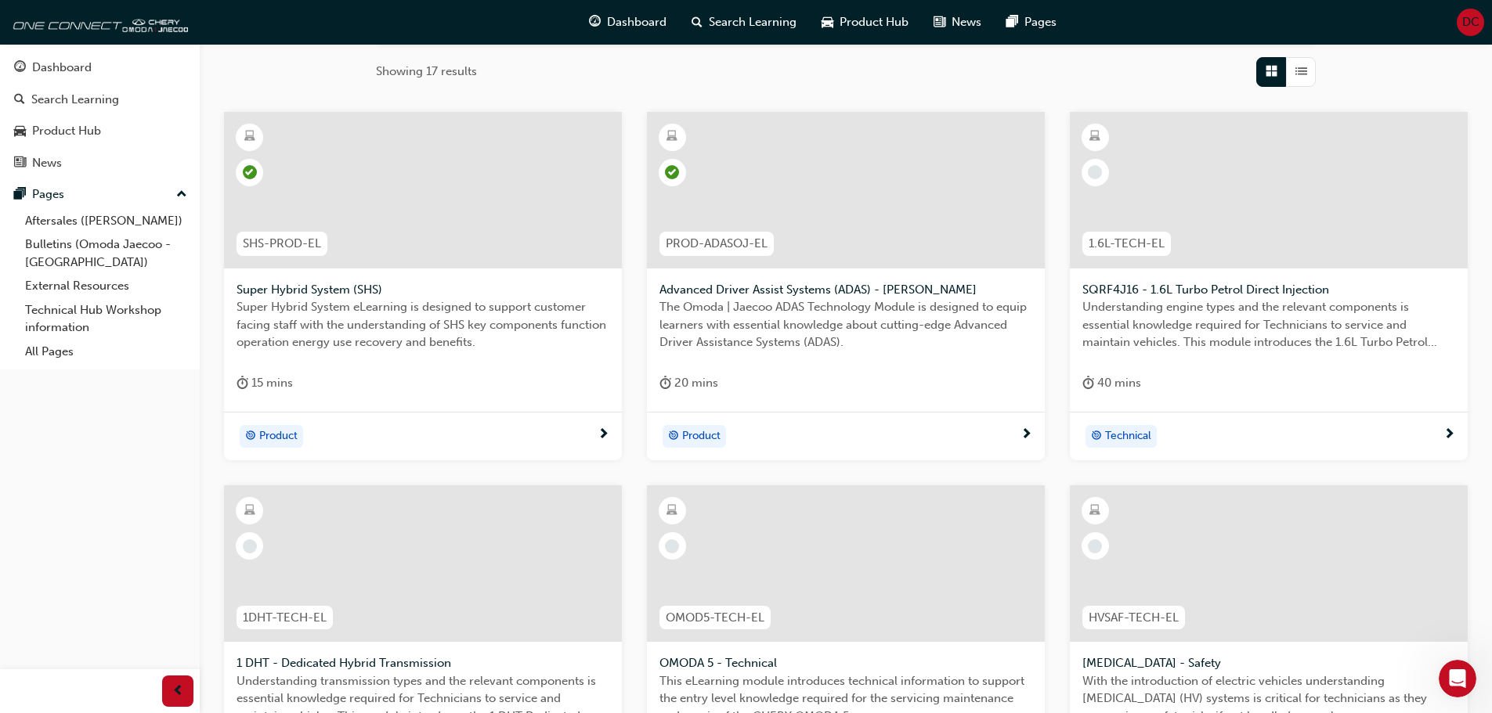
scroll to position [16, 0]
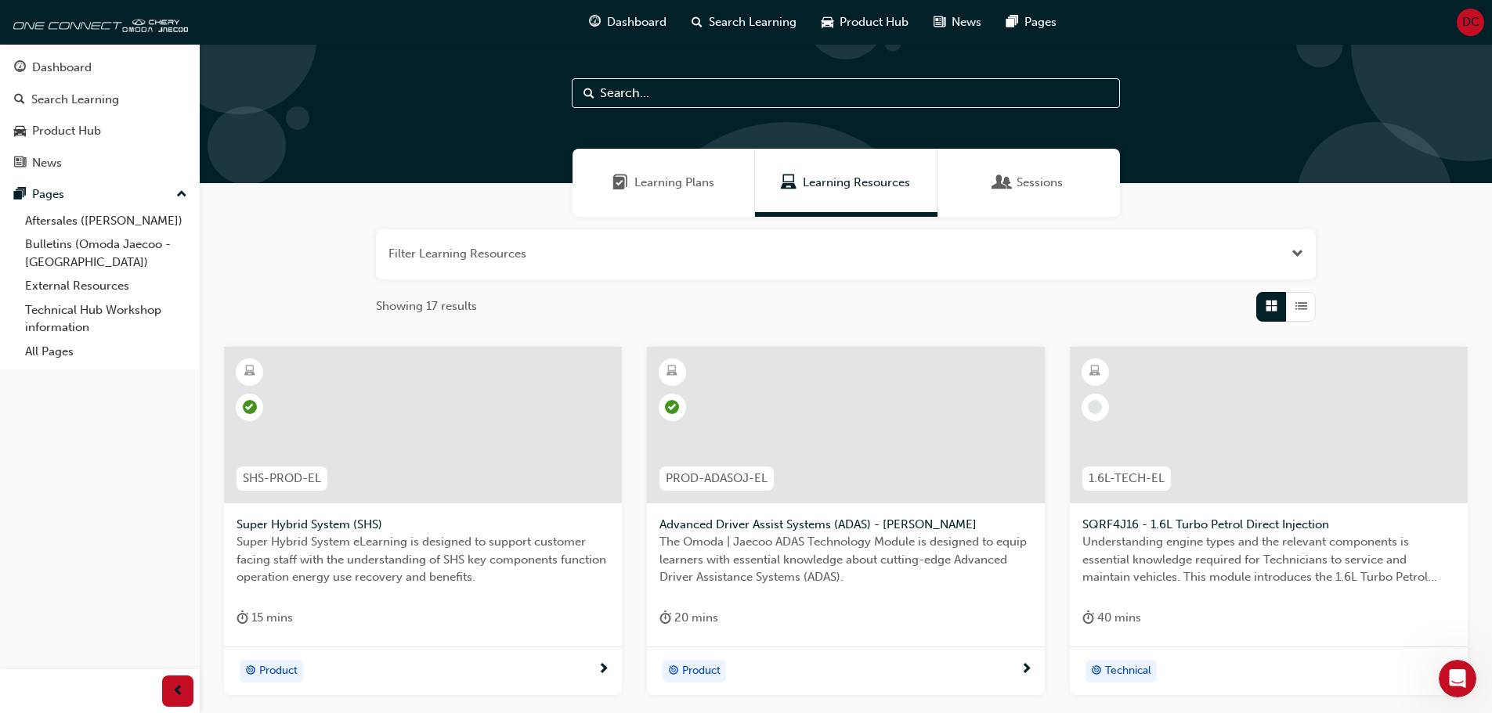
click at [989, 175] on div "Sessions" at bounding box center [1028, 183] width 182 height 68
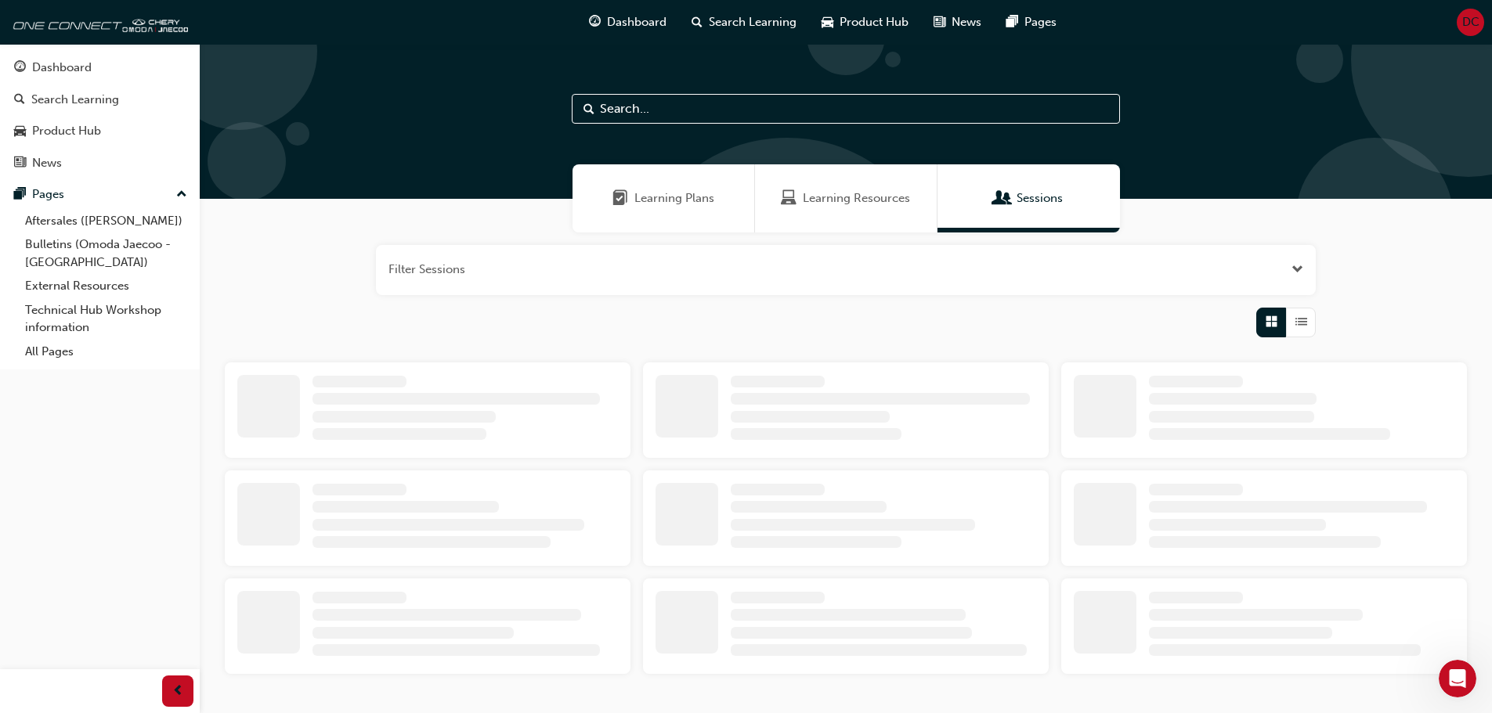
click at [715, 200] on div "Learning Plans" at bounding box center [663, 198] width 182 height 68
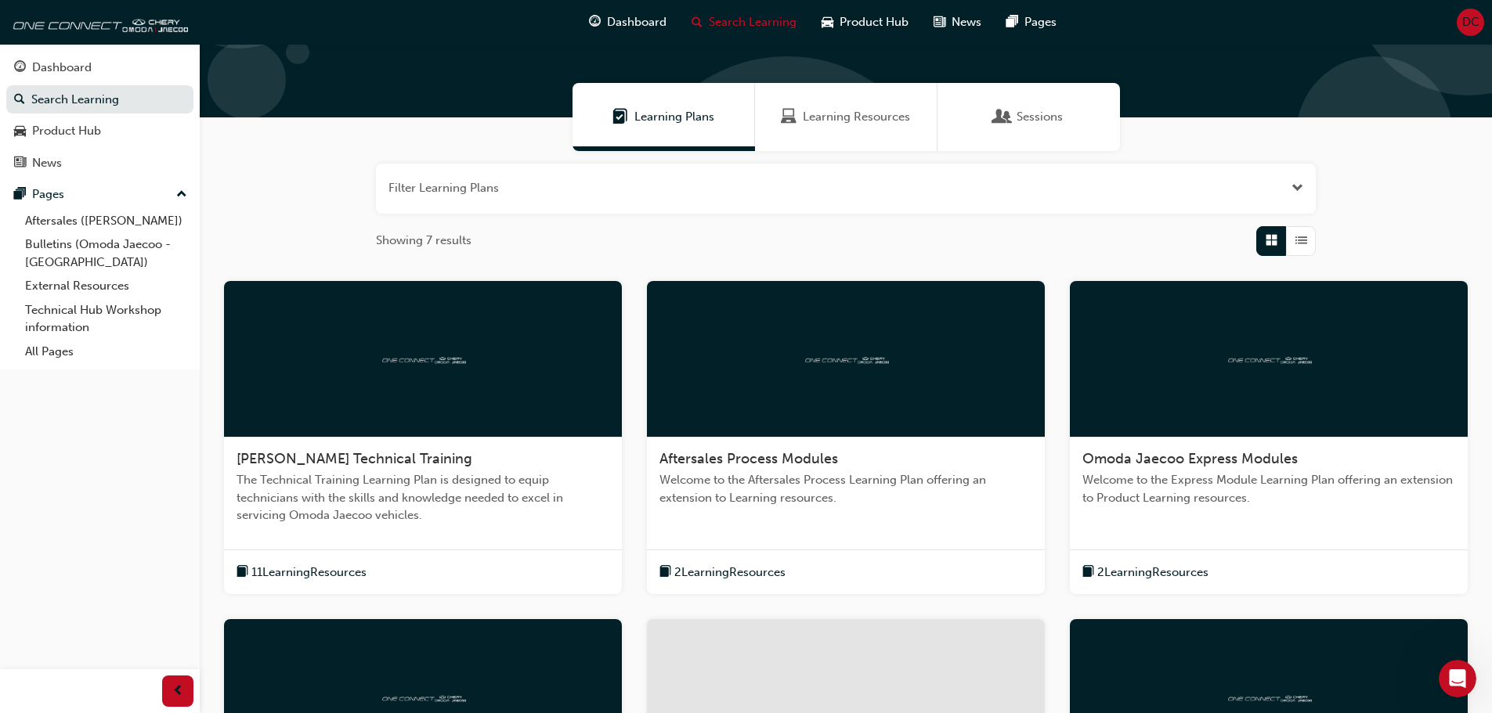
scroll to position [157, 0]
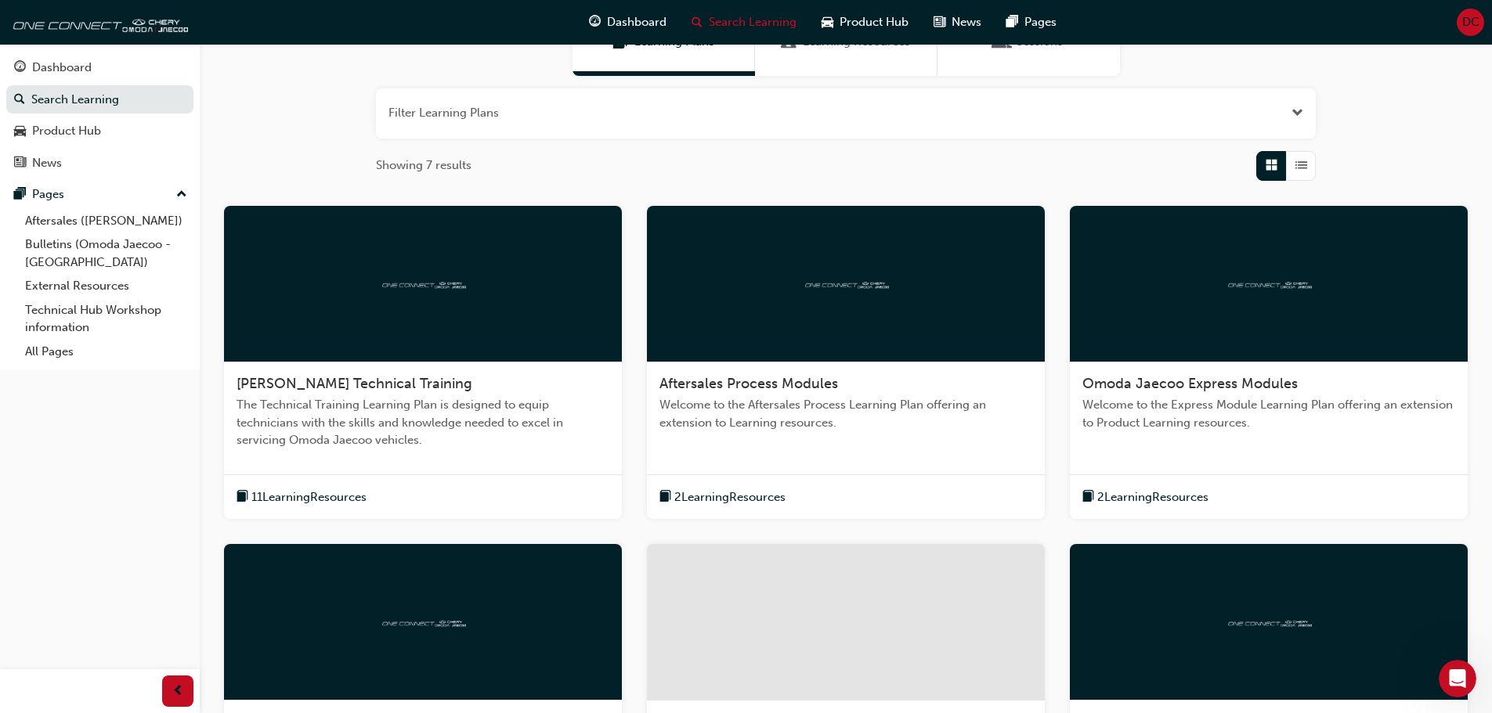
click at [708, 382] on span "Aftersales Process Modules" at bounding box center [748, 383] width 179 height 17
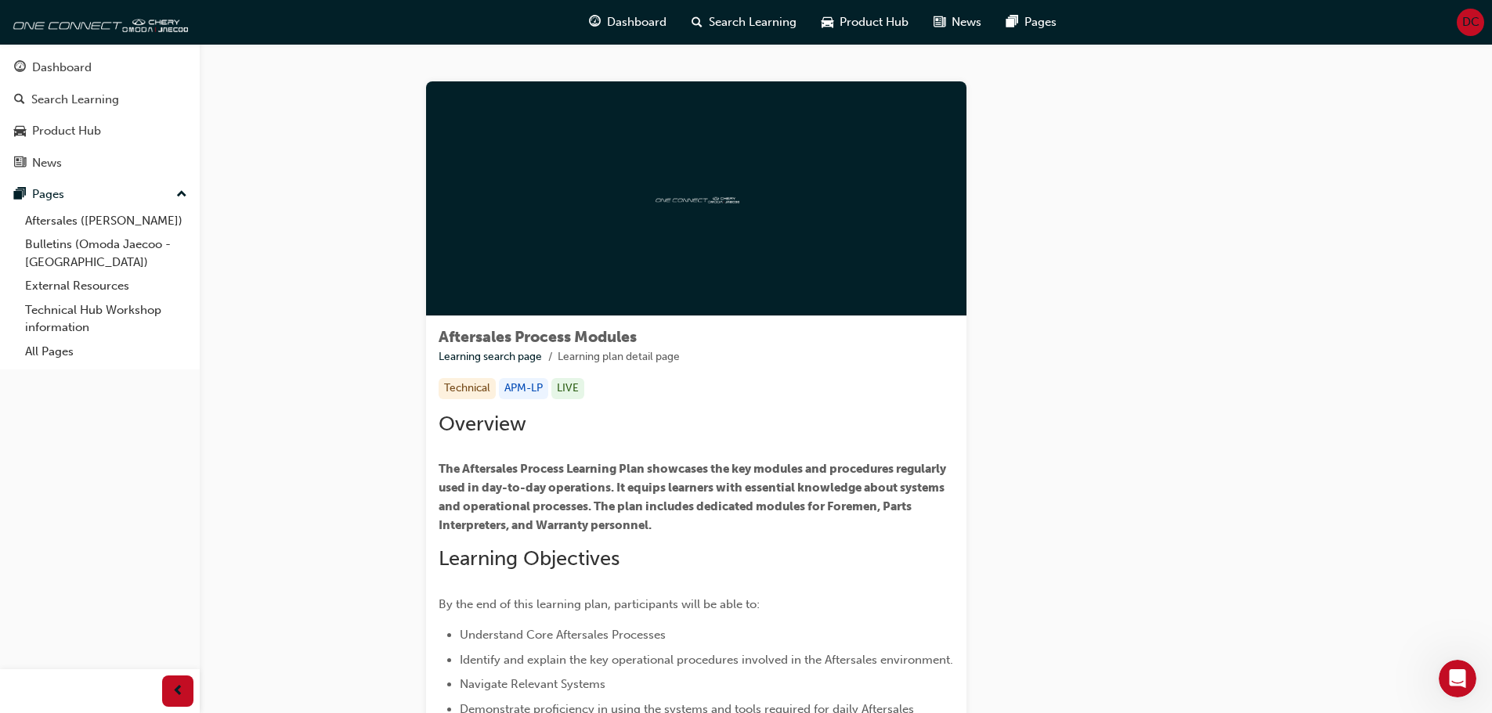
click at [484, 389] on div "Technical" at bounding box center [467, 388] width 57 height 21
click at [522, 393] on div "APM-LP" at bounding box center [523, 388] width 49 height 21
click at [572, 386] on div "LIVE" at bounding box center [567, 388] width 33 height 21
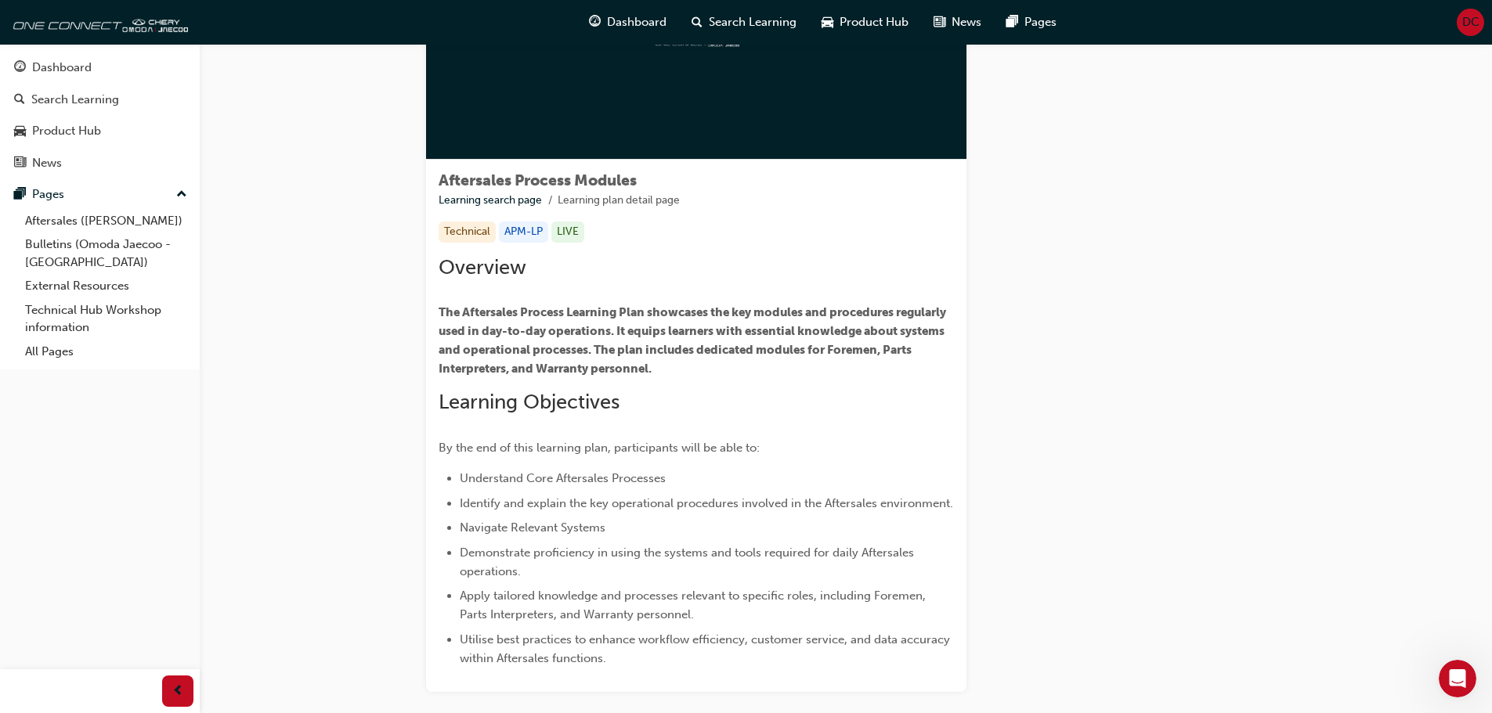
scroll to position [250, 0]
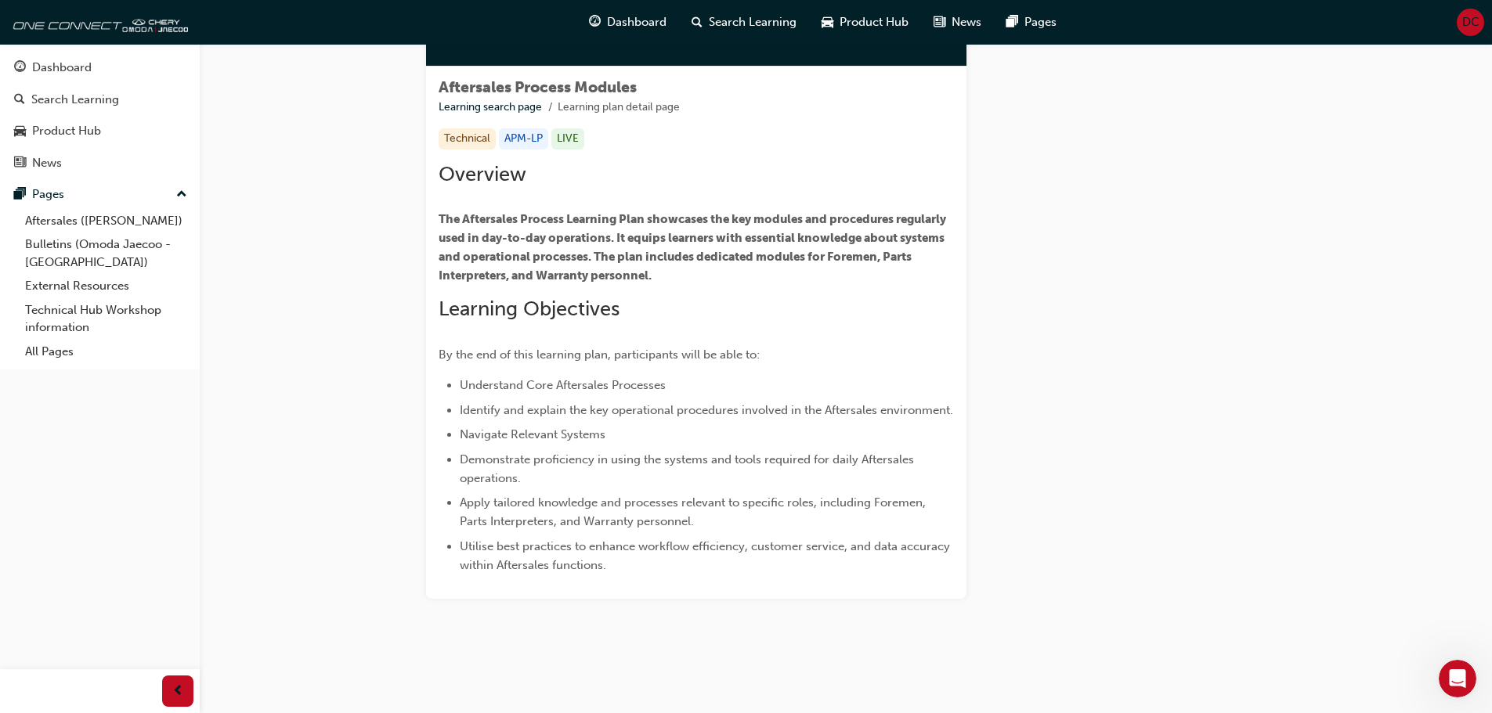
click at [518, 294] on div "Overview The Aftersales Process Learning Plan showcases the key modules and pro…" at bounding box center [696, 368] width 515 height 413
drag, startPoint x: 490, startPoint y: 271, endPoint x: 514, endPoint y: 243, distance: 37.2
click at [498, 258] on span "The Aftersales Process Learning Plan showcases the key modules and procedures r…" at bounding box center [694, 247] width 510 height 70
drag, startPoint x: 518, startPoint y: 241, endPoint x: 576, endPoint y: 233, distance: 59.4
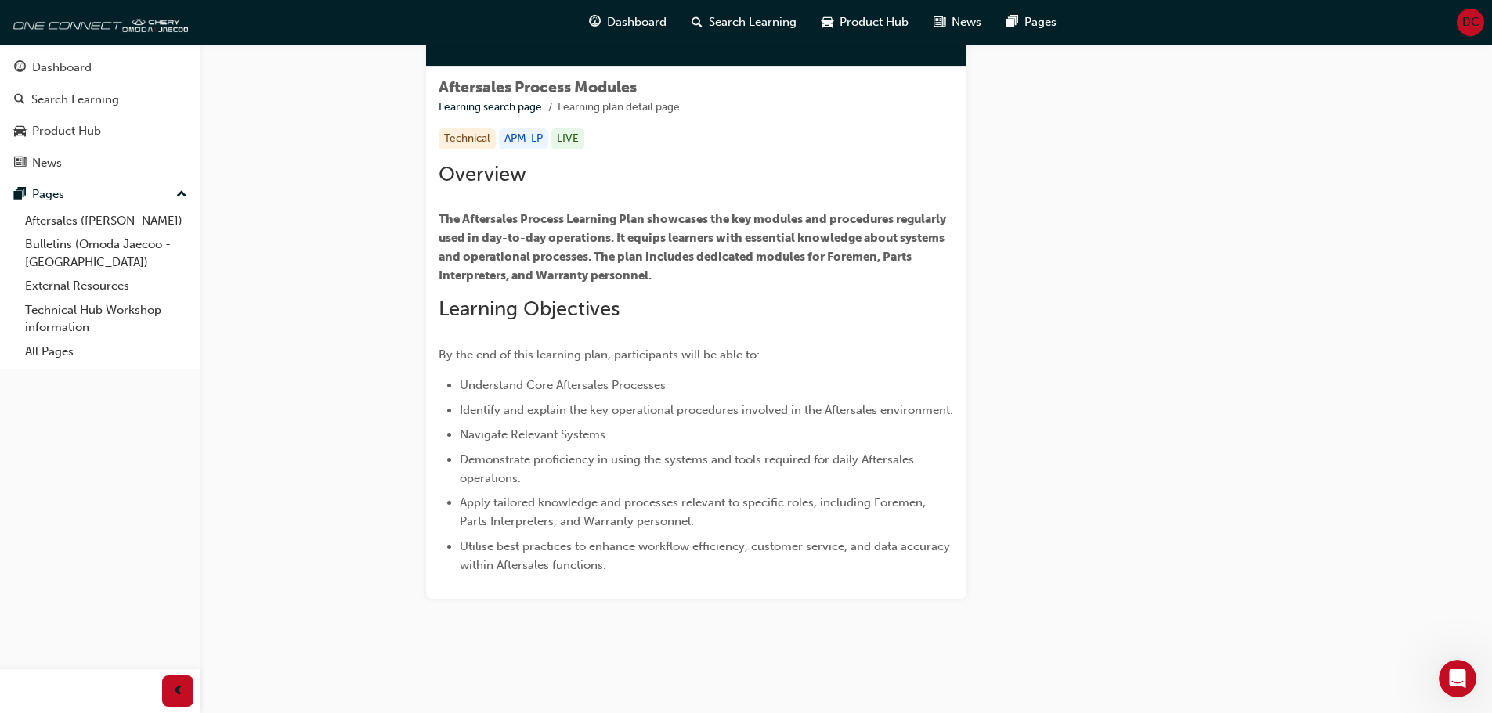
click at [528, 238] on span "The Aftersales Process Learning Plan showcases the key modules and procedures r…" at bounding box center [694, 247] width 510 height 70
drag, startPoint x: 587, startPoint y: 231, endPoint x: 563, endPoint y: 228, distance: 23.7
click at [588, 229] on p "The Aftersales Process Learning Plan showcases the key modules and procedures r…" at bounding box center [696, 247] width 515 height 75
drag, startPoint x: 516, startPoint y: 230, endPoint x: 483, endPoint y: 175, distance: 63.9
click at [505, 202] on div "Overview The Aftersales Process Learning Plan showcases the key modules and pro…" at bounding box center [696, 368] width 515 height 413
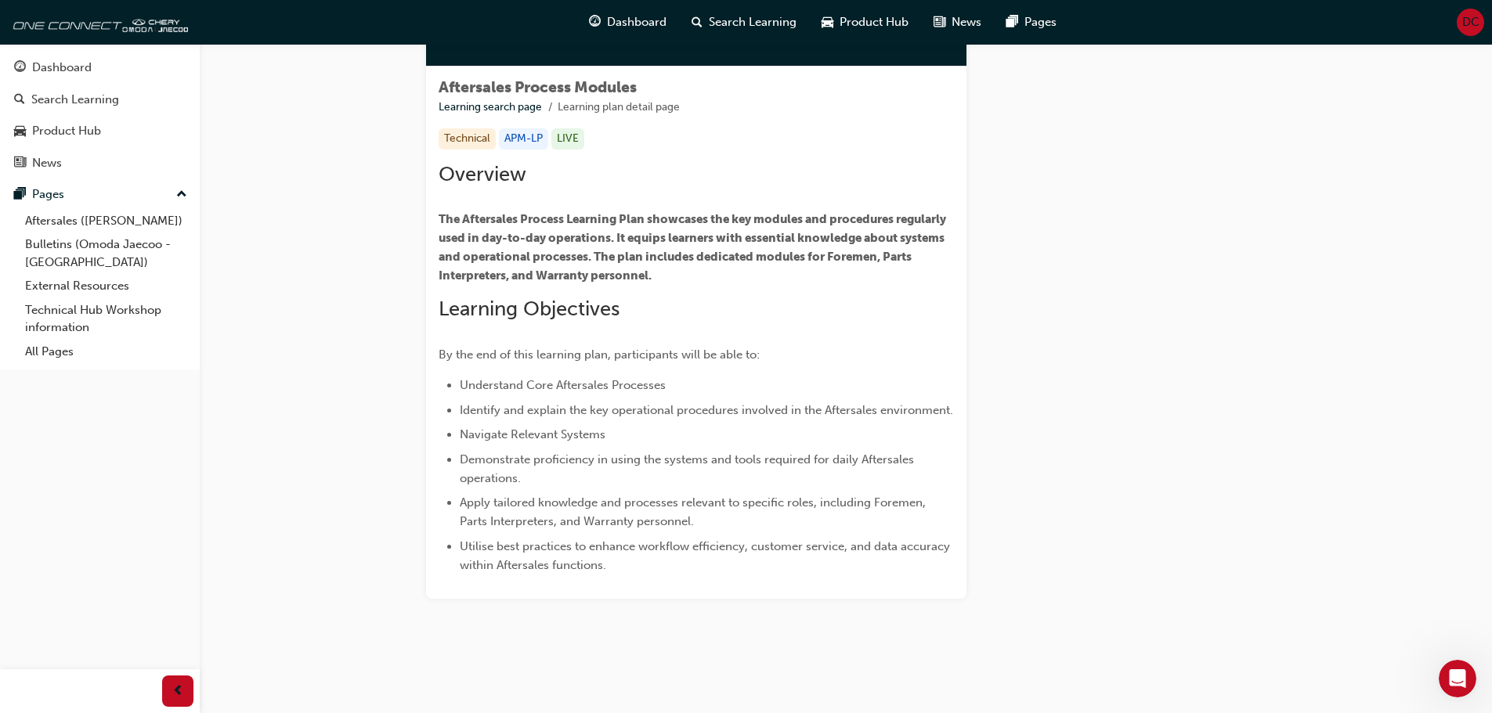
click at [482, 170] on span "Overview" at bounding box center [483, 174] width 88 height 24
drag, startPoint x: 482, startPoint y: 135, endPoint x: 497, endPoint y: 125, distance: 18.7
click at [486, 132] on div "Technical" at bounding box center [467, 138] width 57 height 21
drag, startPoint x: 555, startPoint y: 131, endPoint x: 489, endPoint y: 92, distance: 76.2
click at [551, 124] on div "Aftersales Process Modules Learning search page Learning plan detail page Techn…" at bounding box center [696, 333] width 540 height 532
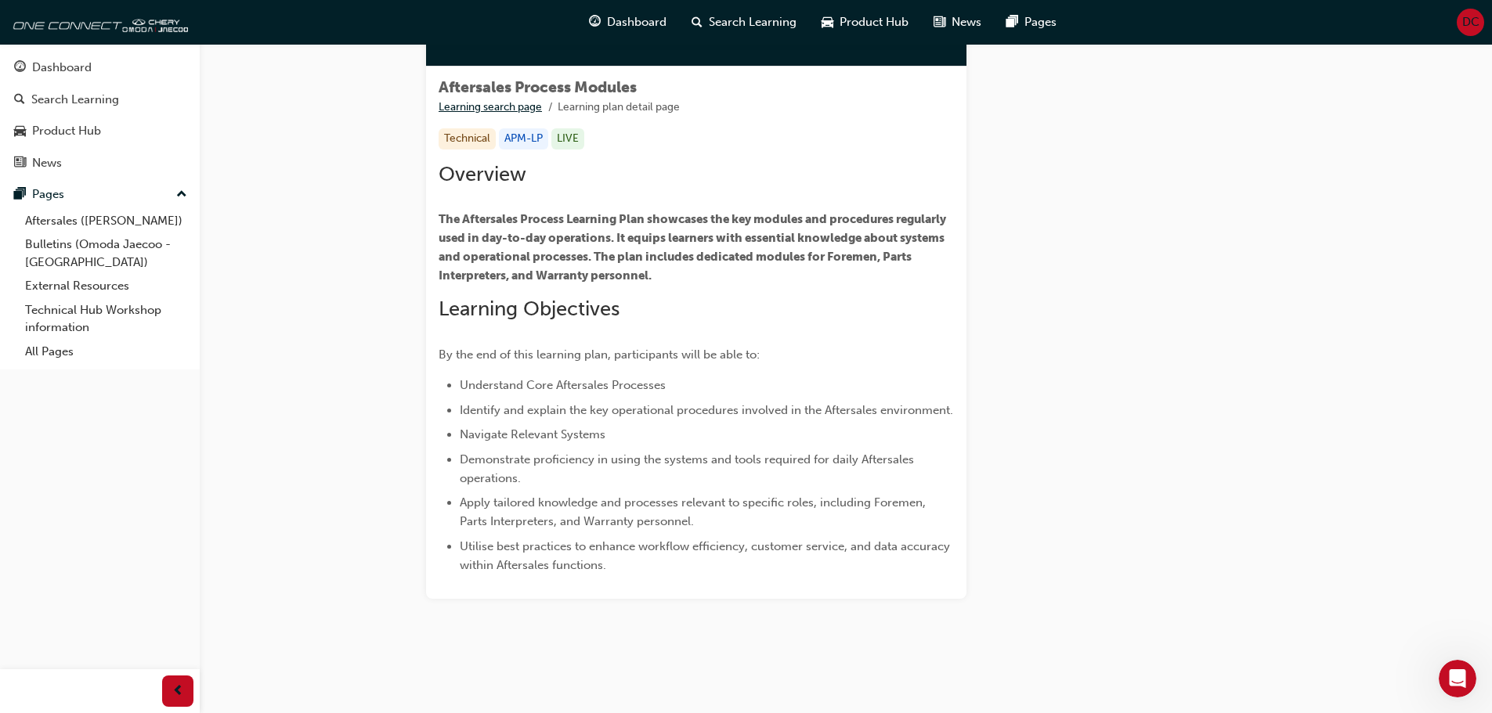
click at [478, 106] on link "Learning search page" at bounding box center [490, 106] width 103 height 13
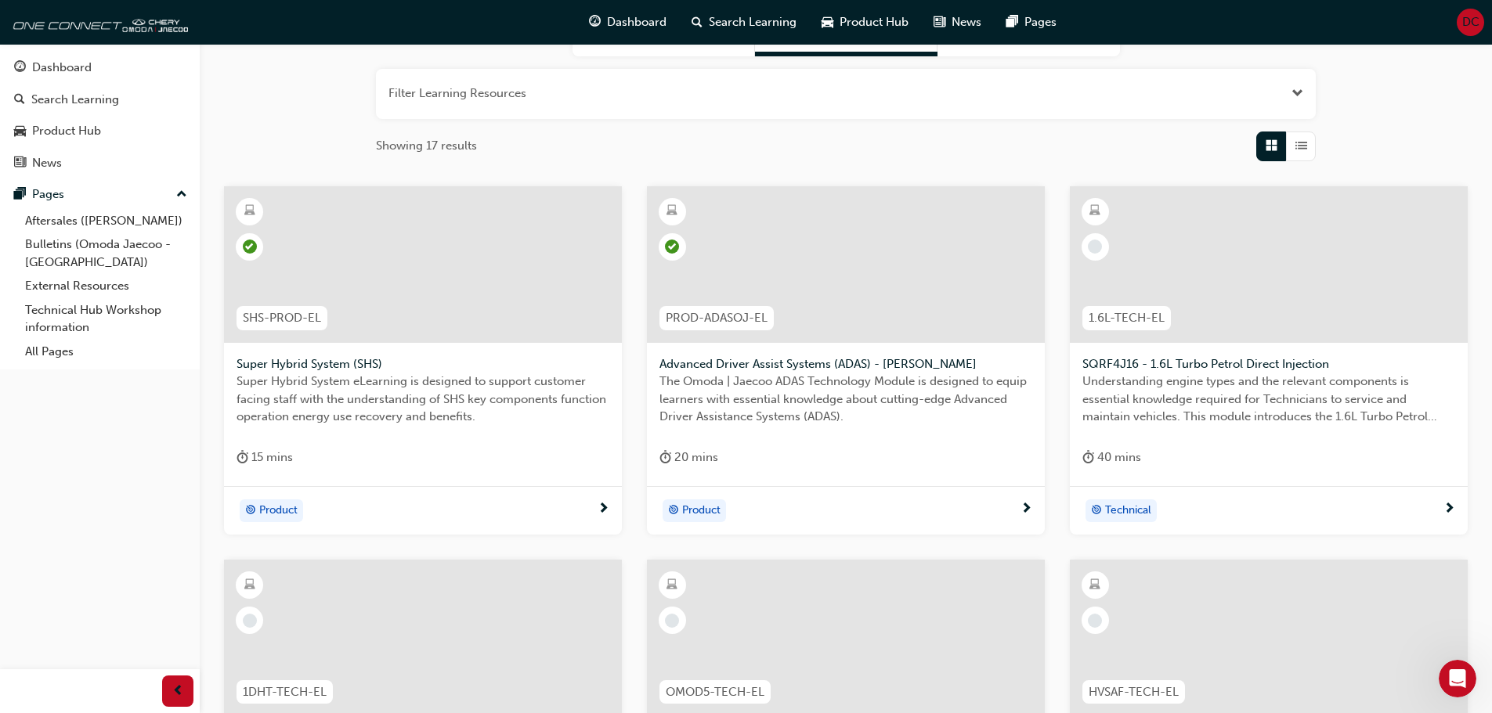
scroll to position [171, 0]
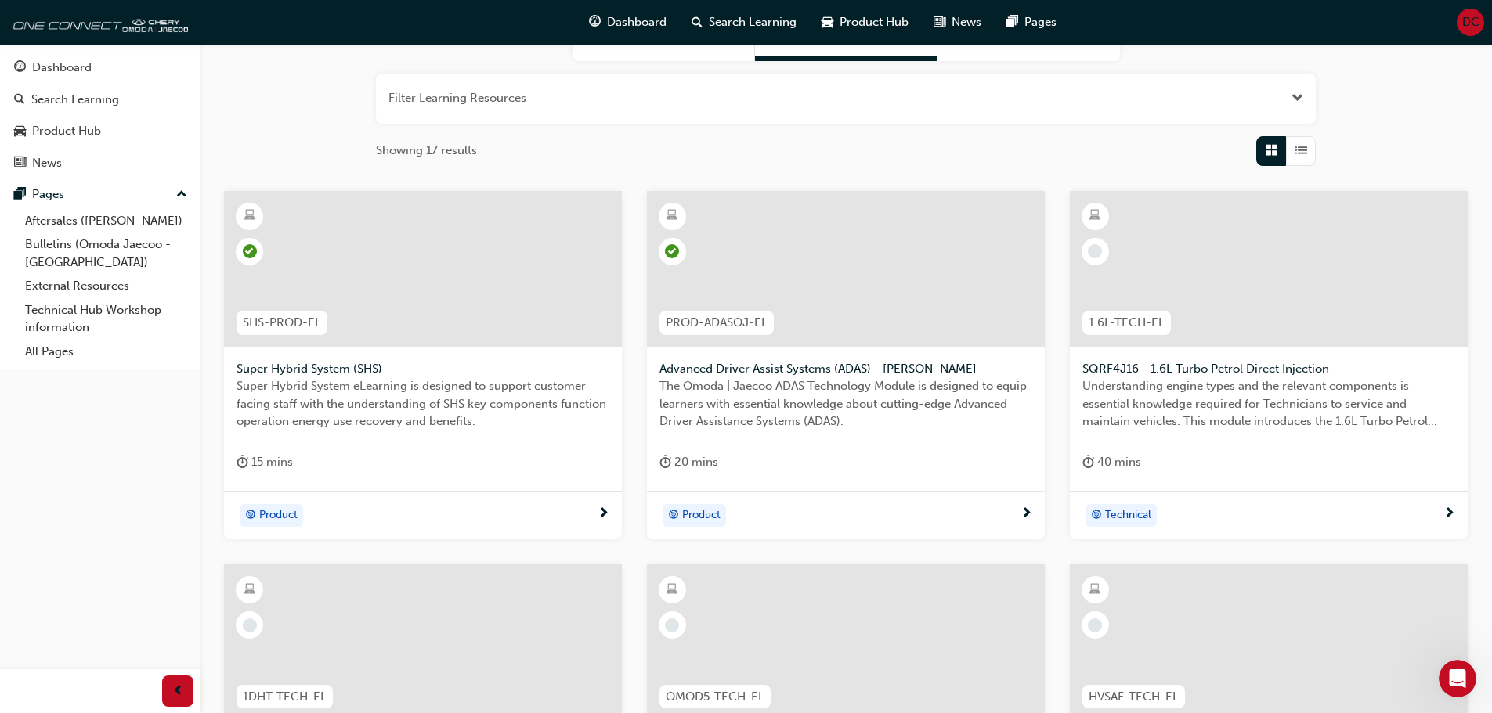
click at [1088, 248] on span "learningRecordVerb_NONE-icon" at bounding box center [1095, 251] width 14 height 14
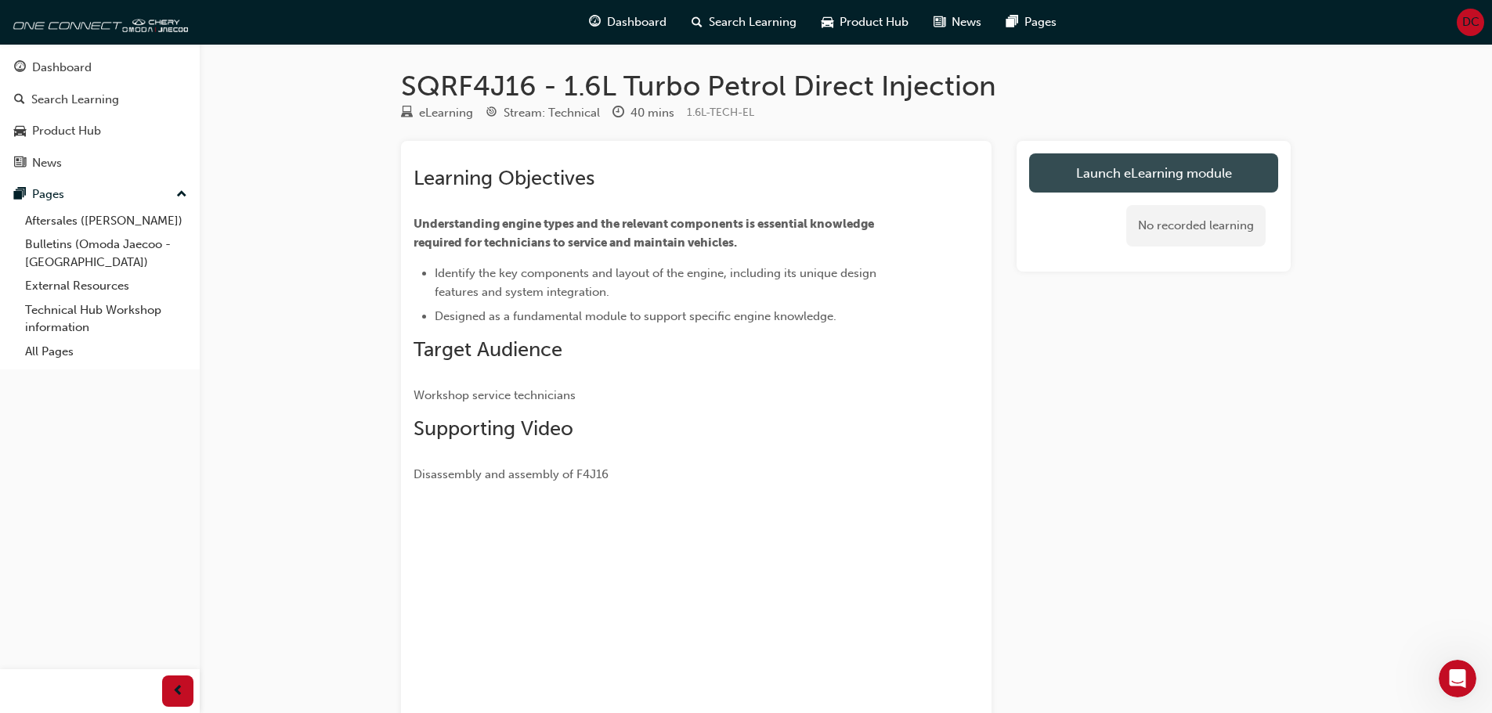
click at [1129, 175] on link "Launch eLearning module" at bounding box center [1153, 172] width 249 height 39
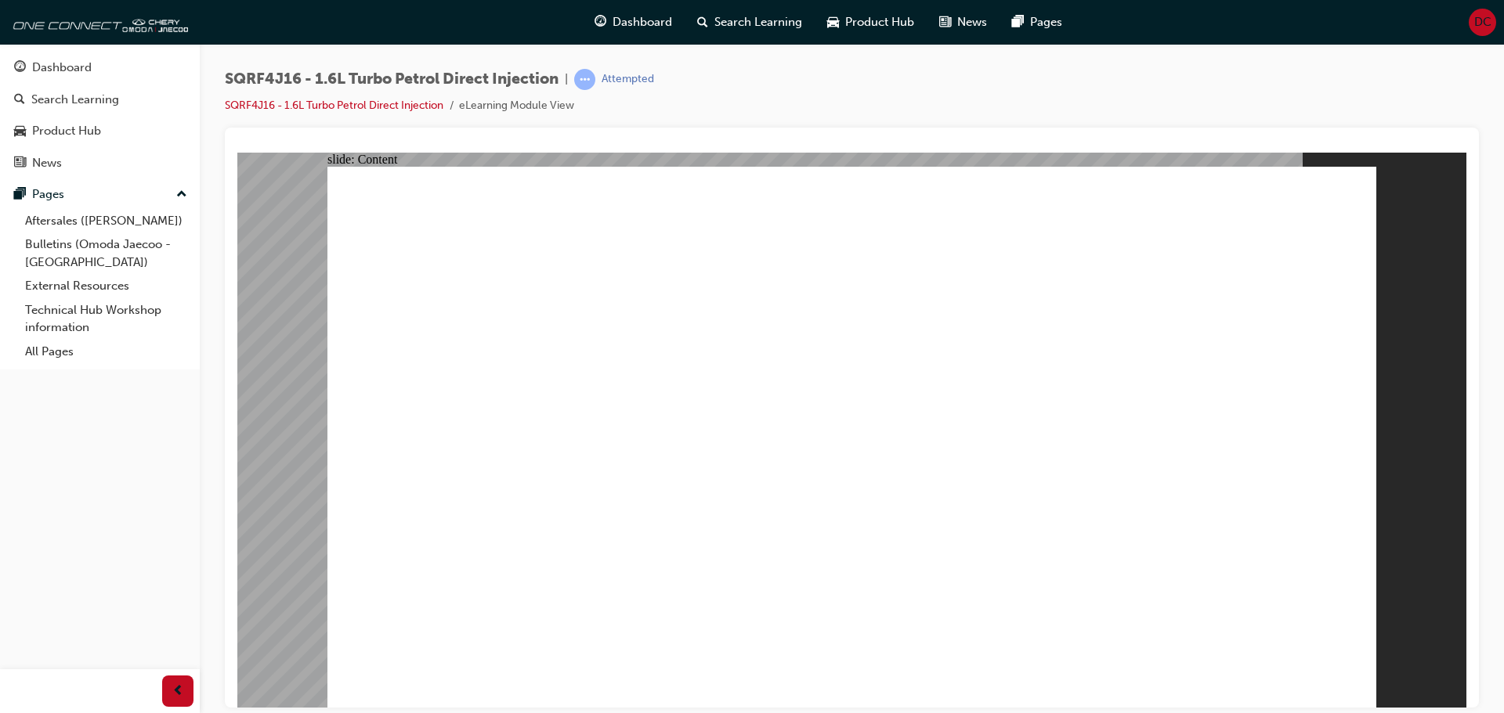
type input "45"
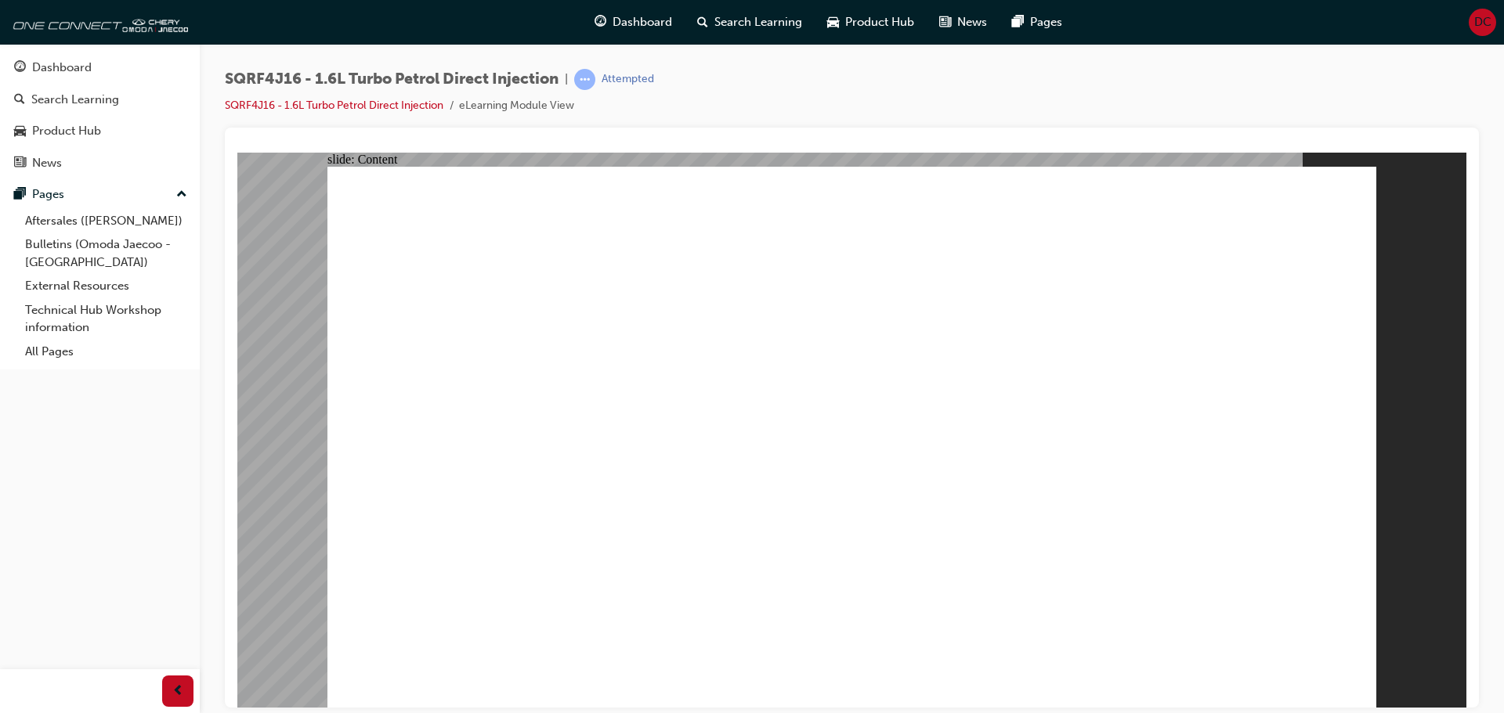
drag, startPoint x: 950, startPoint y: 397, endPoint x: 926, endPoint y: 414, distance: 29.8
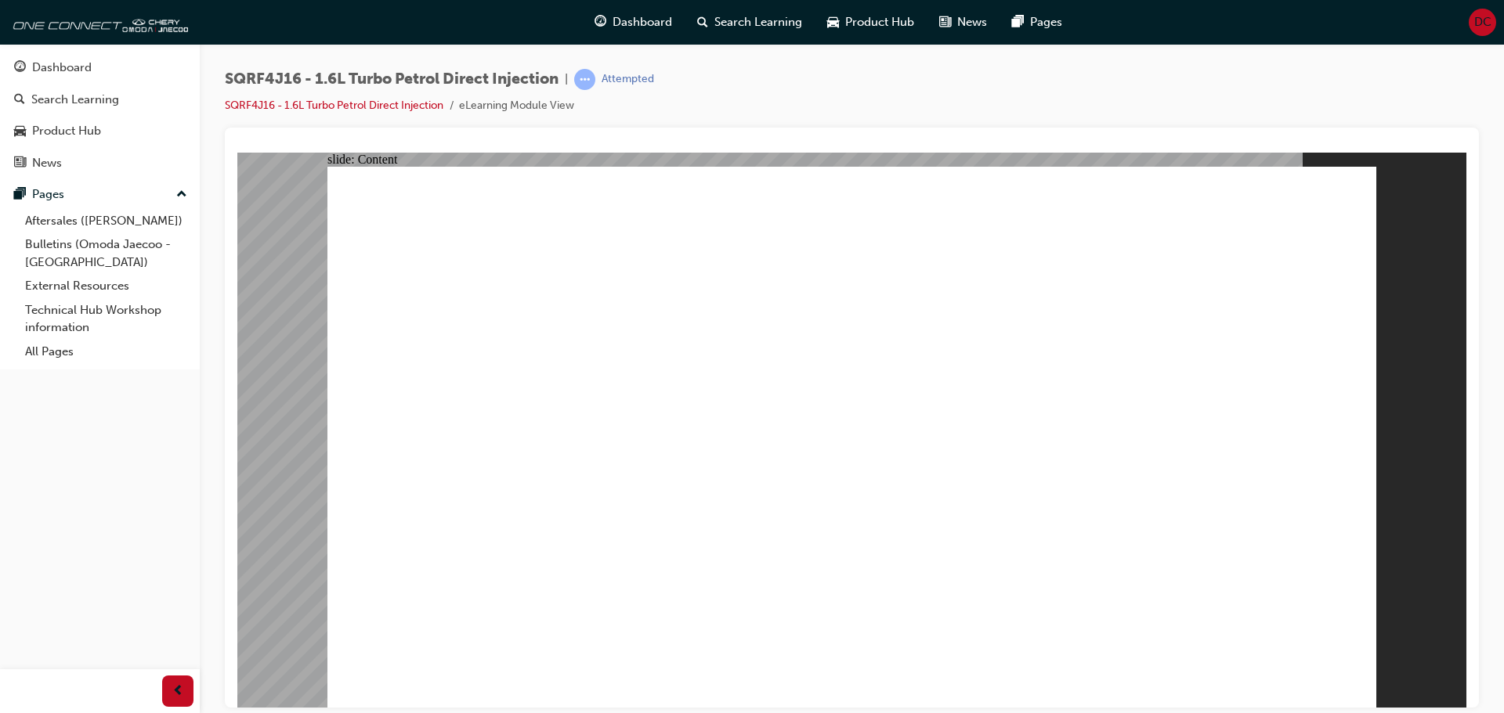
drag, startPoint x: 947, startPoint y: 559, endPoint x: 929, endPoint y: 560, distance: 18.0
drag, startPoint x: 775, startPoint y: 548, endPoint x: 1096, endPoint y: 421, distance: 344.8
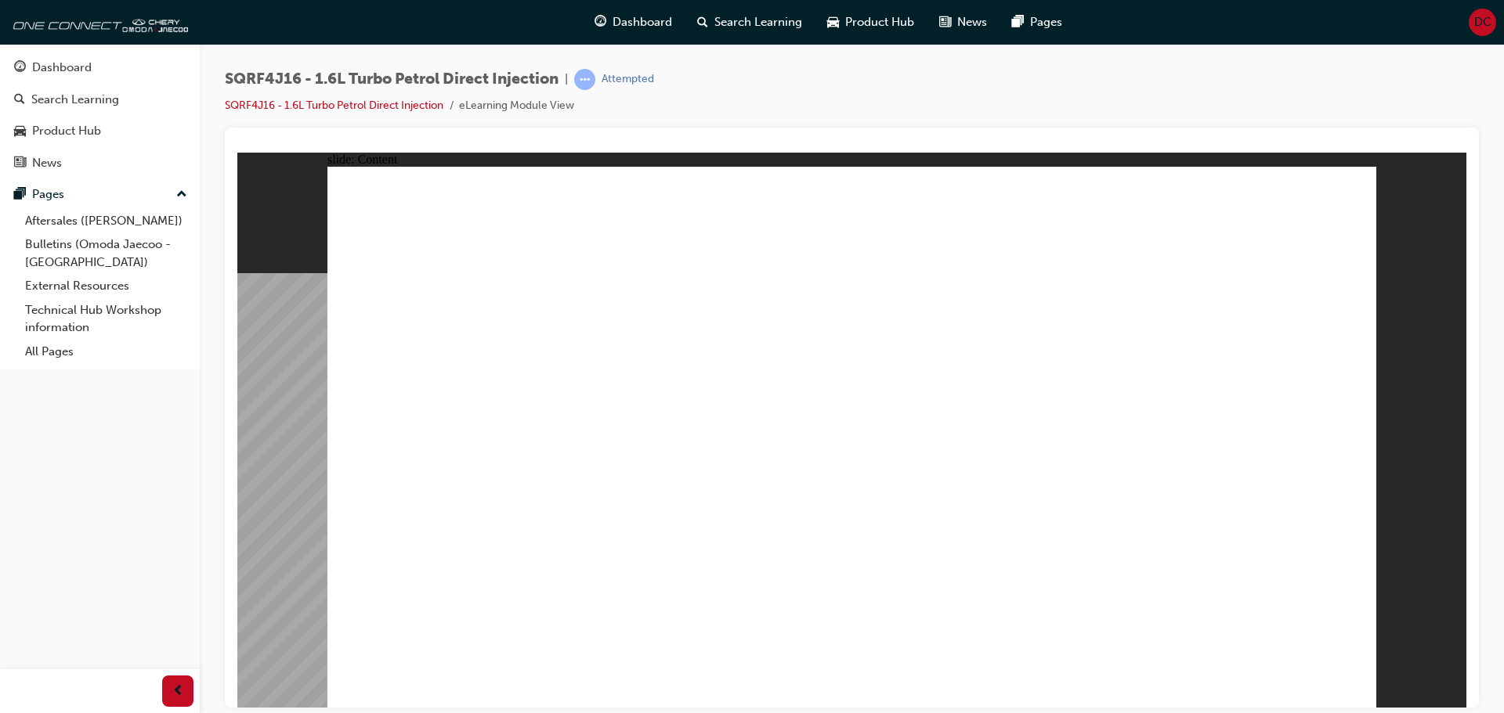
drag, startPoint x: 1154, startPoint y: 312, endPoint x: 1176, endPoint y: 344, distance: 38.2
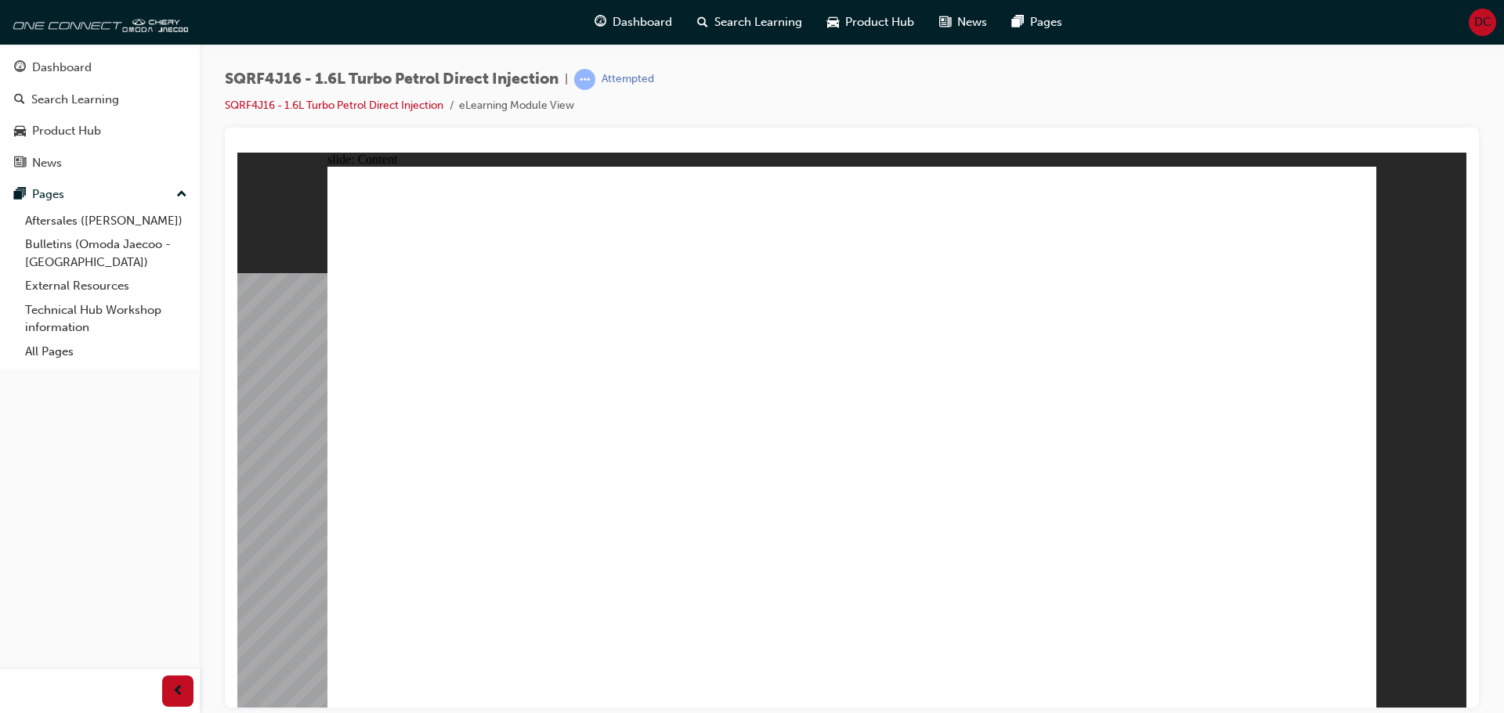
drag, startPoint x: 1286, startPoint y: 382, endPoint x: 1274, endPoint y: 384, distance: 12.0
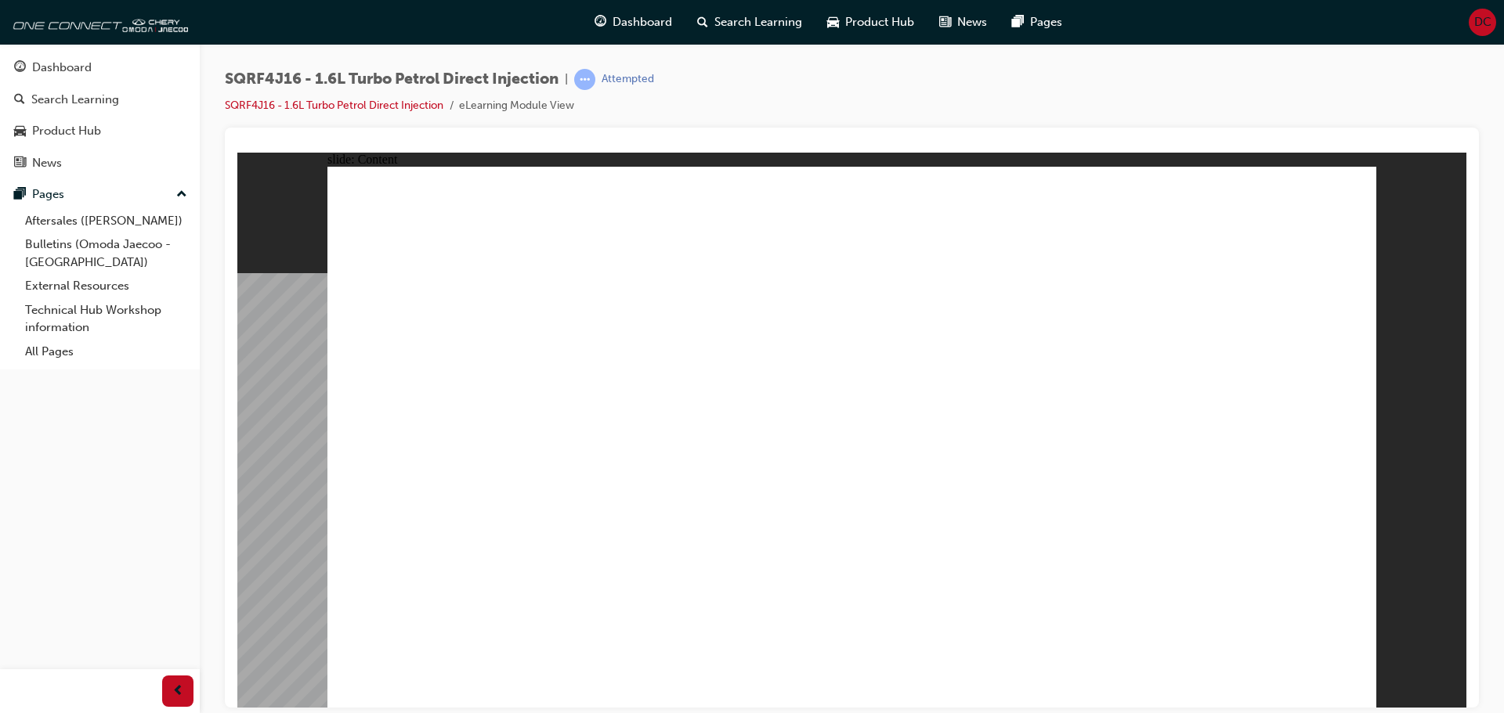
drag, startPoint x: 849, startPoint y: 565, endPoint x: 963, endPoint y: 608, distance: 122.2
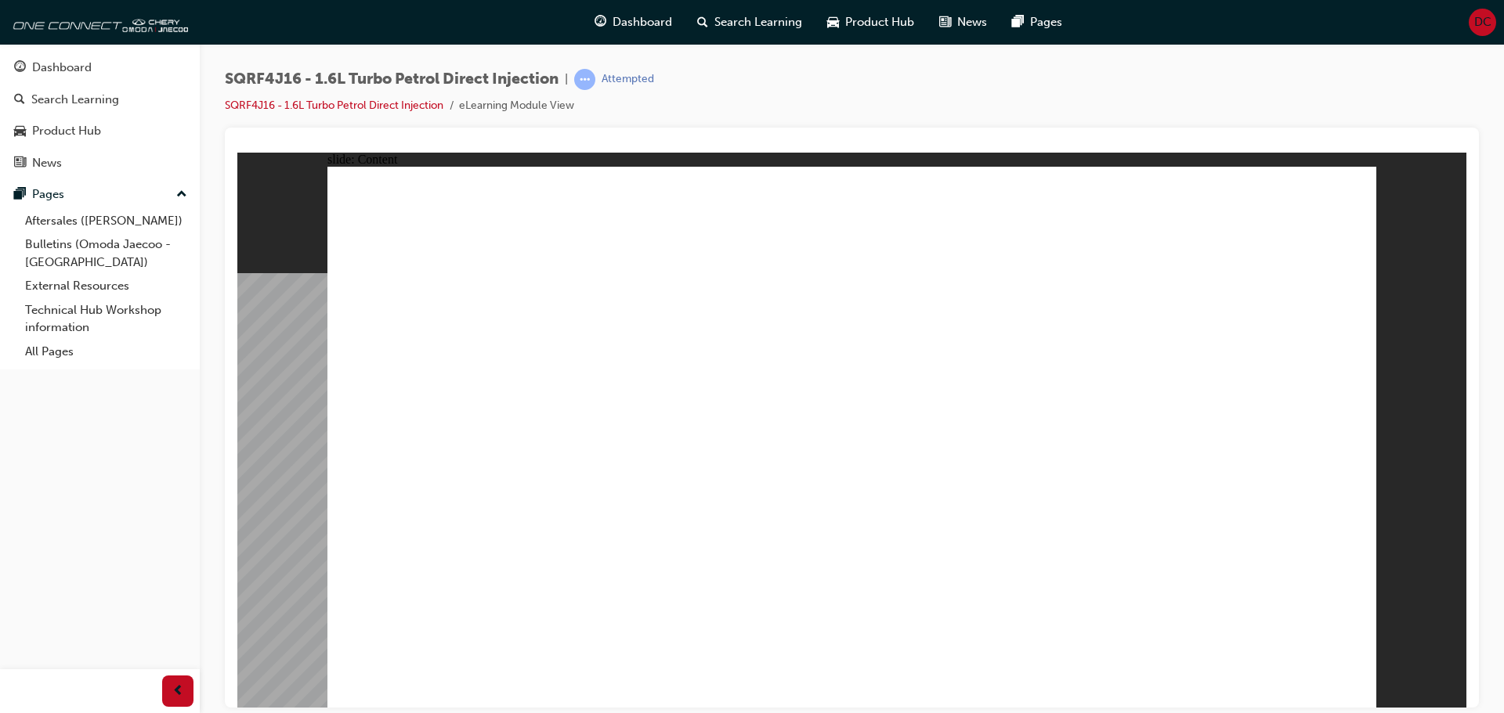
drag, startPoint x: 915, startPoint y: 551, endPoint x: 936, endPoint y: 590, distance: 45.2
drag, startPoint x: 1035, startPoint y: 638, endPoint x: 1067, endPoint y: 453, distance: 188.2
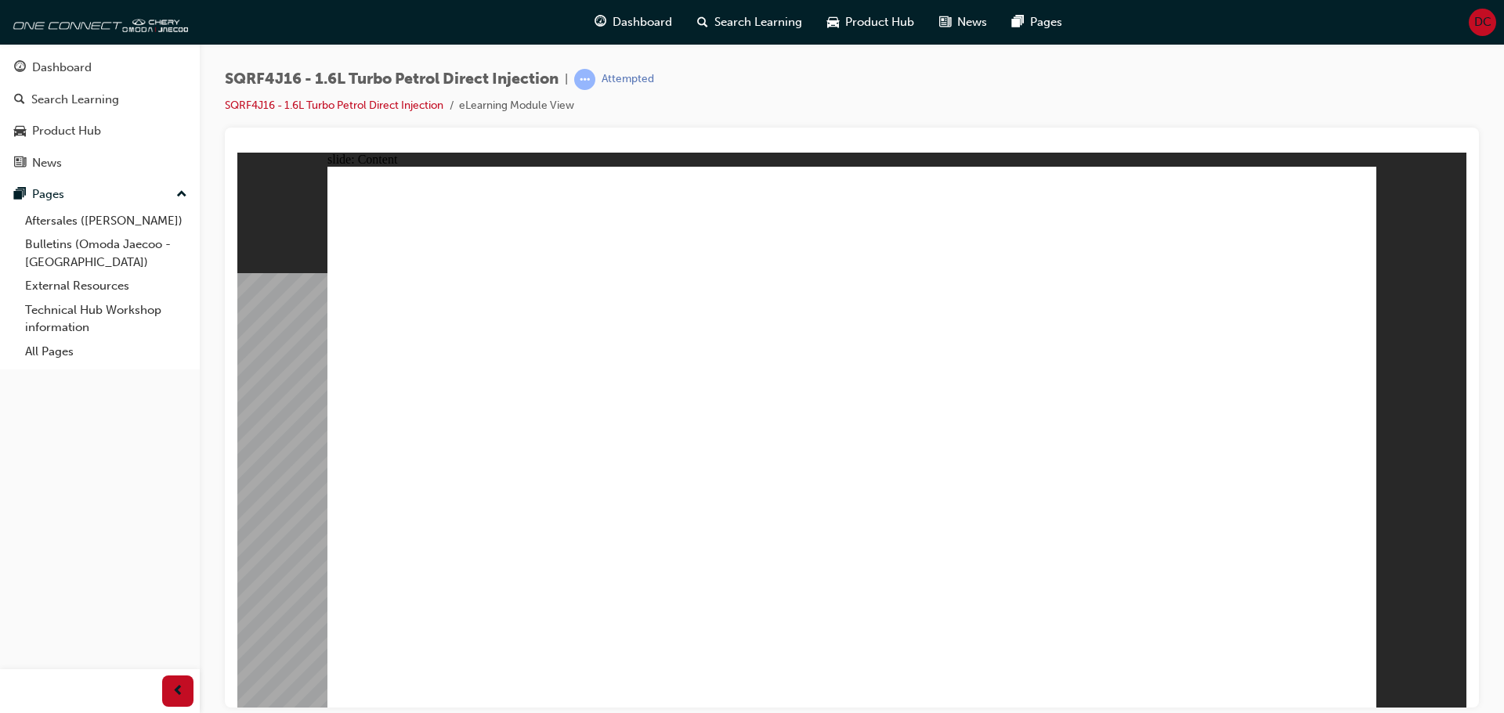
drag, startPoint x: 1154, startPoint y: 215, endPoint x: 1192, endPoint y: 313, distance: 105.6
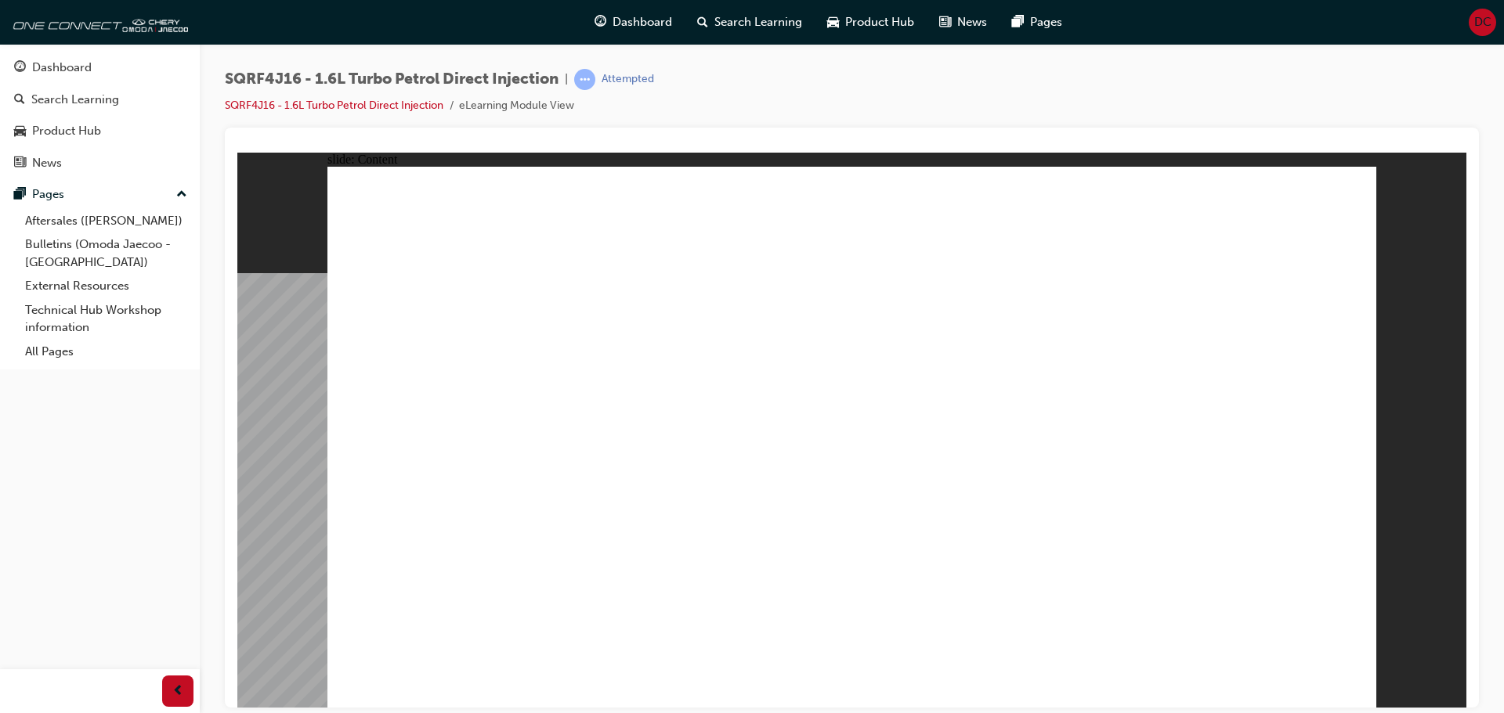
drag, startPoint x: 1234, startPoint y: 421, endPoint x: 1163, endPoint y: 378, distance: 83.3
drag, startPoint x: 1200, startPoint y: 305, endPoint x: 1168, endPoint y: 376, distance: 77.4
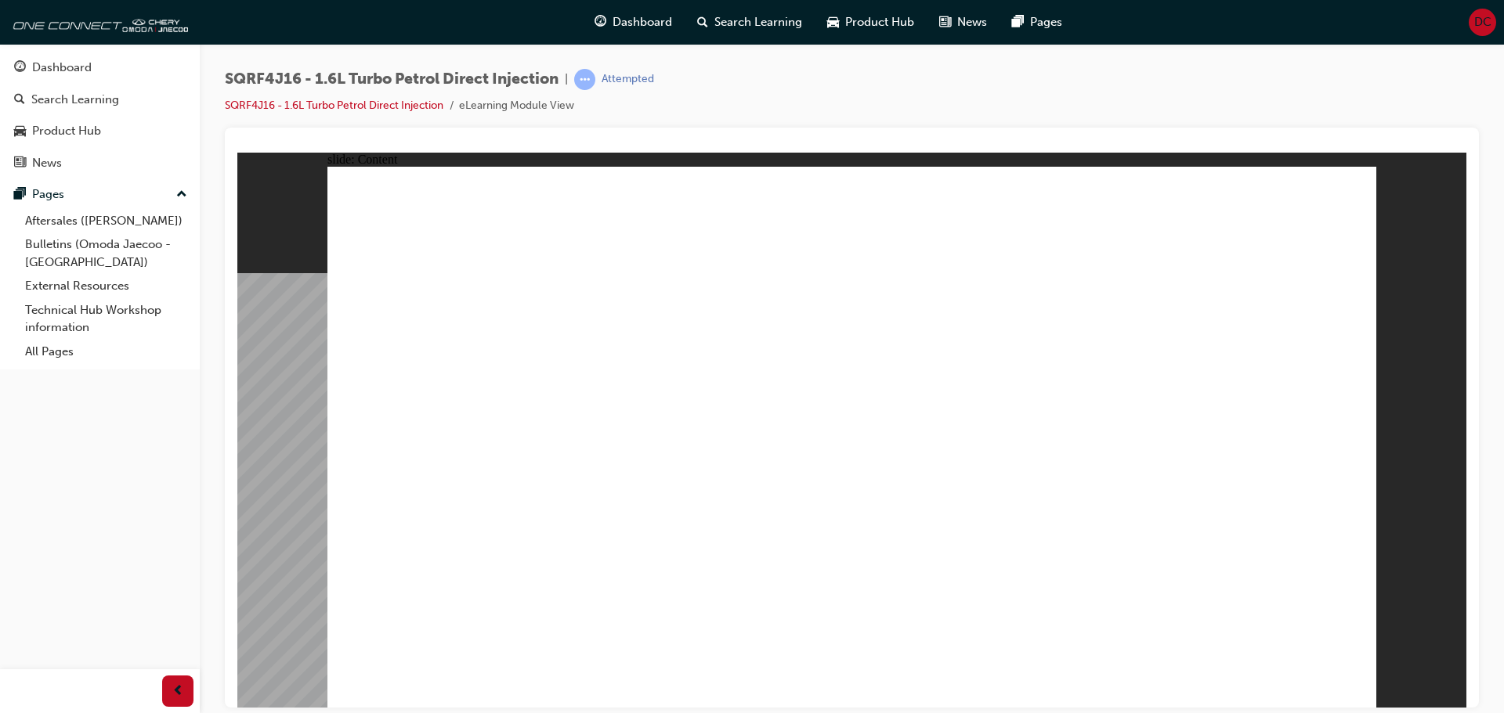
drag, startPoint x: 868, startPoint y: 358, endPoint x: 863, endPoint y: 366, distance: 9.1
drag, startPoint x: 523, startPoint y: 453, endPoint x: 523, endPoint y: 436, distance: 16.4
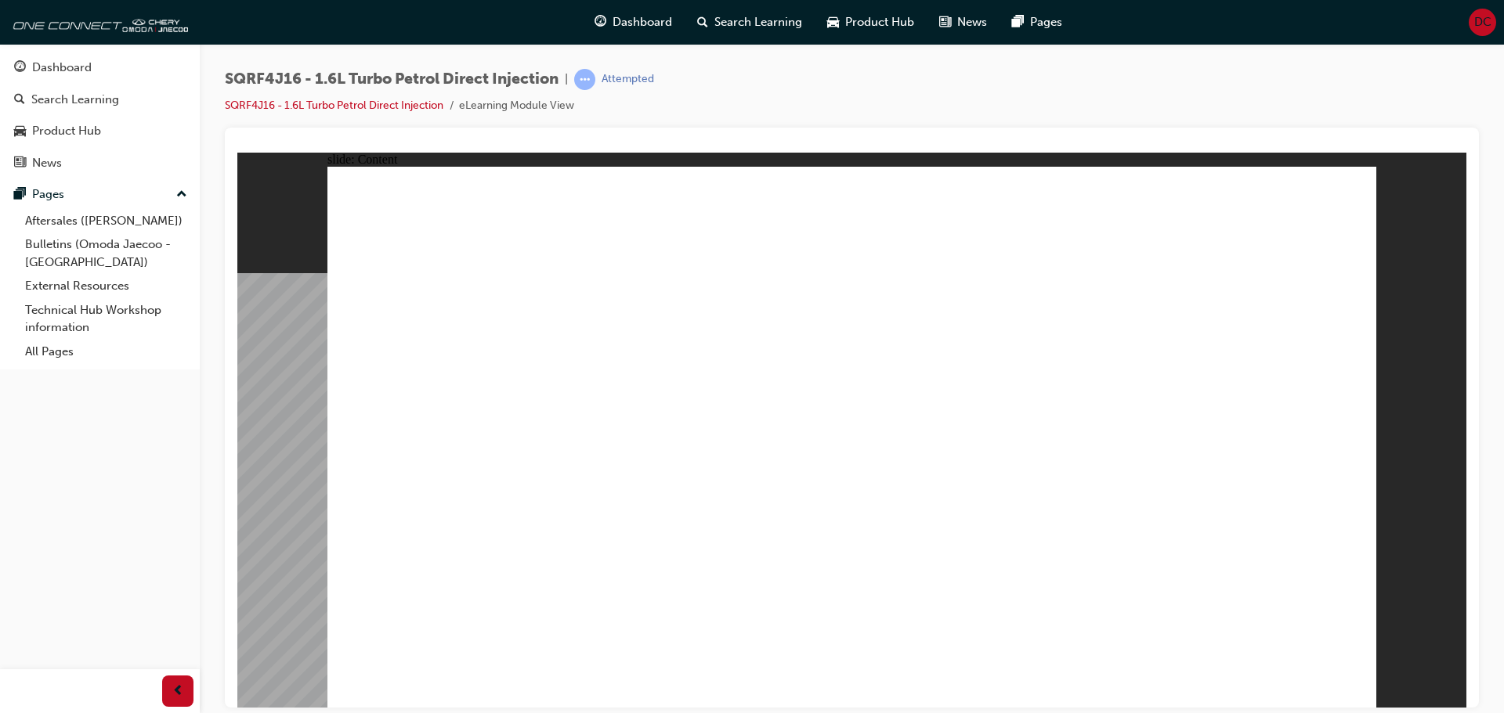
drag, startPoint x: 533, startPoint y: 334, endPoint x: 752, endPoint y: 330, distance: 218.5
drag, startPoint x: 918, startPoint y: 428, endPoint x: 1081, endPoint y: 441, distance: 164.2
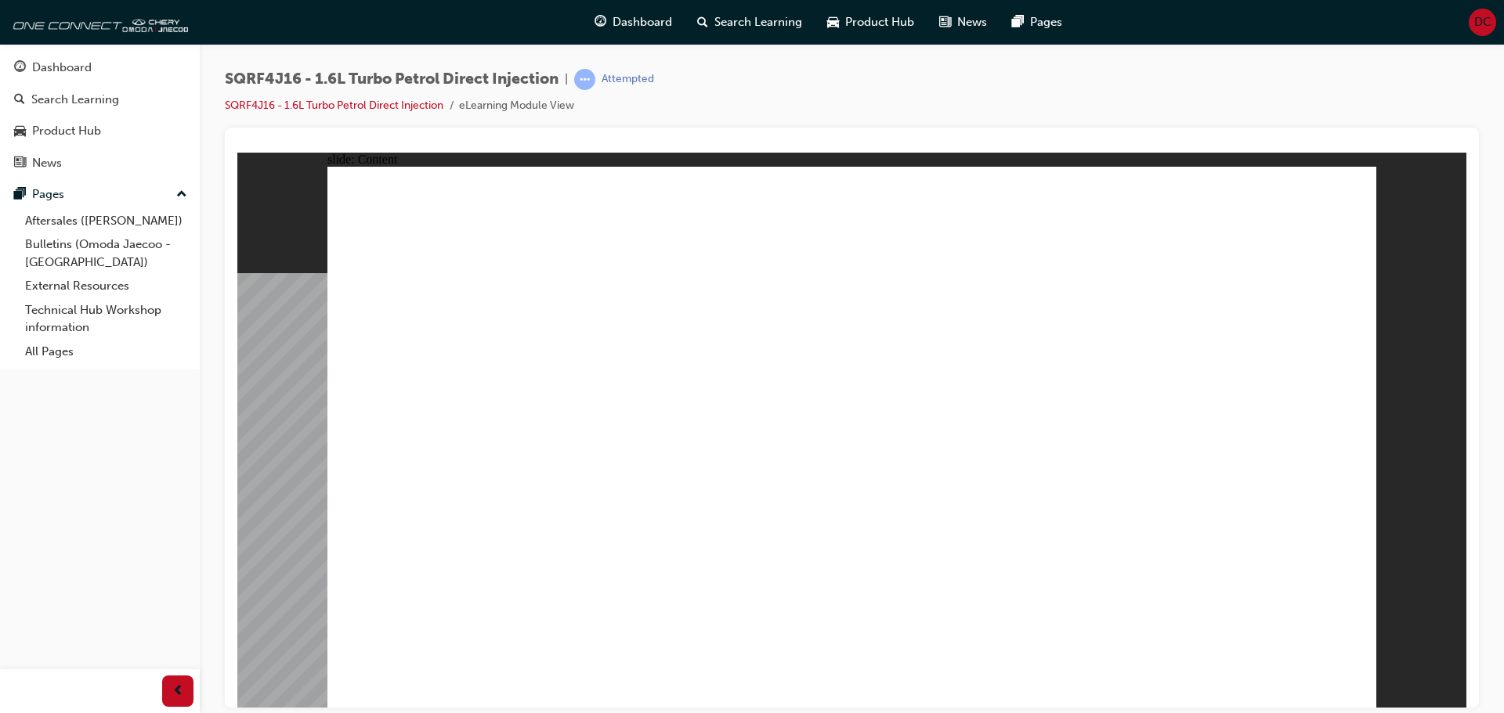
drag, startPoint x: 789, startPoint y: 443, endPoint x: 936, endPoint y: 554, distance: 183.4
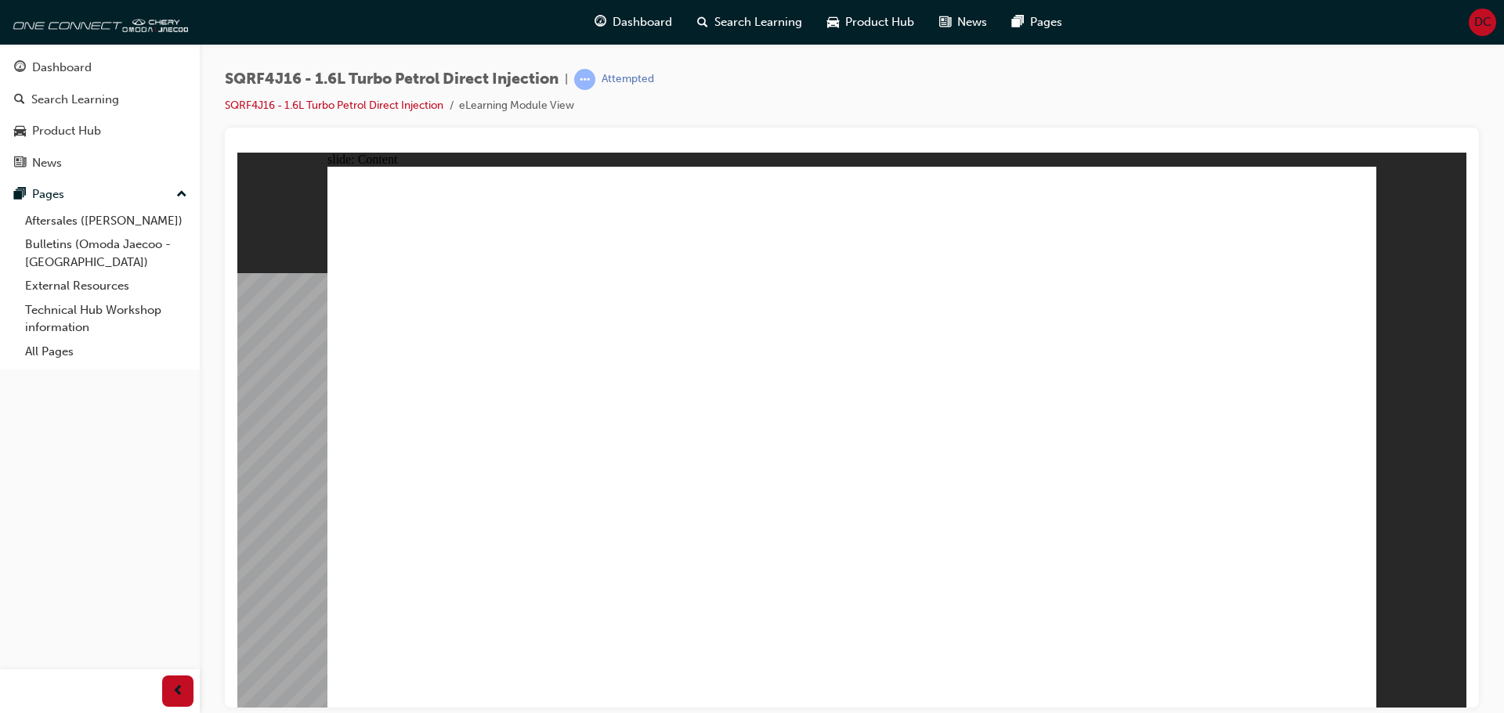
drag, startPoint x: 504, startPoint y: 442, endPoint x: 513, endPoint y: 442, distance: 9.4
drag, startPoint x: 565, startPoint y: 377, endPoint x: 565, endPoint y: 393, distance: 16.4
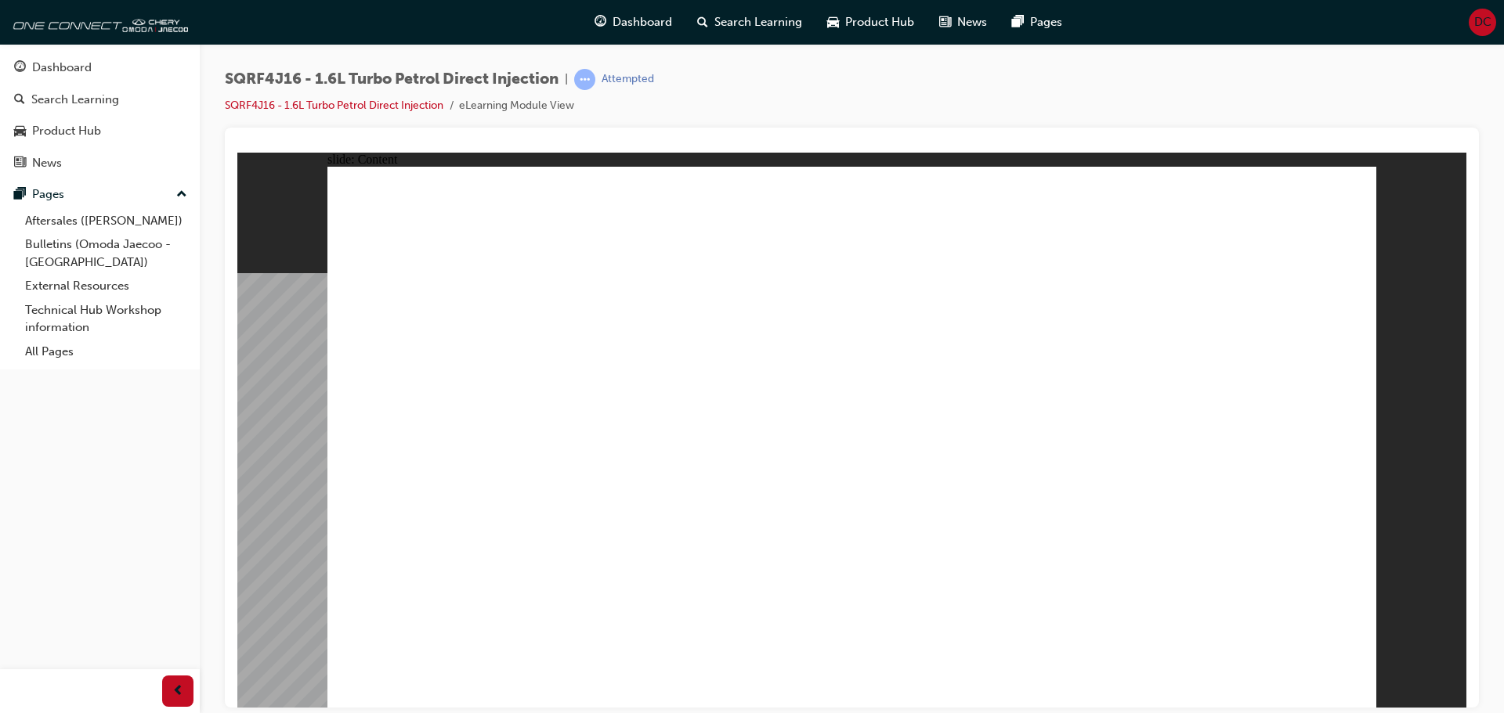
radio input "true"
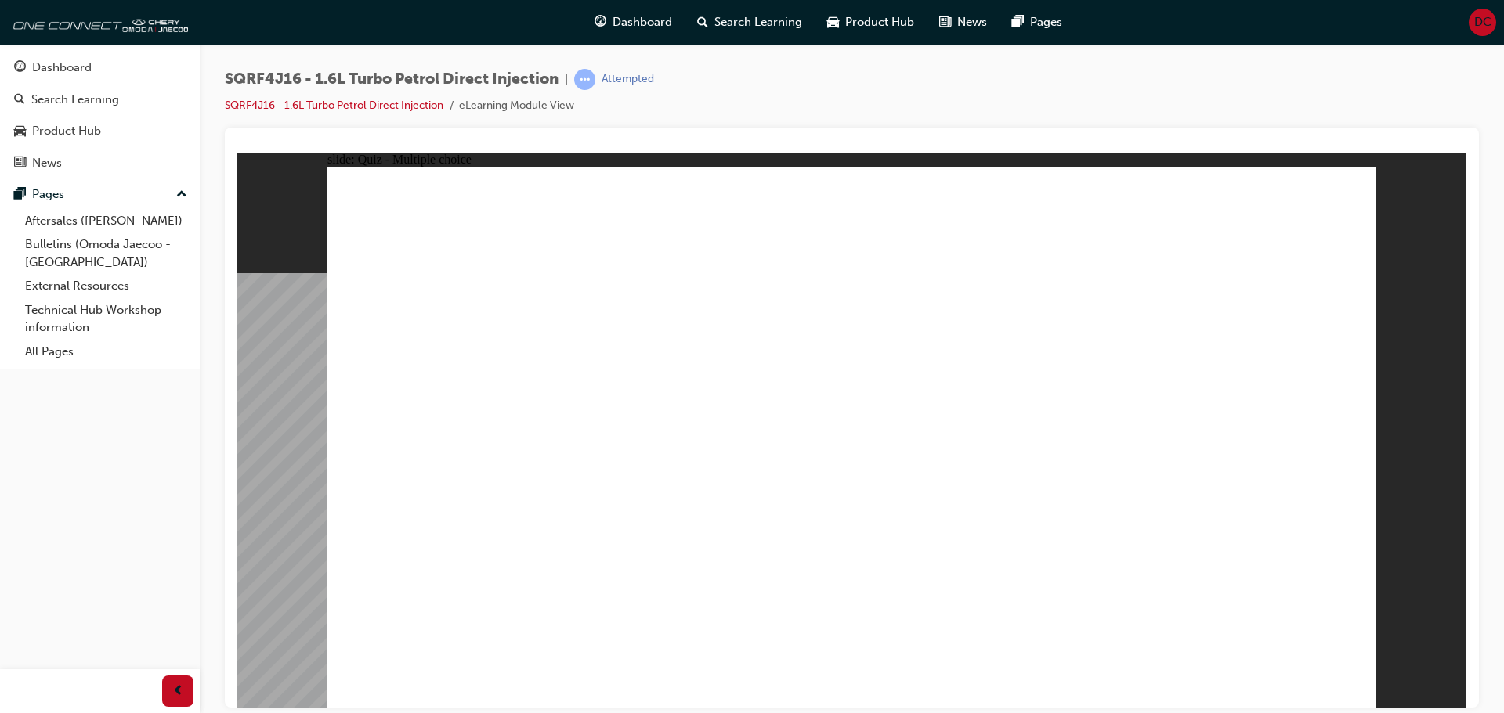
radio input "true"
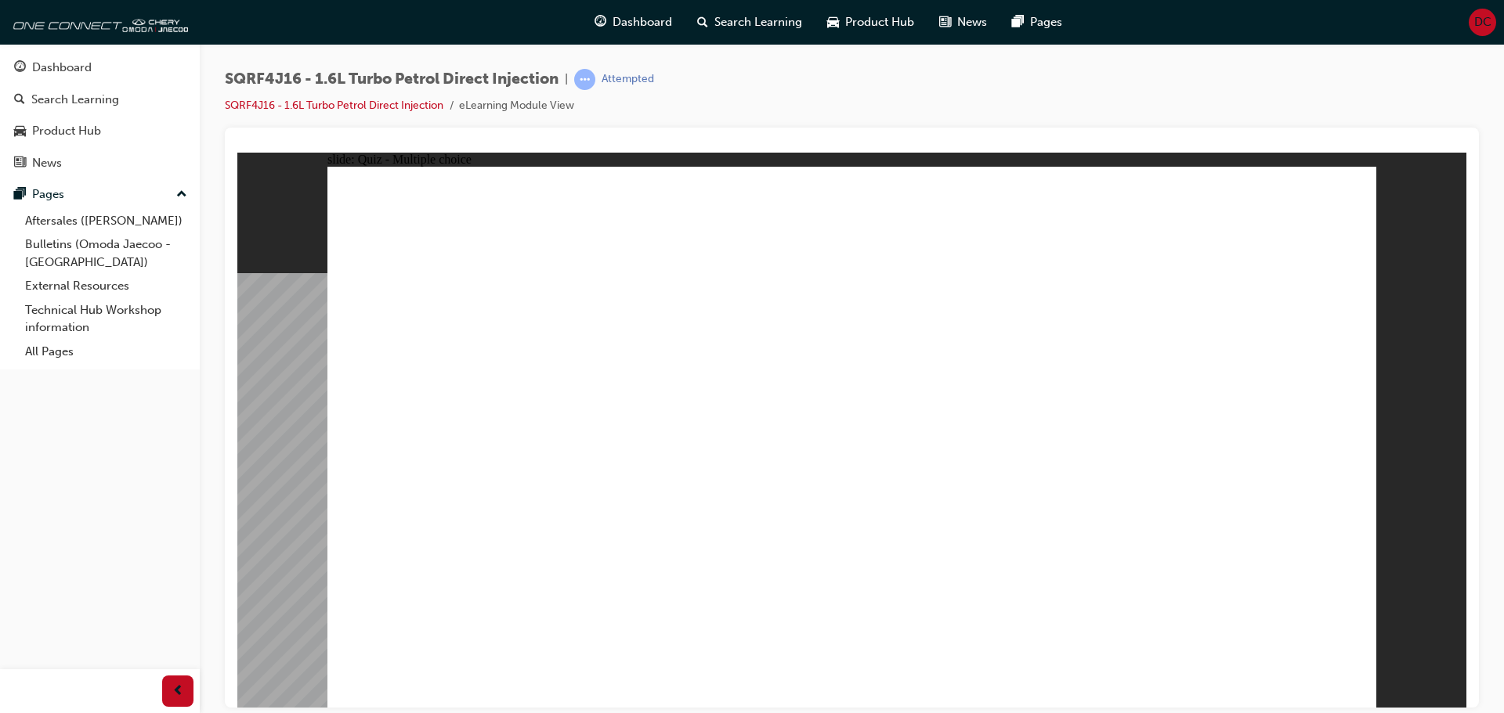
radio input "true"
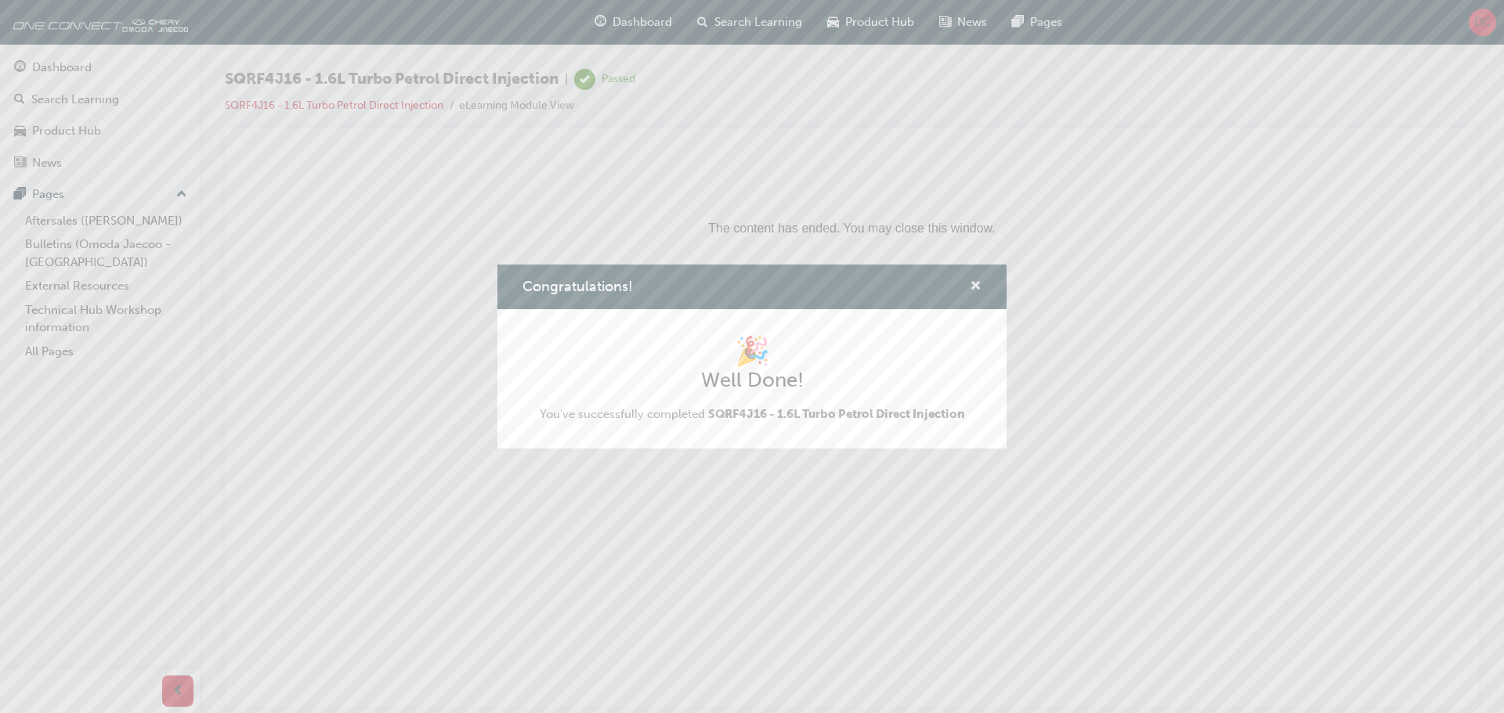
click at [977, 282] on span "cross-icon" at bounding box center [975, 287] width 12 height 14
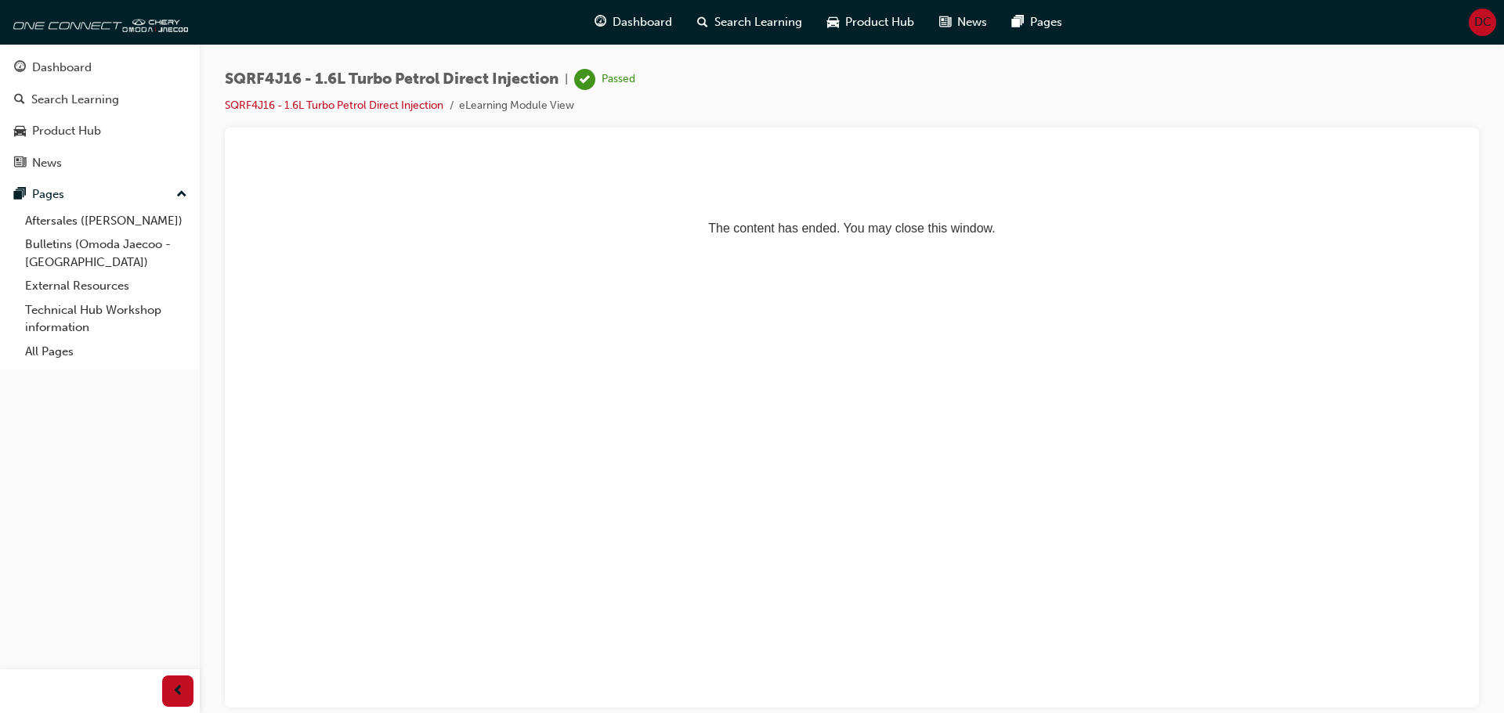
click at [1491, 23] on div "DC" at bounding box center [1481, 22] width 27 height 27
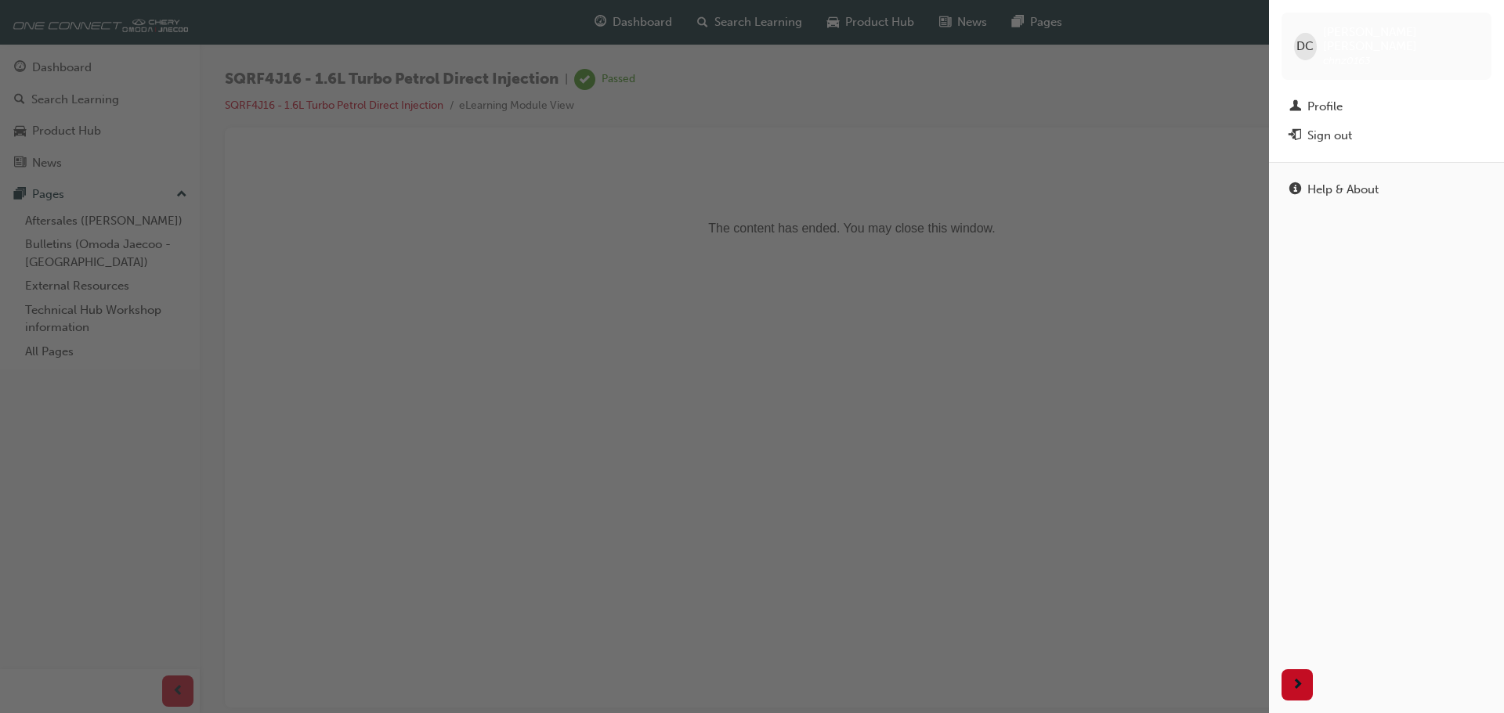
drag, startPoint x: 819, startPoint y: 39, endPoint x: 825, endPoint y: 45, distance: 8.3
click at [818, 45] on div "button" at bounding box center [634, 356] width 1269 height 713
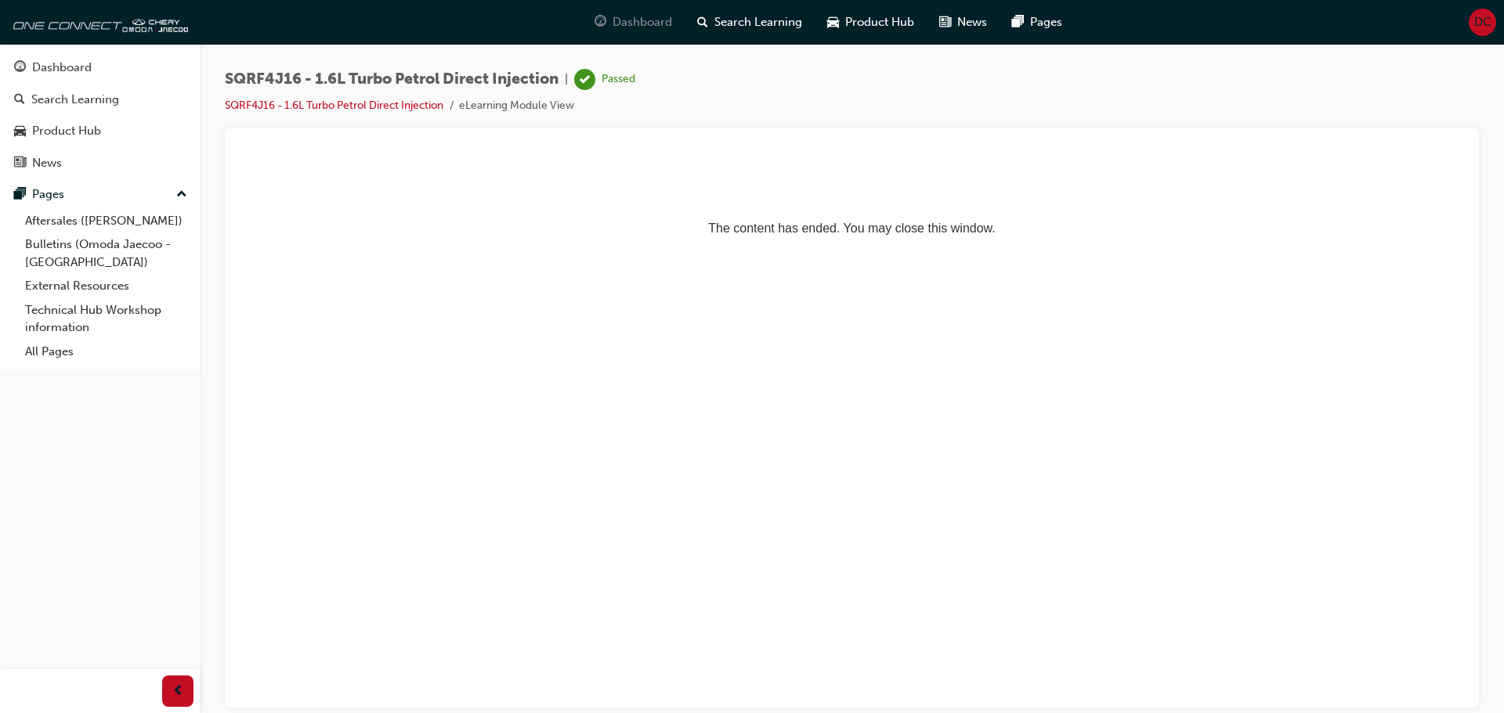
click at [635, 23] on span "Dashboard" at bounding box center [642, 22] width 60 height 18
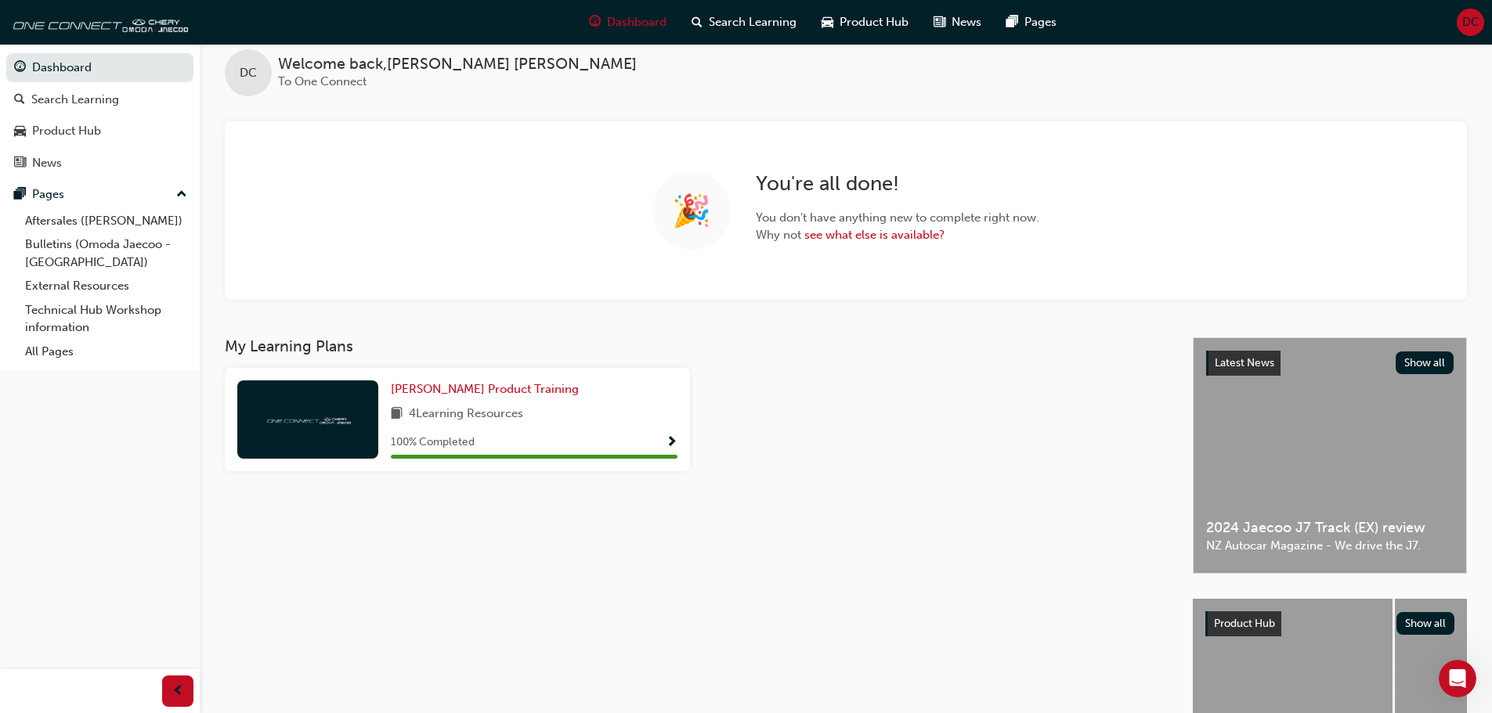
scroll to position [18, 0]
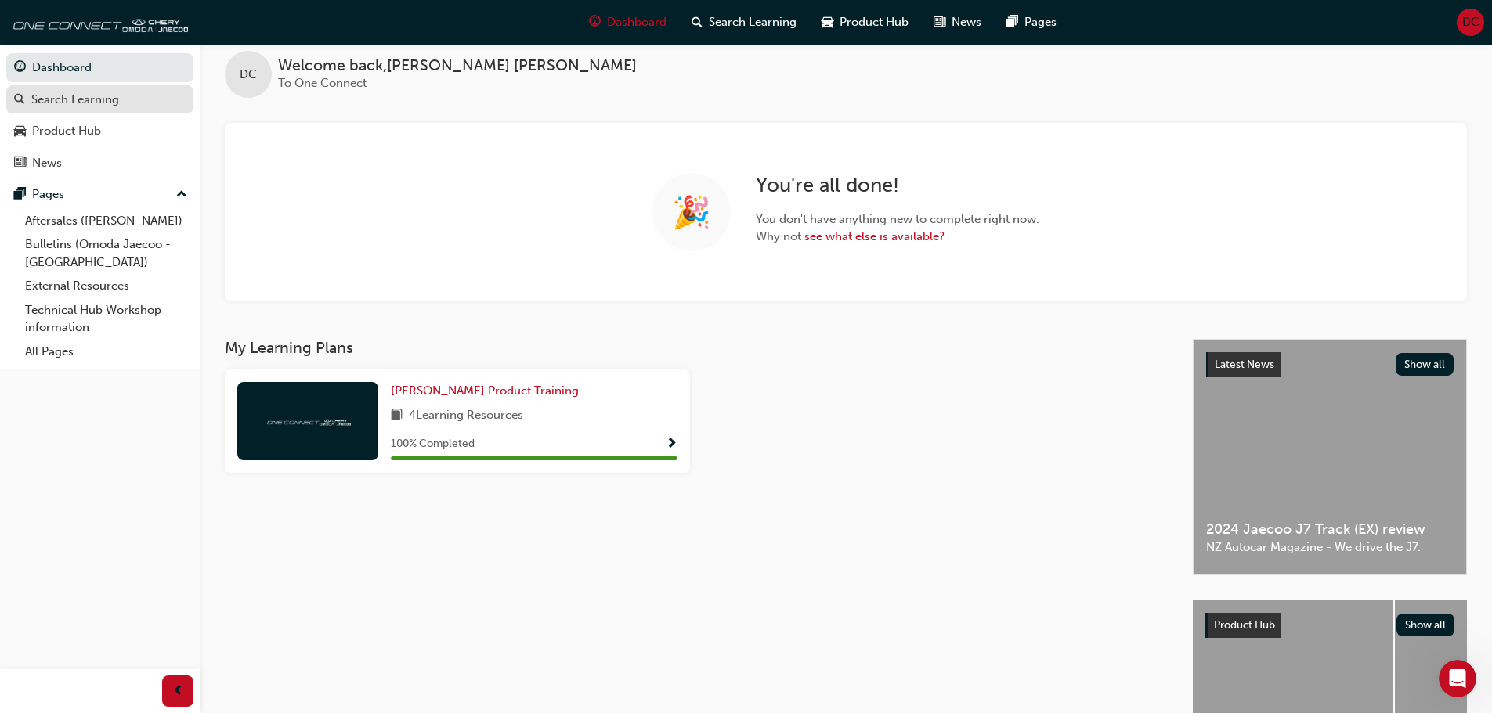
click at [74, 99] on div "Search Learning" at bounding box center [75, 100] width 88 height 18
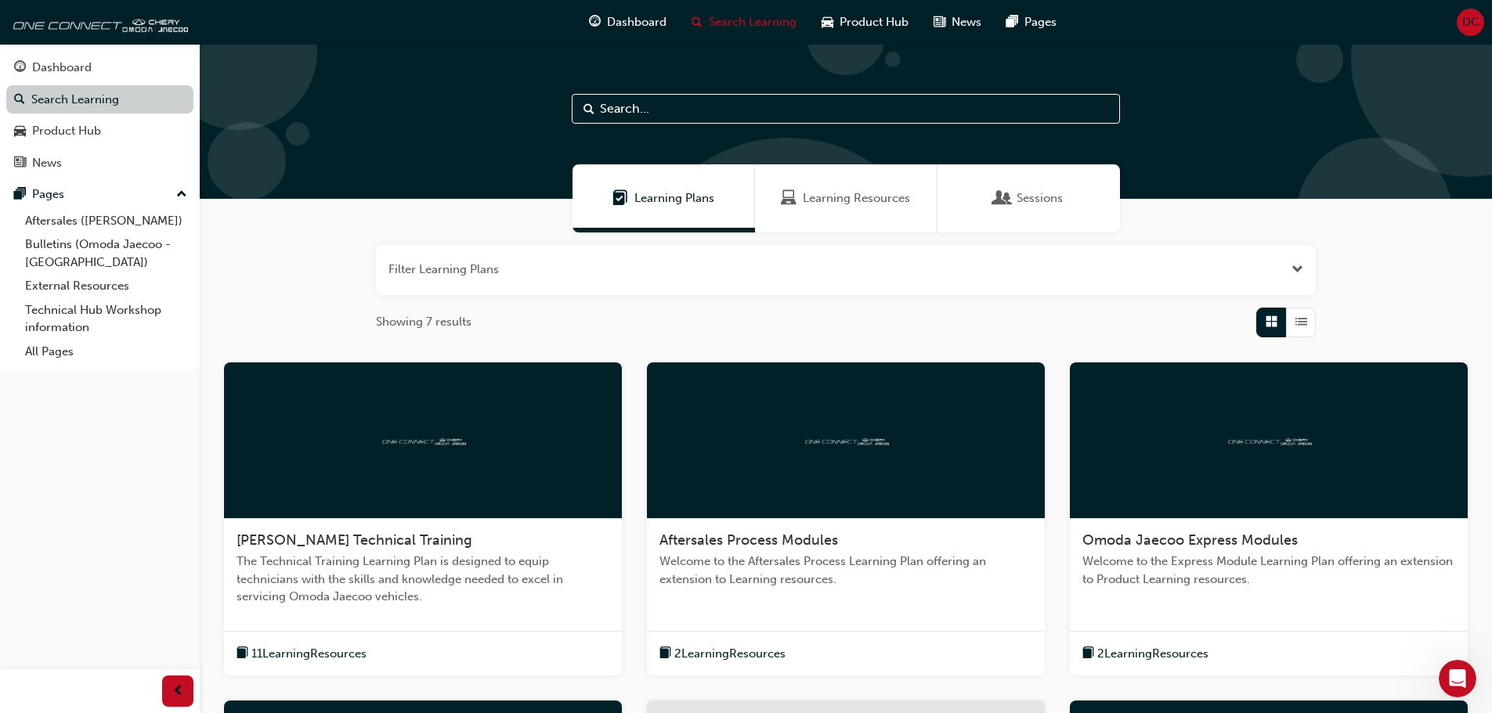
click at [117, 95] on link "Search Learning" at bounding box center [99, 99] width 187 height 29
click at [96, 56] on link "Dashboard" at bounding box center [99, 67] width 187 height 29
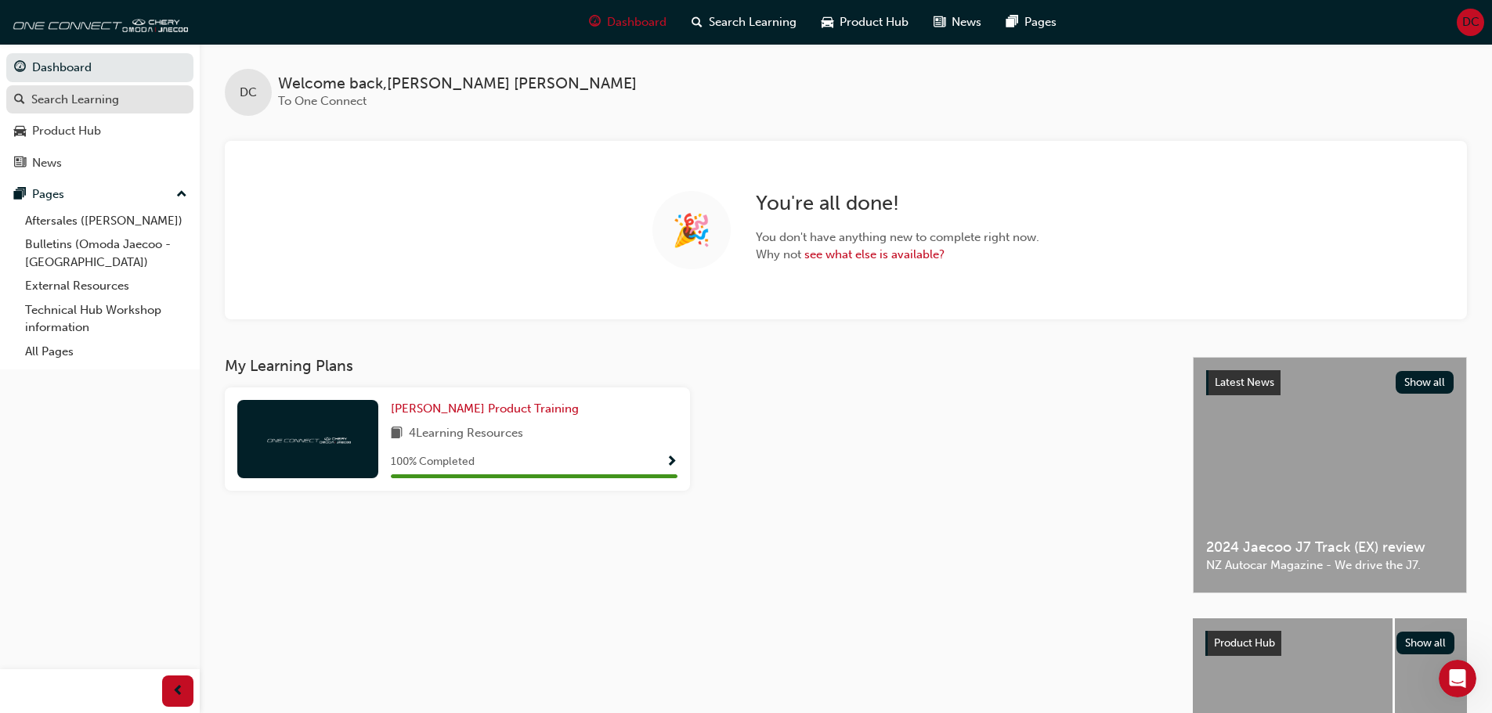
drag, startPoint x: 92, startPoint y: 92, endPoint x: 92, endPoint y: 107, distance: 14.9
click at [92, 94] on div "Search Learning" at bounding box center [75, 100] width 88 height 18
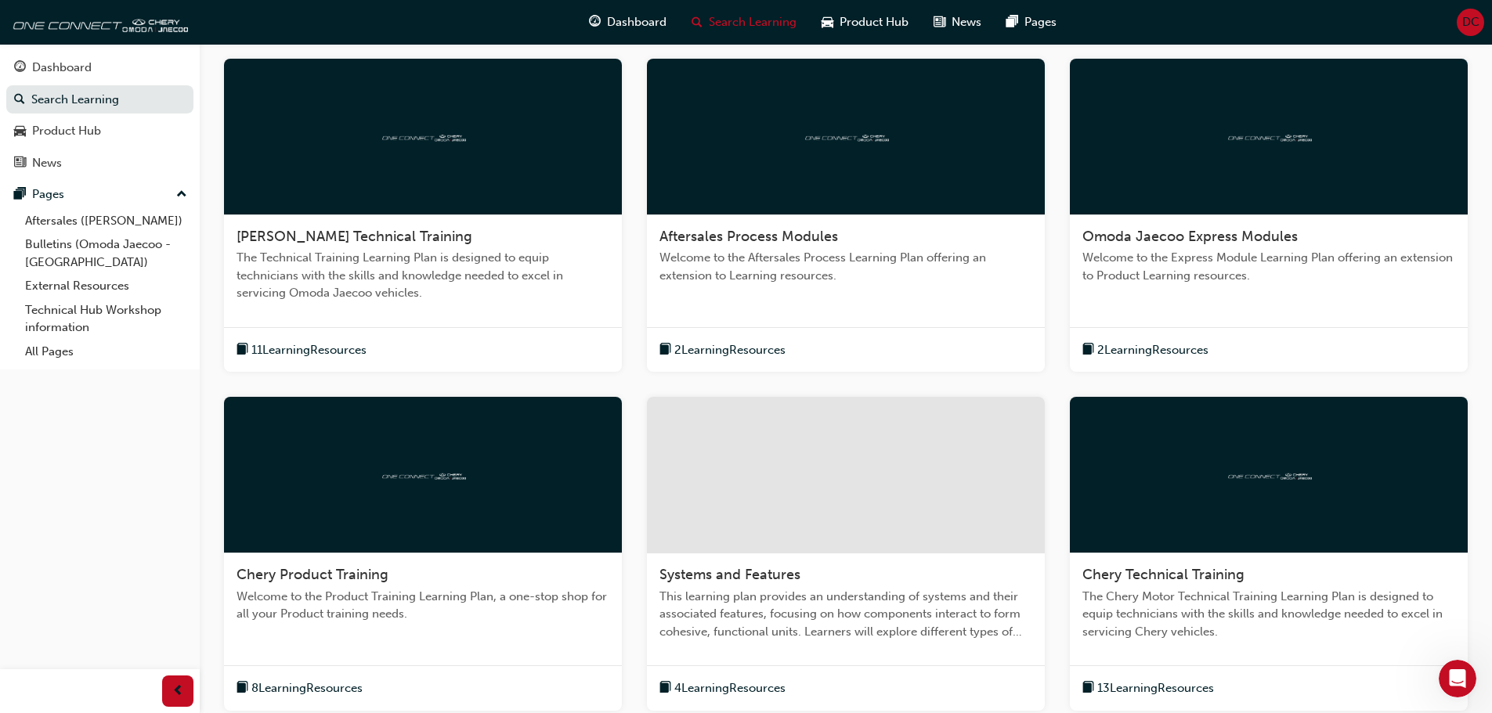
scroll to position [493, 0]
